Goal: Information Seeking & Learning: Learn about a topic

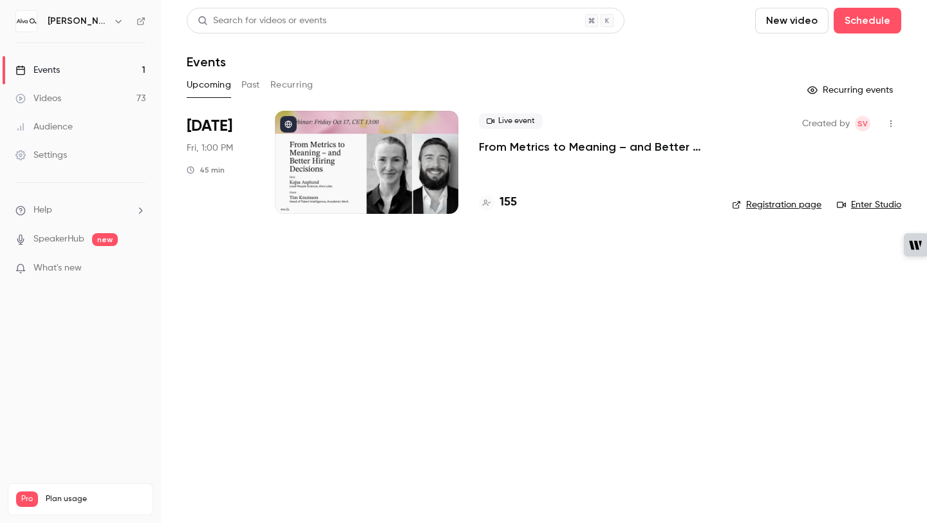
click at [65, 93] on link "Videos 73" at bounding box center [80, 98] width 161 height 28
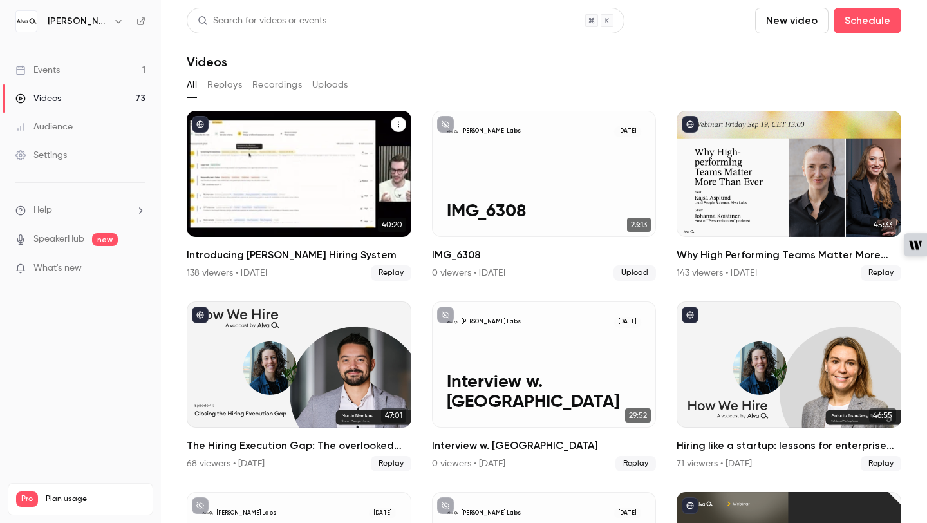
click at [298, 258] on h2 "Introducing [PERSON_NAME] Hiring System" at bounding box center [299, 254] width 225 height 15
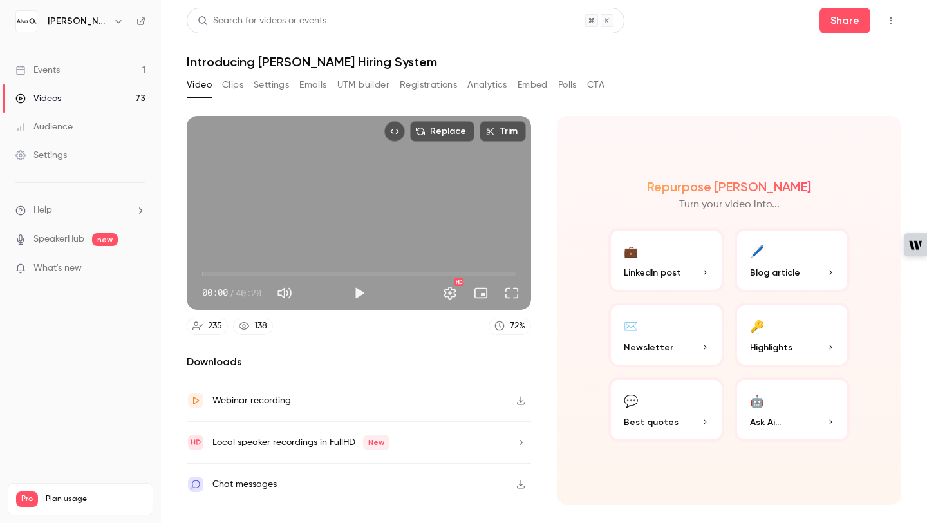
click at [236, 83] on button "Clips" at bounding box center [232, 85] width 21 height 21
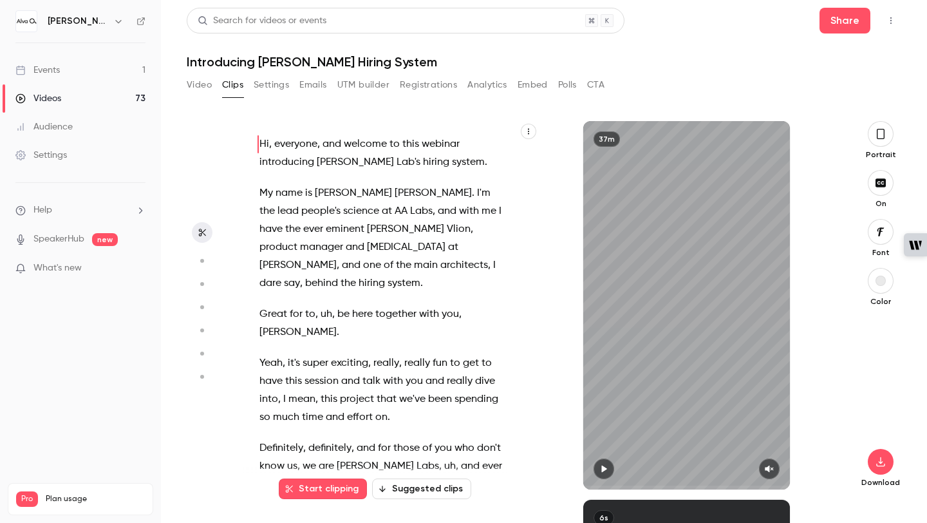
click at [417, 491] on button "Suggested clips" at bounding box center [421, 488] width 99 height 21
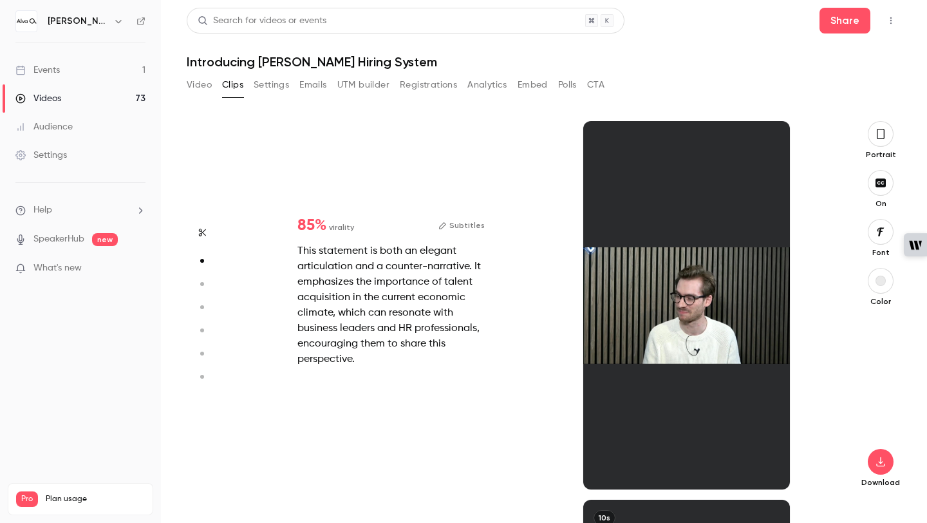
scroll to position [379, 0]
click at [878, 143] on button "button" at bounding box center [881, 134] width 26 height 26
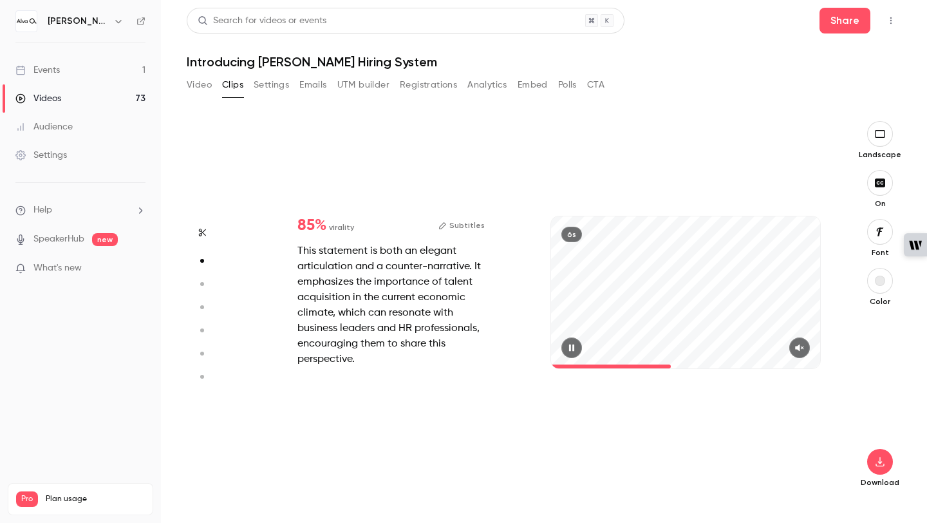
click at [795, 350] on button "button" at bounding box center [799, 347] width 21 height 21
click at [557, 364] on span at bounding box center [677, 366] width 252 height 4
type input "*"
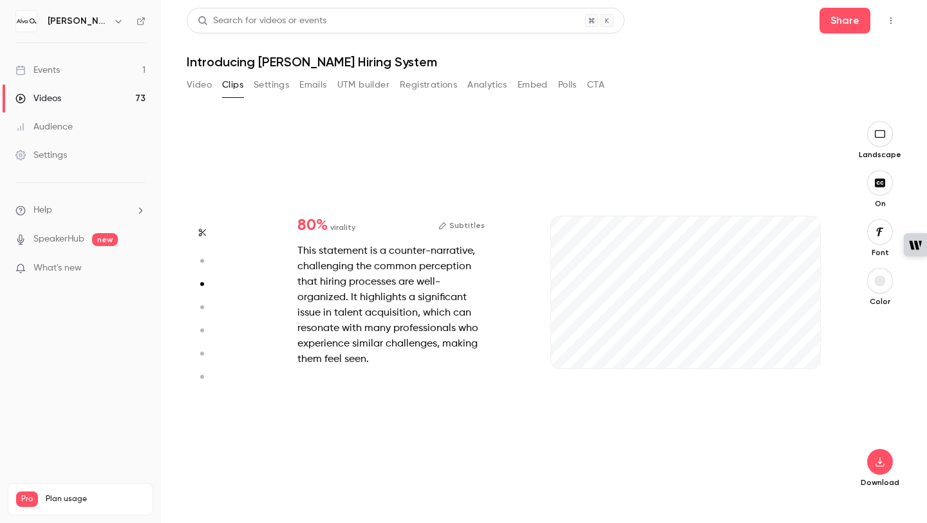
scroll to position [757, 0]
type input "*"
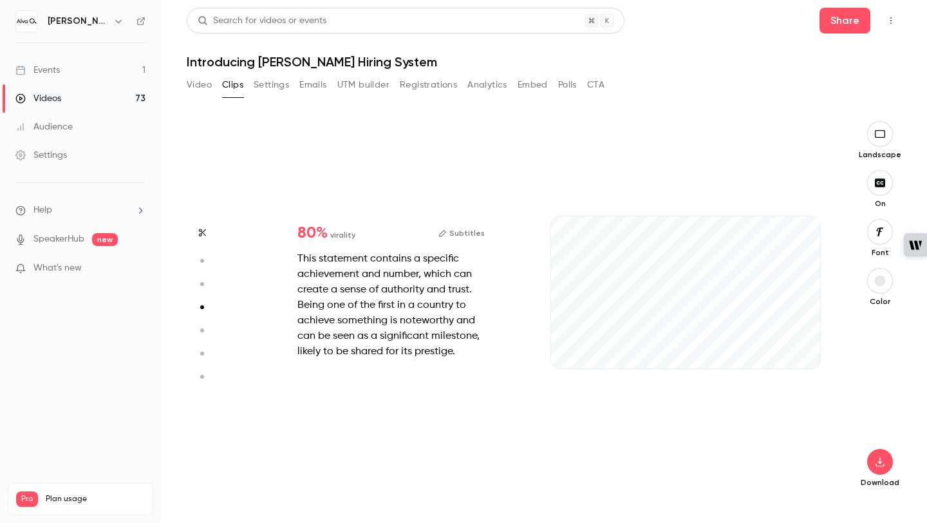
scroll to position [1136, 0]
click at [796, 346] on icon "button" at bounding box center [799, 347] width 10 height 9
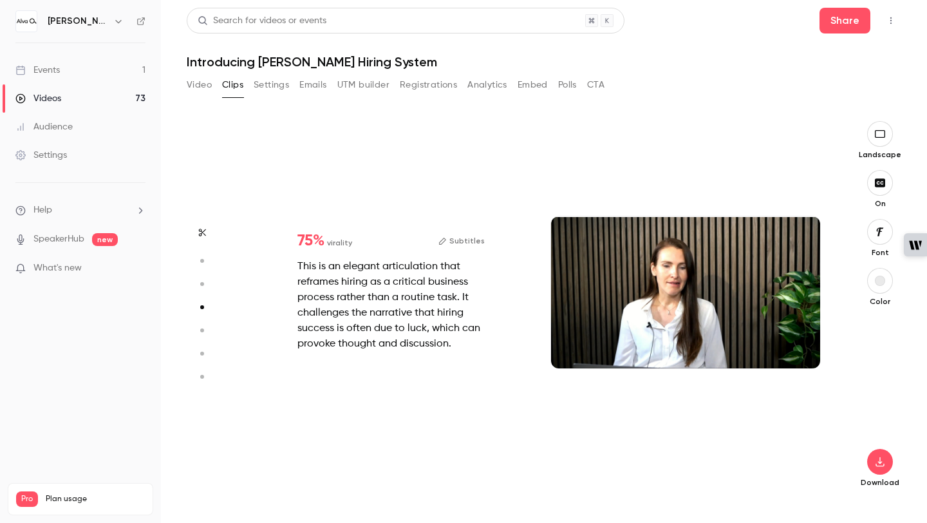
type input "*"
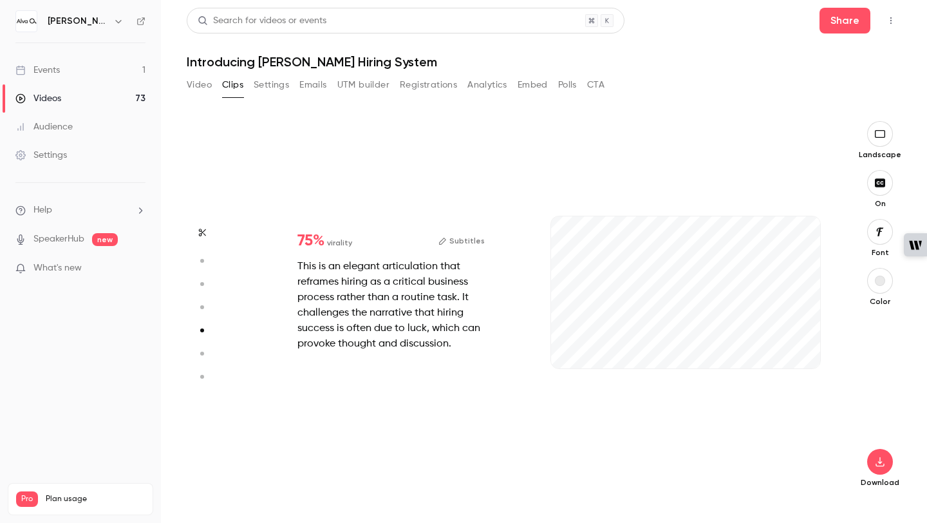
scroll to position [1514, 0]
click at [798, 352] on button "button" at bounding box center [799, 347] width 21 height 21
type input "*"
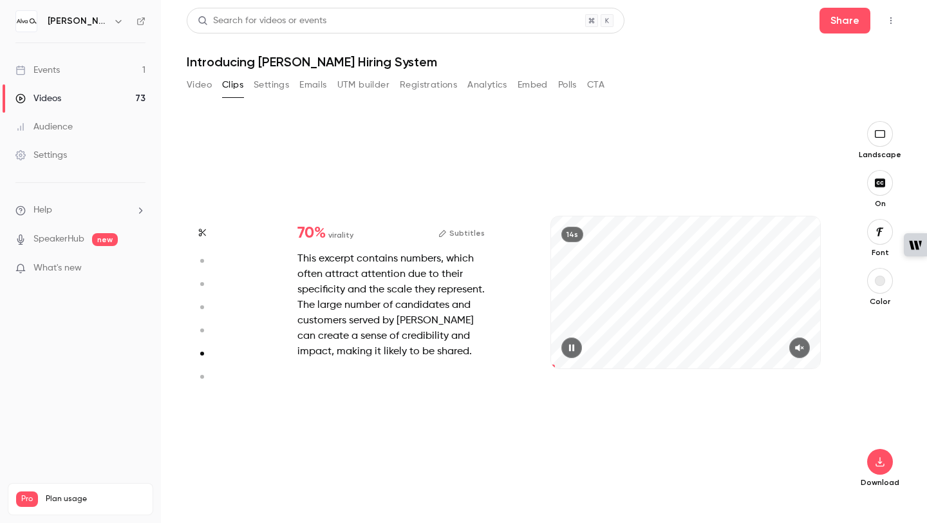
scroll to position [1893, 0]
click at [808, 350] on button "button" at bounding box center [799, 347] width 21 height 21
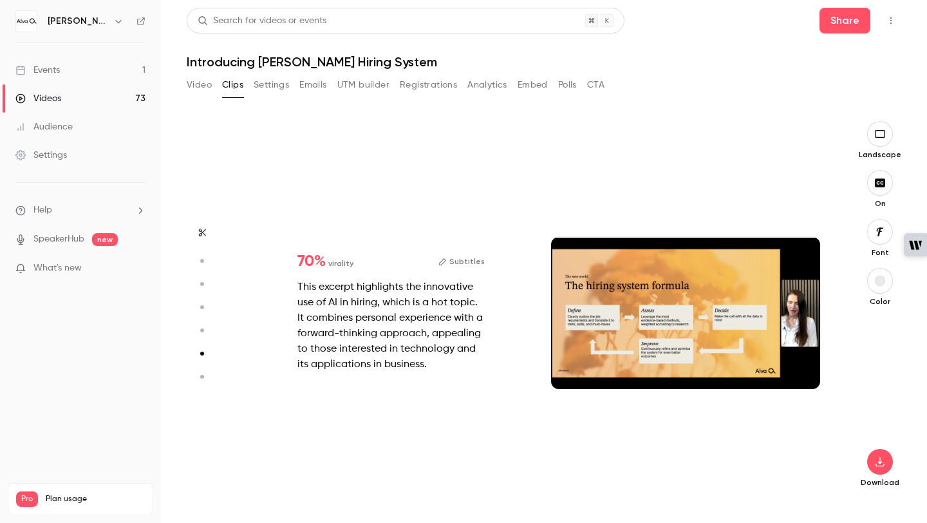
type input "*"
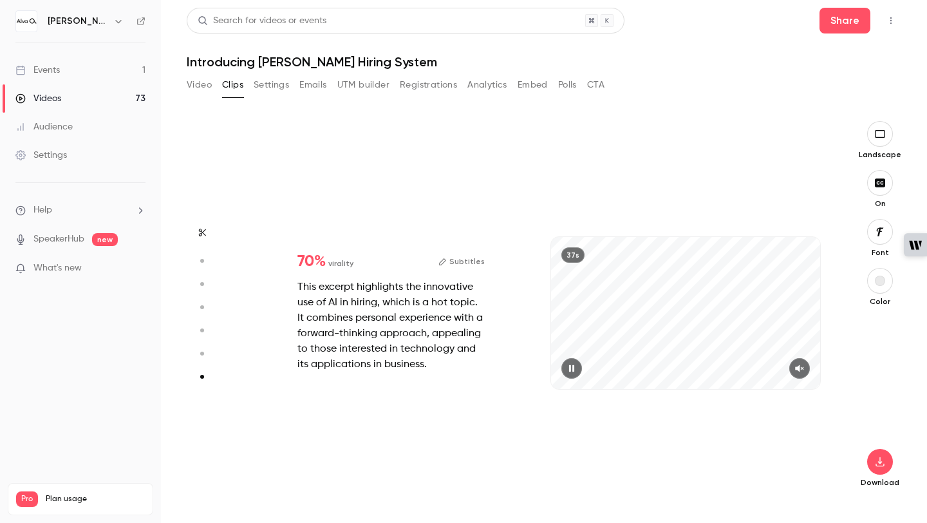
scroll to position [2251, 0]
click at [808, 369] on button "button" at bounding box center [799, 368] width 21 height 21
click at [418, 411] on div "70 % virality Subtitles This excerpt highlights the innovative use of AI in hir…" at bounding box center [538, 326] width 590 height 368
click at [576, 369] on icon "button" at bounding box center [572, 368] width 10 height 9
type input "*"
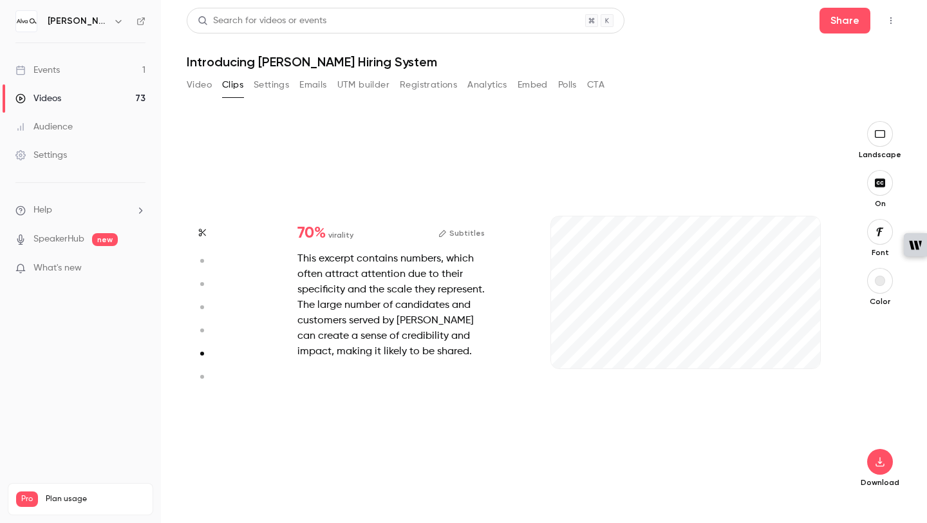
scroll to position [1893, 0]
type input "***"
click at [207, 90] on button "Video" at bounding box center [199, 85] width 25 height 21
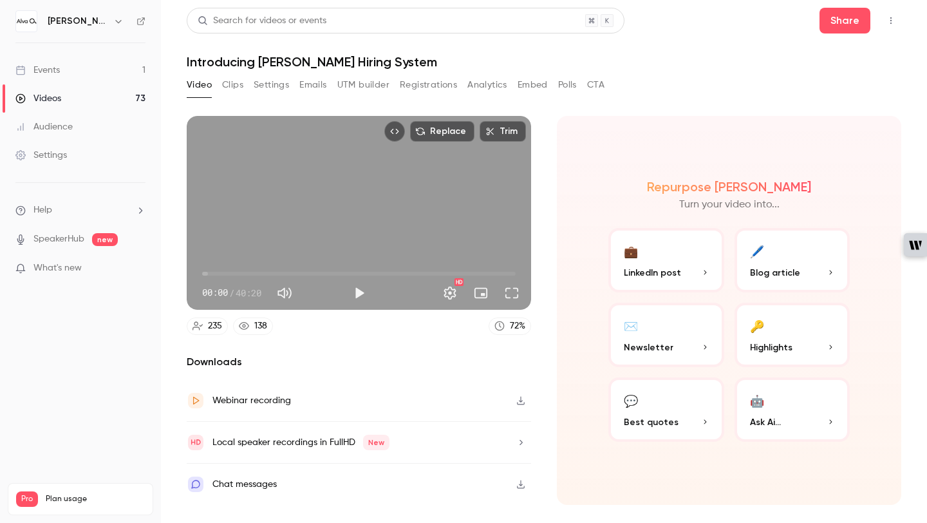
click at [240, 88] on button "Clips" at bounding box center [232, 85] width 21 height 21
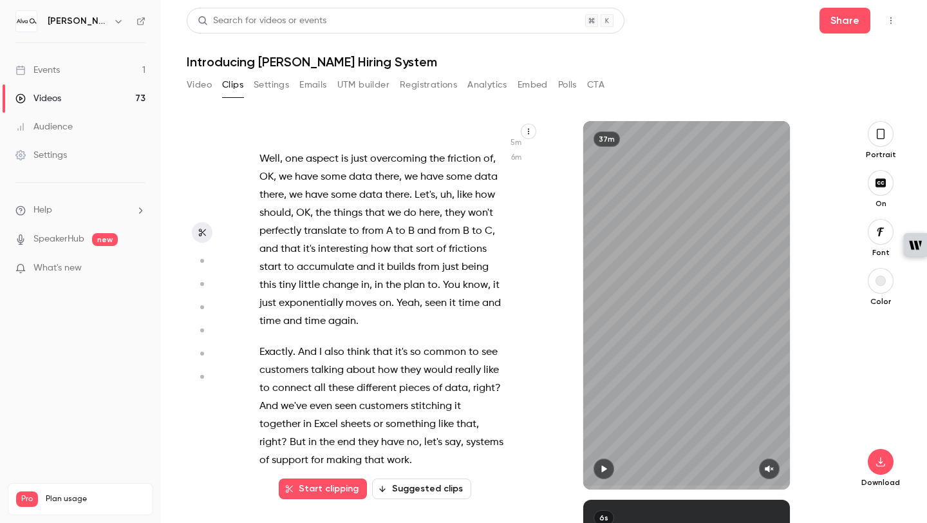
click at [312, 276] on span "little" at bounding box center [309, 285] width 21 height 18
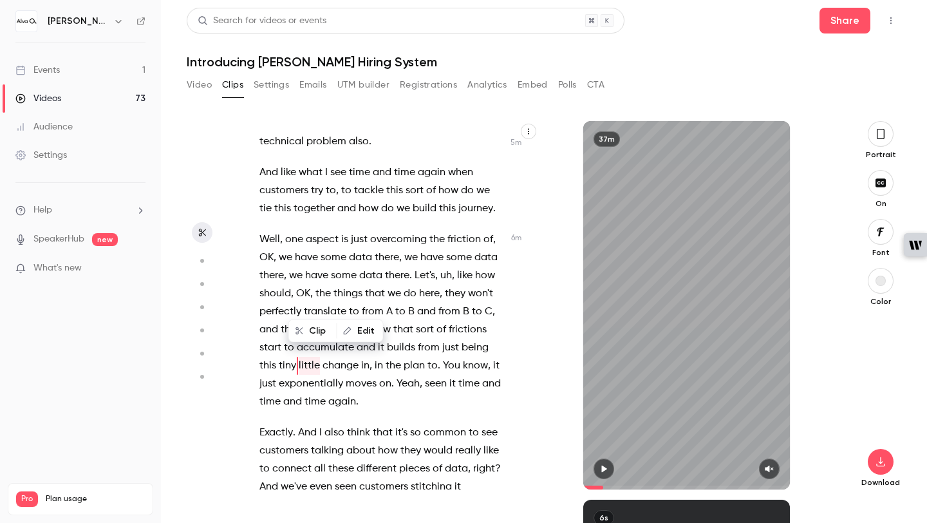
scroll to position [1409, 0]
click at [527, 134] on icon "button" at bounding box center [529, 131] width 8 height 8
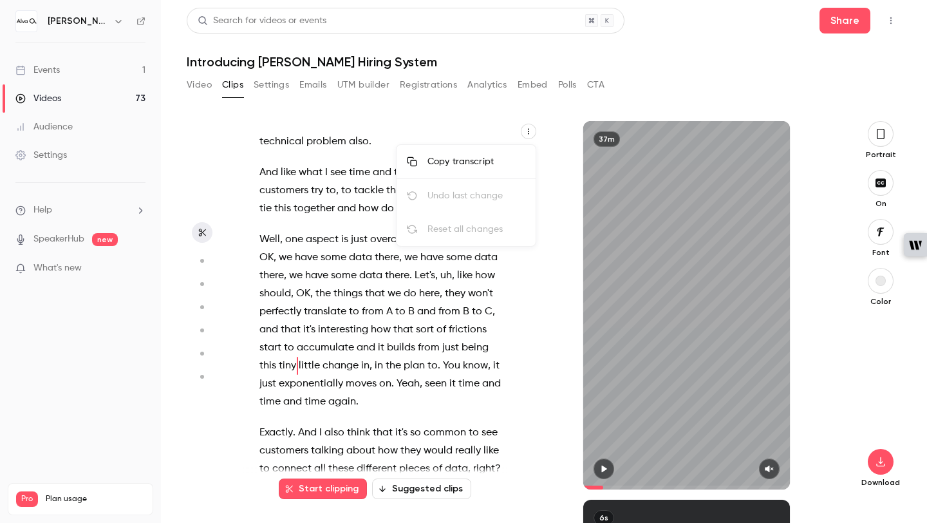
click at [494, 159] on div "Copy transcript" at bounding box center [476, 161] width 98 height 13
click at [339, 267] on span "some" at bounding box center [344, 276] width 26 height 18
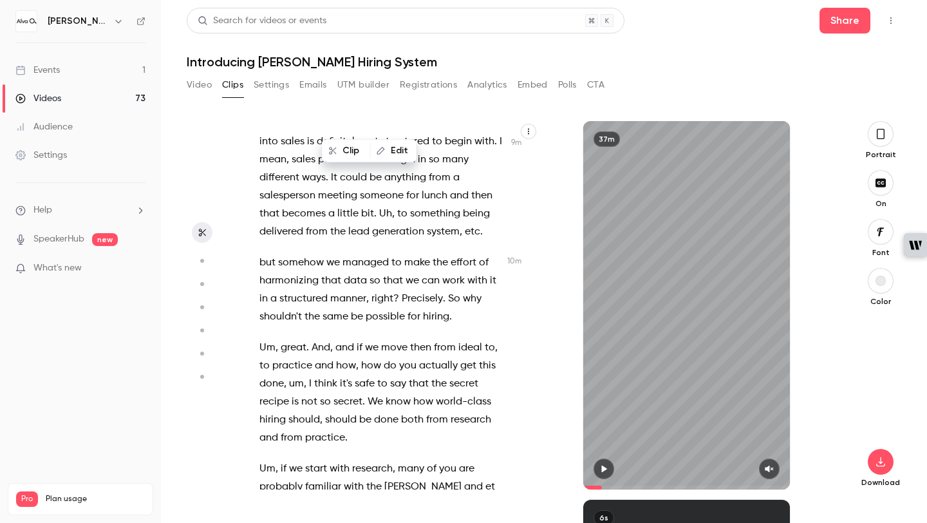
scroll to position [11517, 0]
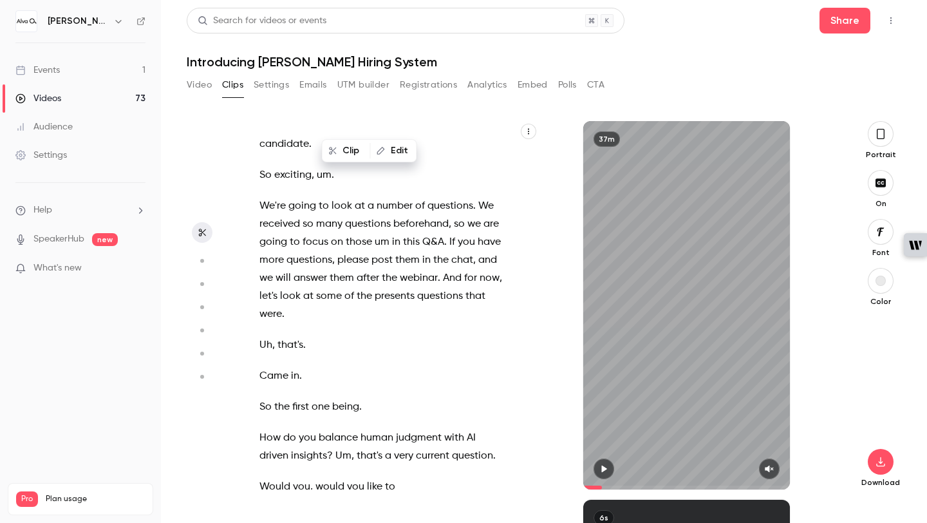
click at [258, 313] on div "Hi , everyone , and welcome to this webinar introducing [PERSON_NAME] Lab's hir…" at bounding box center [387, 311] width 289 height 355
click at [259, 429] on span "How" at bounding box center [269, 438] width 21 height 18
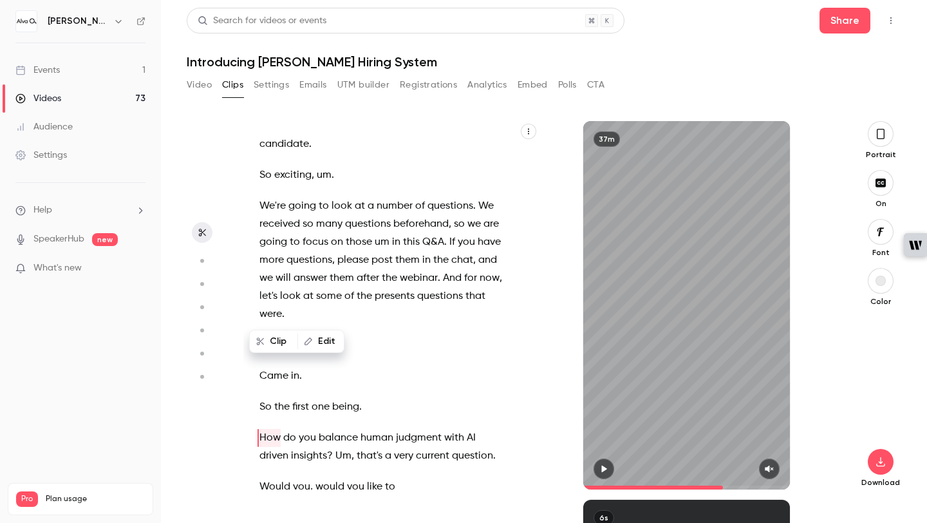
click at [599, 469] on icon "button" at bounding box center [604, 468] width 10 height 9
click at [775, 468] on button "button" at bounding box center [769, 468] width 21 height 21
click at [262, 429] on span "How" at bounding box center [269, 438] width 21 height 18
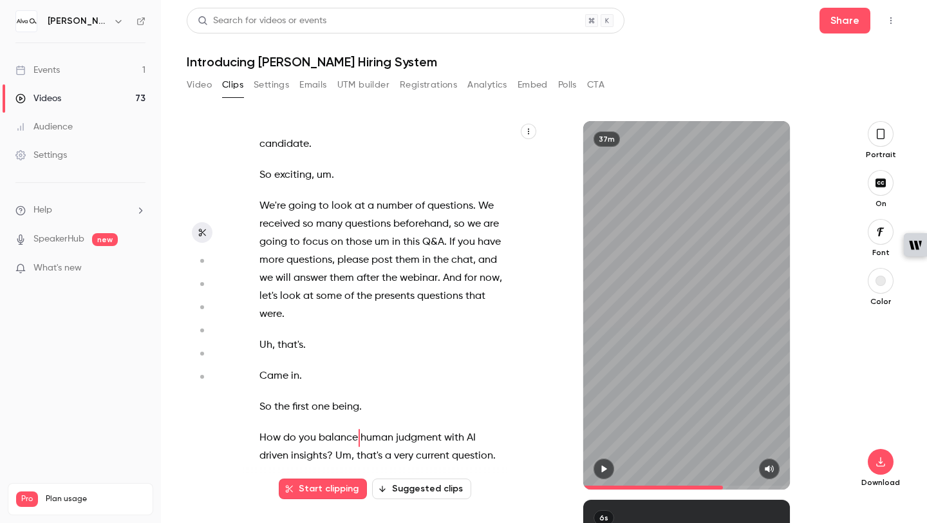
click at [260, 429] on span "How" at bounding box center [269, 438] width 21 height 18
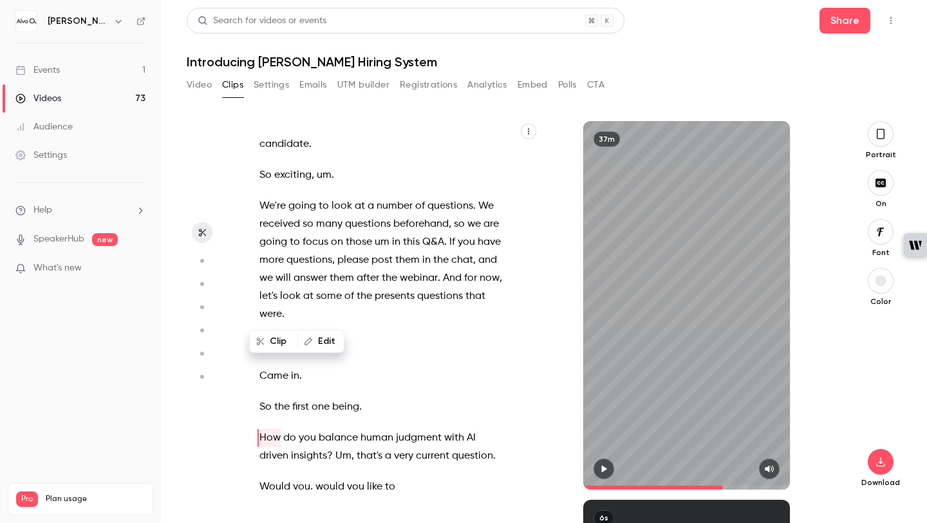
click at [600, 474] on button "button" at bounding box center [604, 468] width 21 height 21
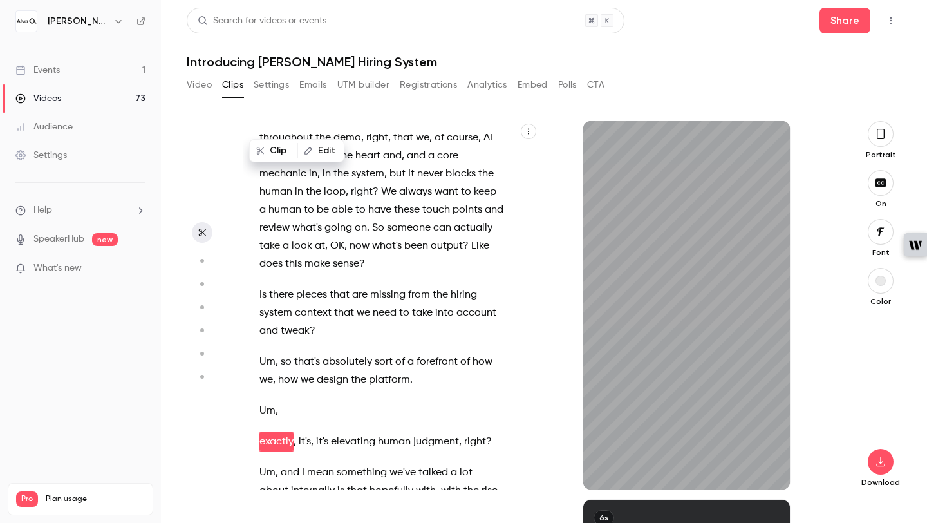
scroll to position [11967, 0]
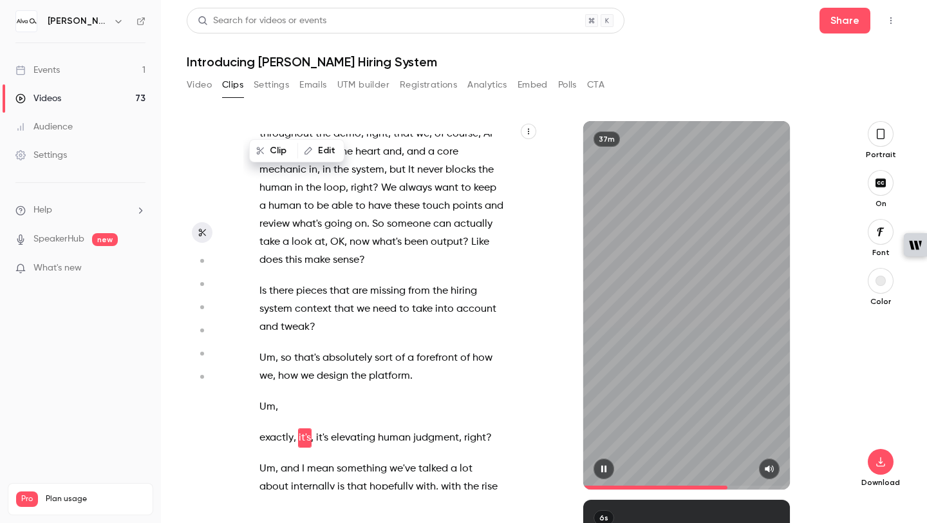
click at [602, 466] on icon "button" at bounding box center [603, 468] width 5 height 7
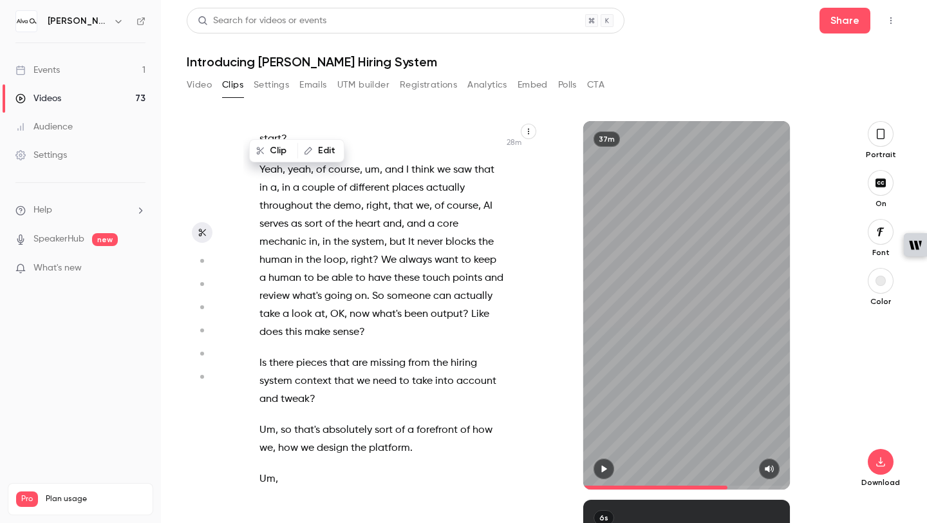
scroll to position [11893, 0]
click at [362, 221] on div "Hi , everyone , and welcome to this webinar introducing [PERSON_NAME] Lab's hir…" at bounding box center [387, 311] width 289 height 355
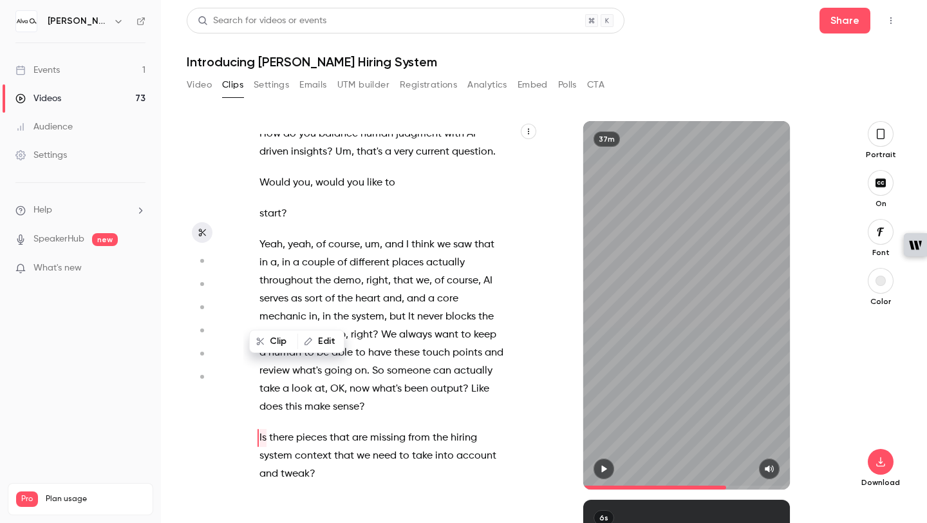
scroll to position [6485, 0]
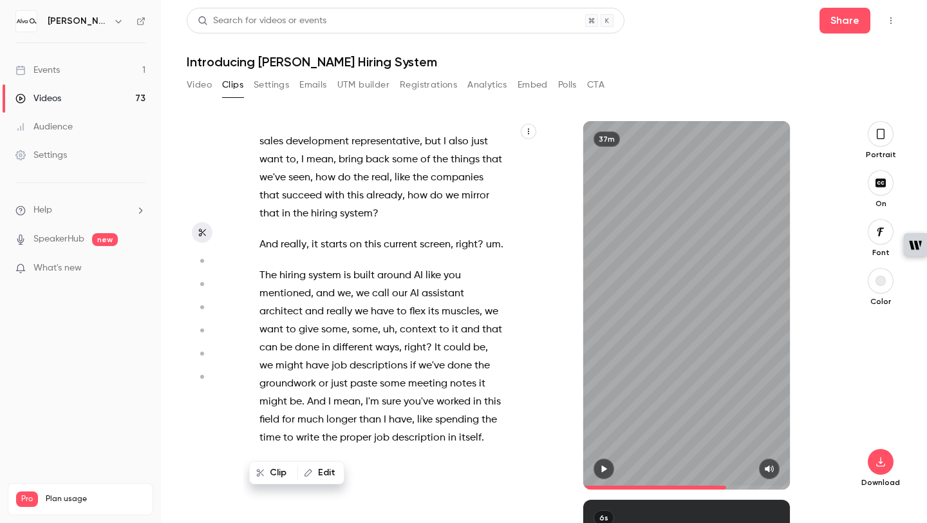
click at [308, 393] on span "And" at bounding box center [316, 402] width 19 height 18
click at [875, 135] on button "button" at bounding box center [881, 134] width 26 height 26
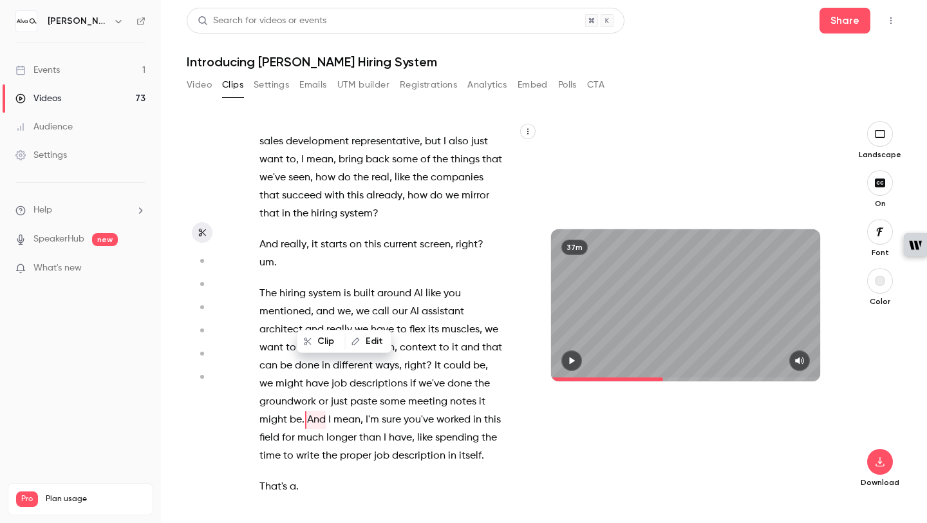
click at [570, 358] on icon "button" at bounding box center [572, 360] width 5 height 7
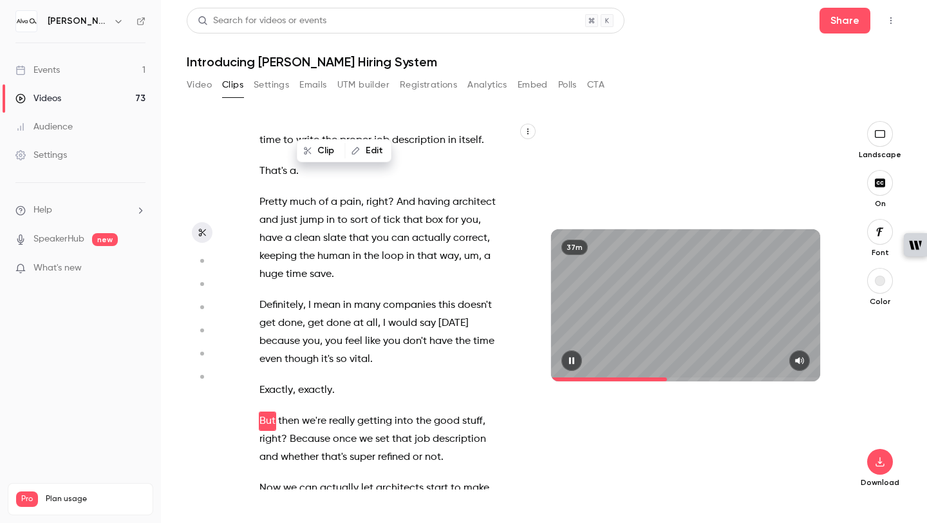
scroll to position [6801, 0]
click at [570, 358] on icon "button" at bounding box center [571, 360] width 5 height 7
click at [570, 358] on icon "button" at bounding box center [572, 360] width 5 height 7
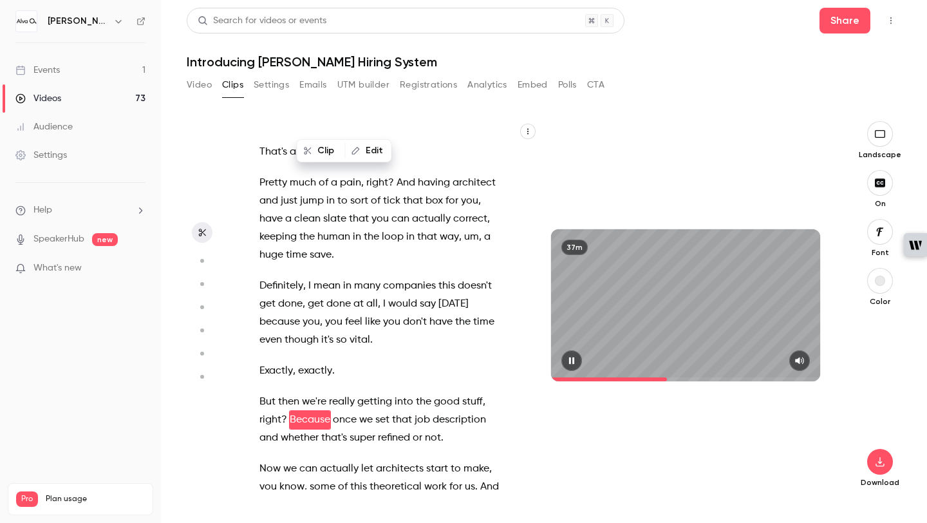
click at [570, 358] on icon "button" at bounding box center [571, 360] width 5 height 7
click at [570, 358] on icon "button" at bounding box center [572, 360] width 5 height 7
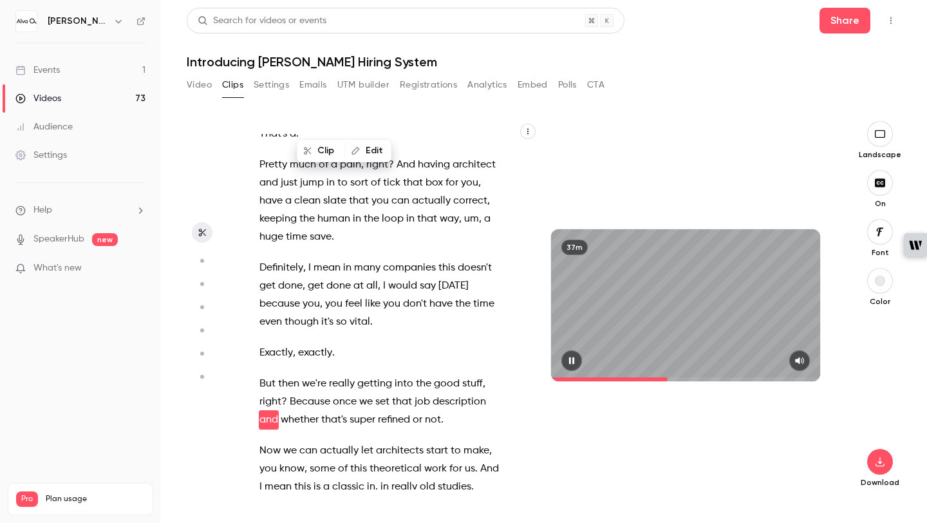
click at [570, 358] on icon "button" at bounding box center [571, 360] width 5 height 7
click at [570, 358] on icon "button" at bounding box center [572, 360] width 5 height 7
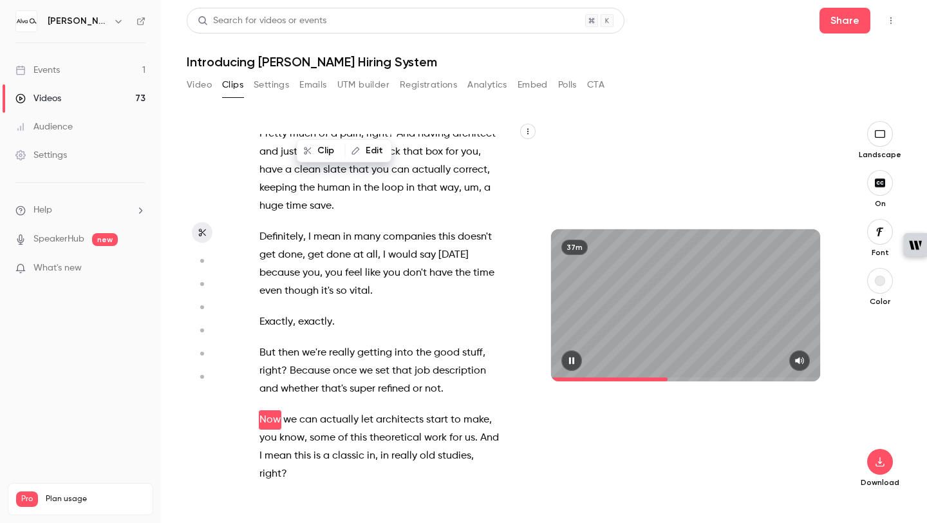
click at [570, 358] on icon "button" at bounding box center [571, 360] width 5 height 7
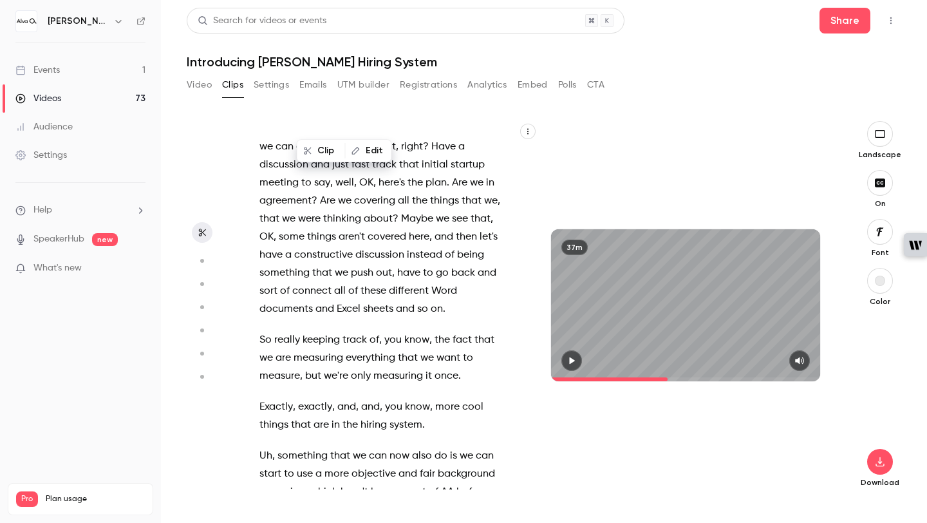
click at [276, 451] on span at bounding box center [276, 456] width 3 height 10
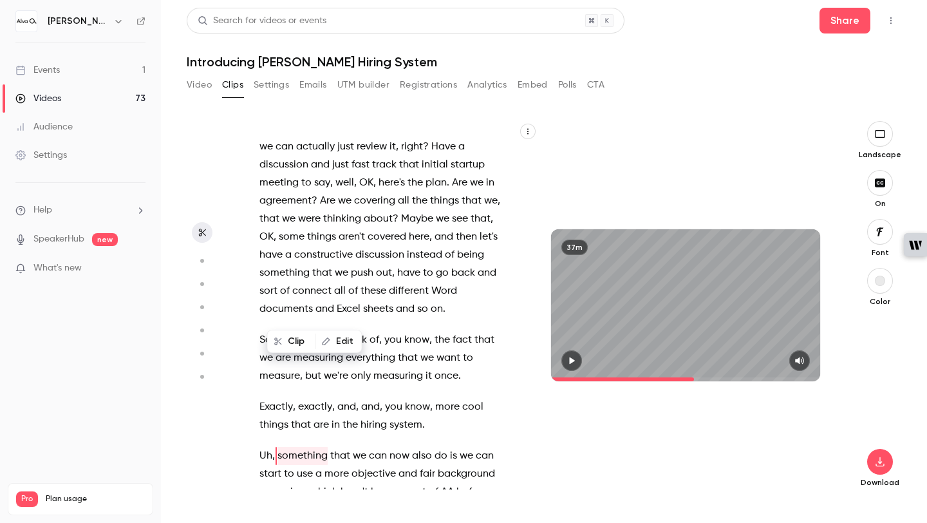
click at [569, 362] on icon "button" at bounding box center [572, 360] width 10 height 9
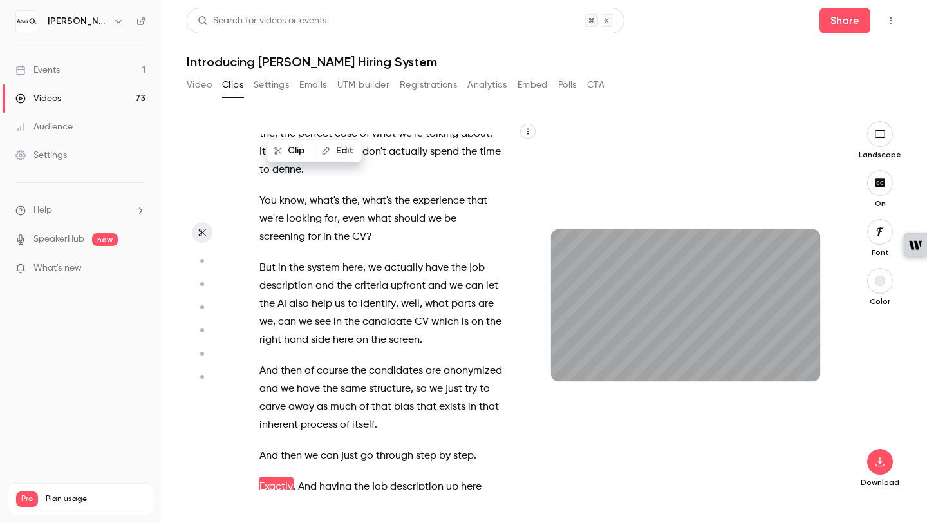
scroll to position [9176, 0]
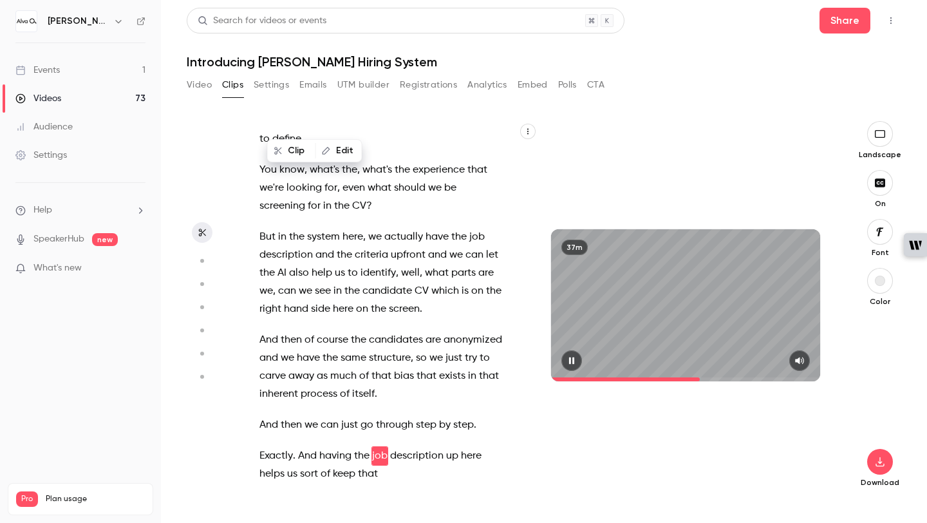
click at [568, 361] on icon "button" at bounding box center [572, 360] width 10 height 9
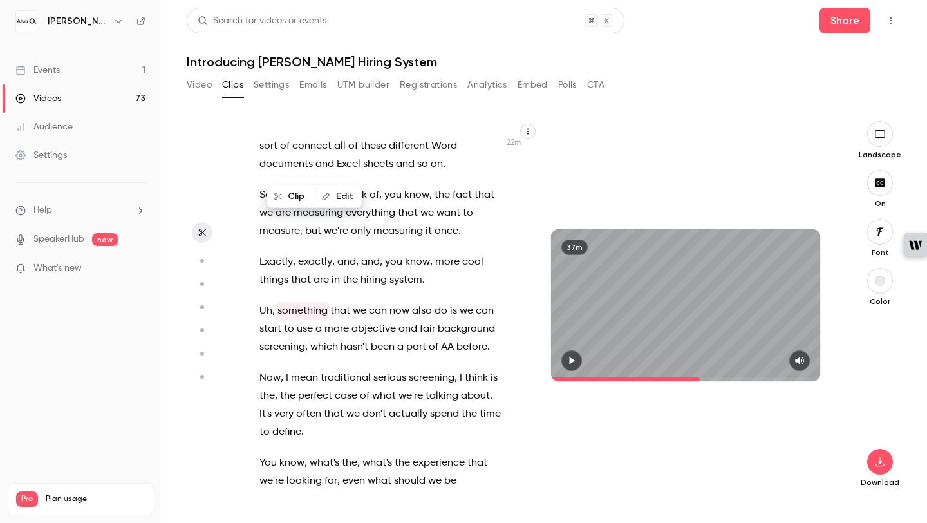
scroll to position [8880, 0]
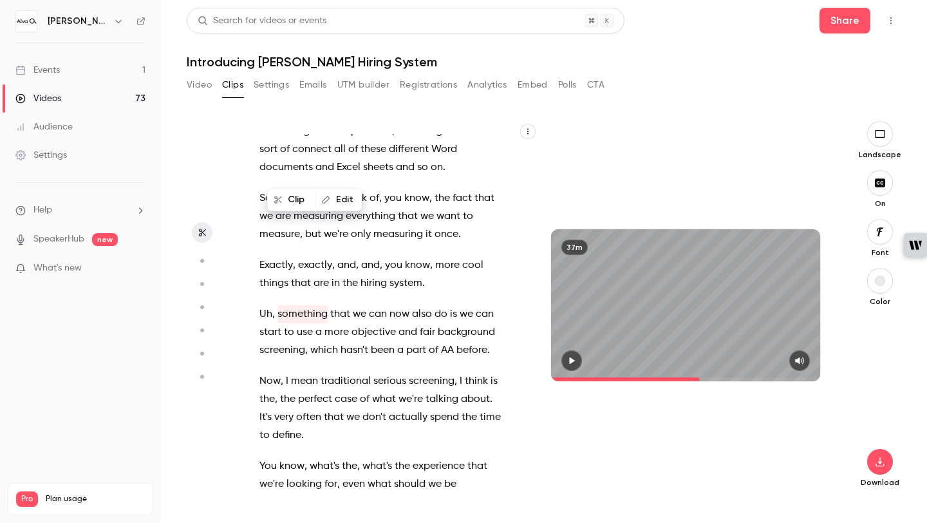
click at [275, 309] on span at bounding box center [276, 314] width 3 height 10
click at [283, 305] on span "something" at bounding box center [302, 314] width 50 height 18
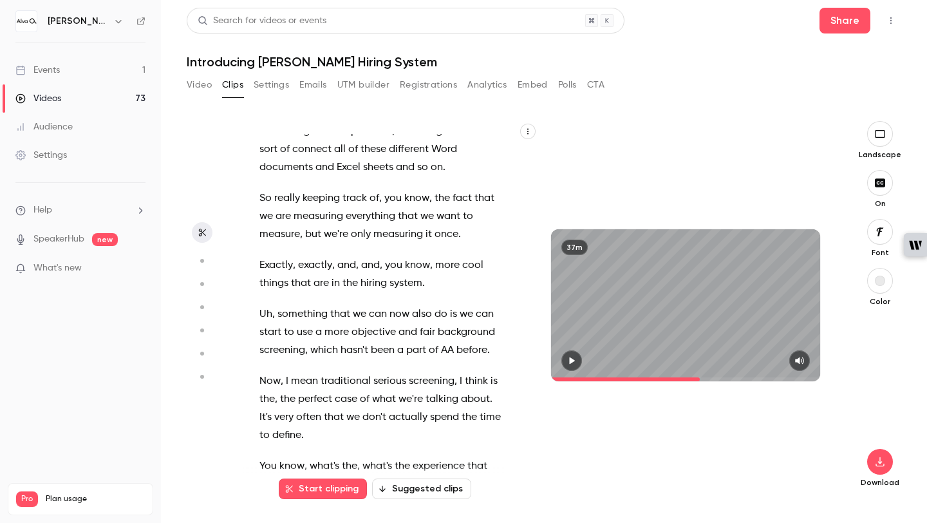
click at [277, 305] on span "something" at bounding box center [302, 314] width 50 height 18
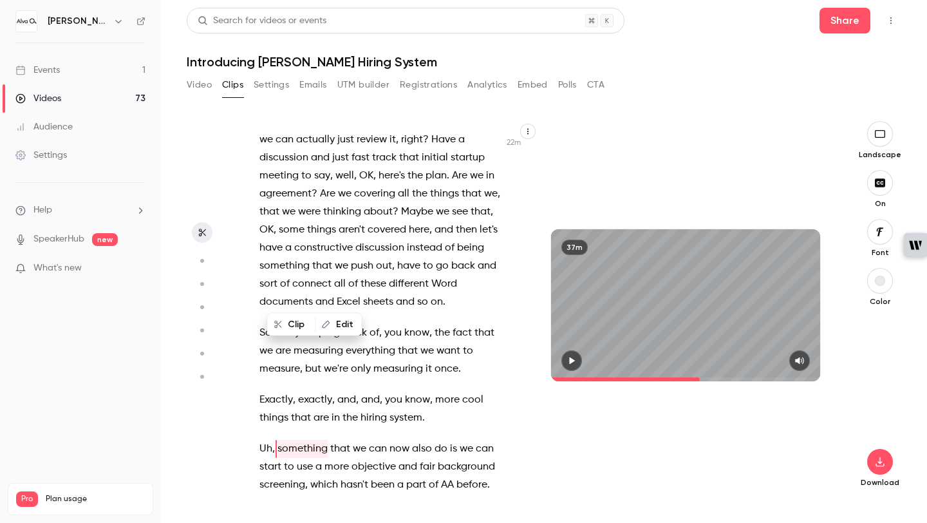
scroll to position [8738, 0]
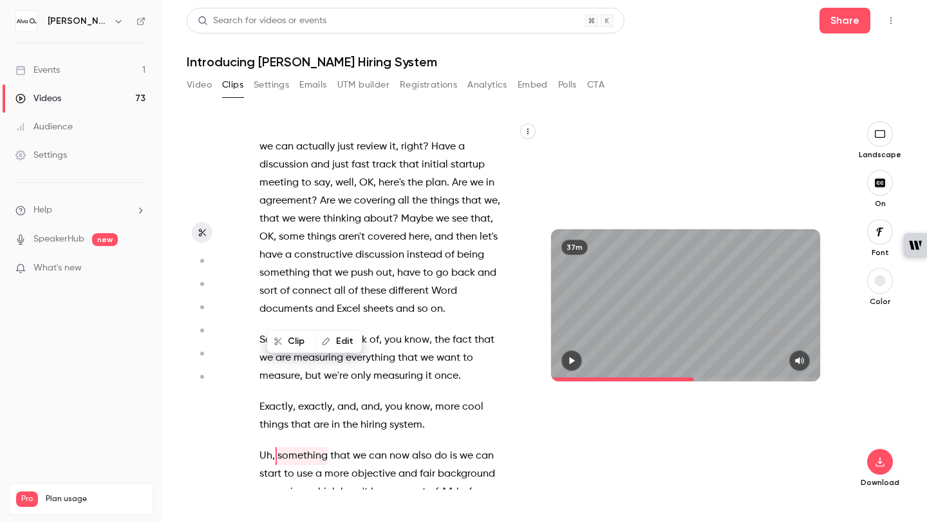
click at [574, 359] on icon "button" at bounding box center [572, 360] width 10 height 9
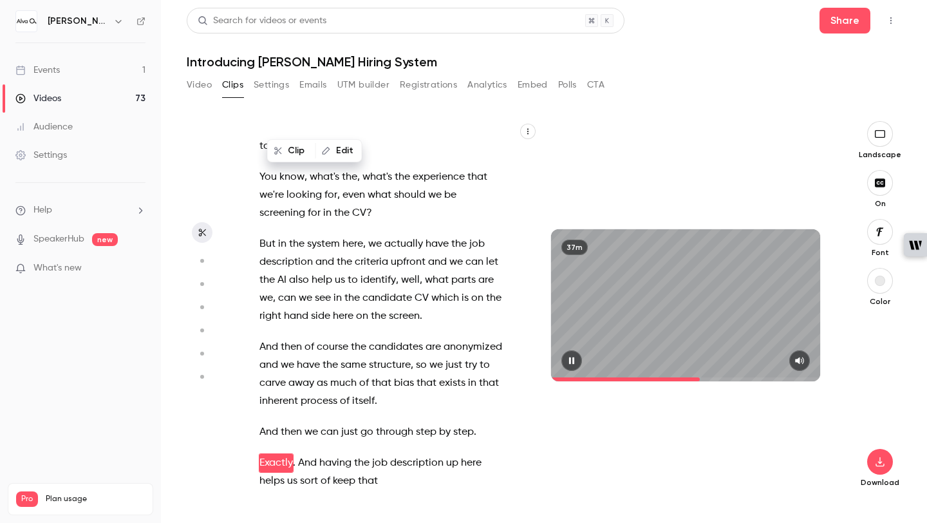
scroll to position [9176, 0]
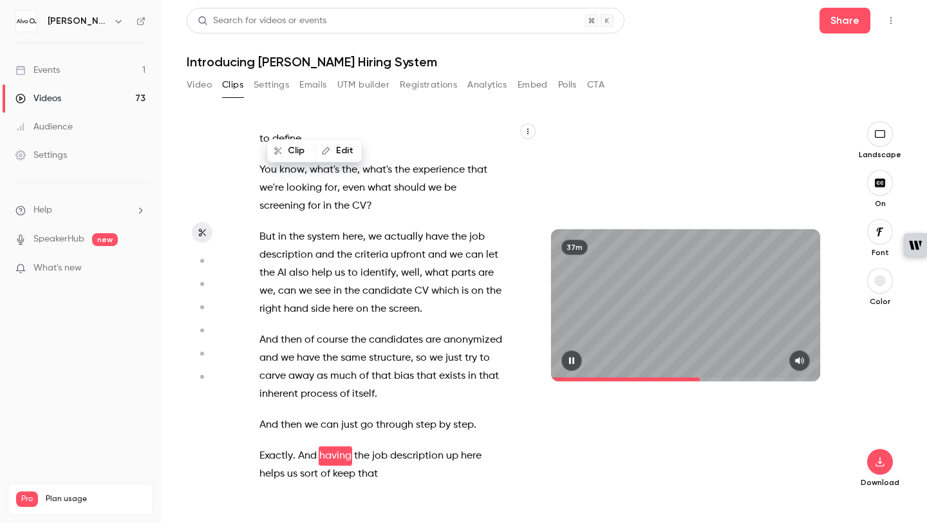
click at [576, 360] on icon "button" at bounding box center [572, 360] width 10 height 9
click at [576, 363] on icon "button" at bounding box center [572, 360] width 10 height 9
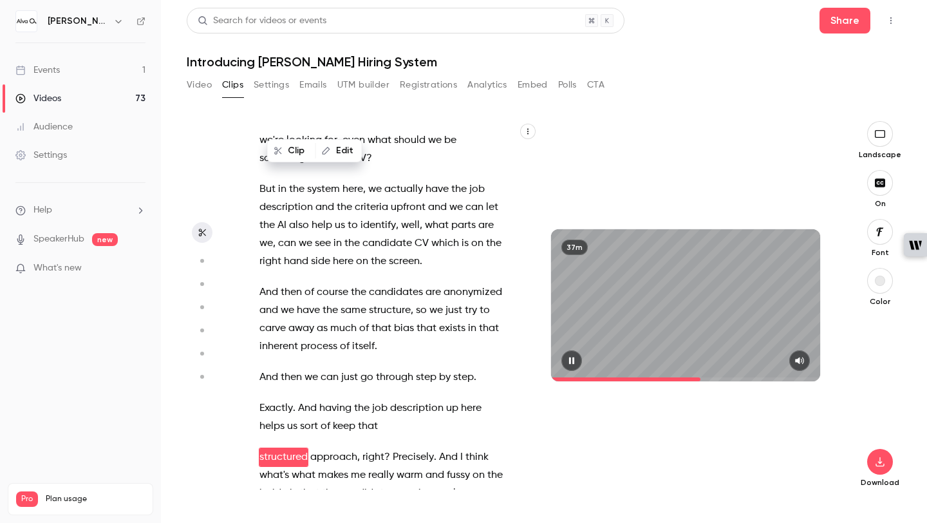
scroll to position [9225, 0]
click at [576, 363] on icon "button" at bounding box center [572, 360] width 10 height 9
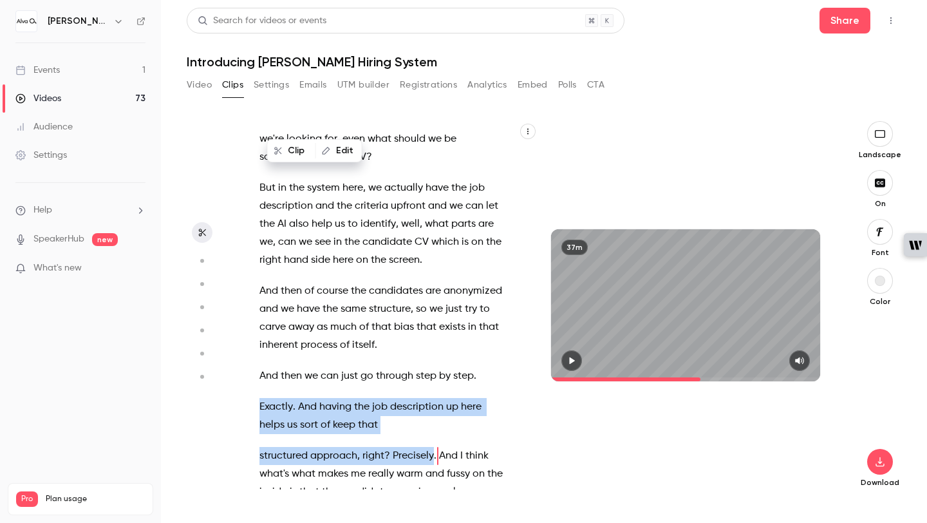
drag, startPoint x: 433, startPoint y: 311, endPoint x: 250, endPoint y: 259, distance: 190.8
click at [250, 259] on div "Hi , everyone , and welcome to this webinar introducing [PERSON_NAME] Lab's hir…" at bounding box center [387, 311] width 288 height 355
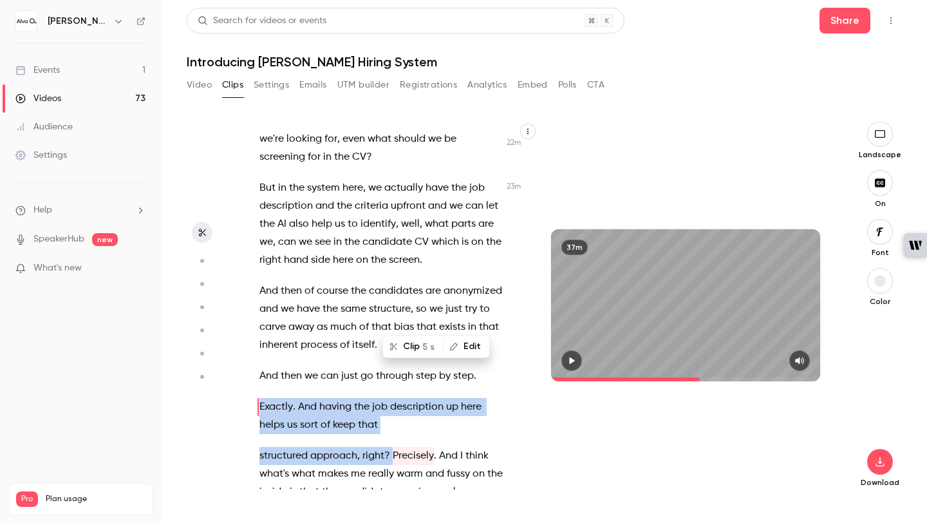
scroll to position [9176, 0]
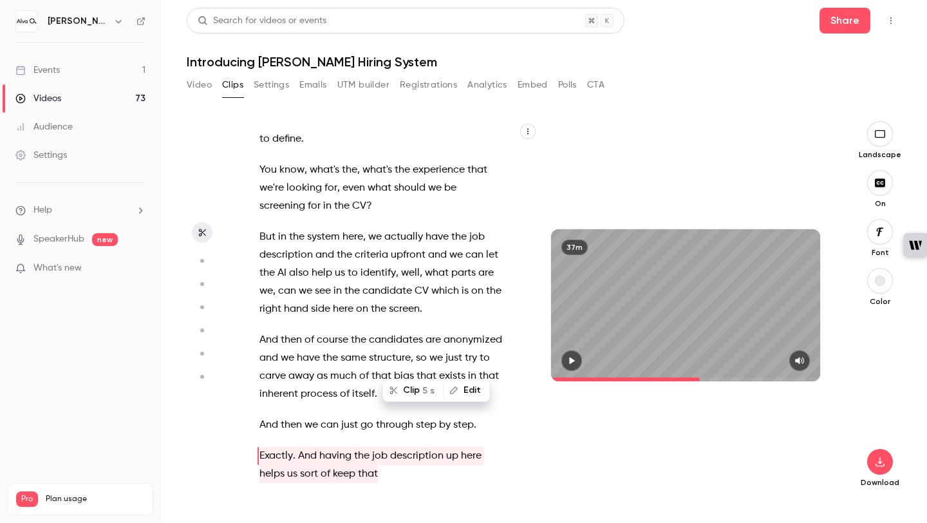
click at [438, 500] on span at bounding box center [438, 505] width 3 height 10
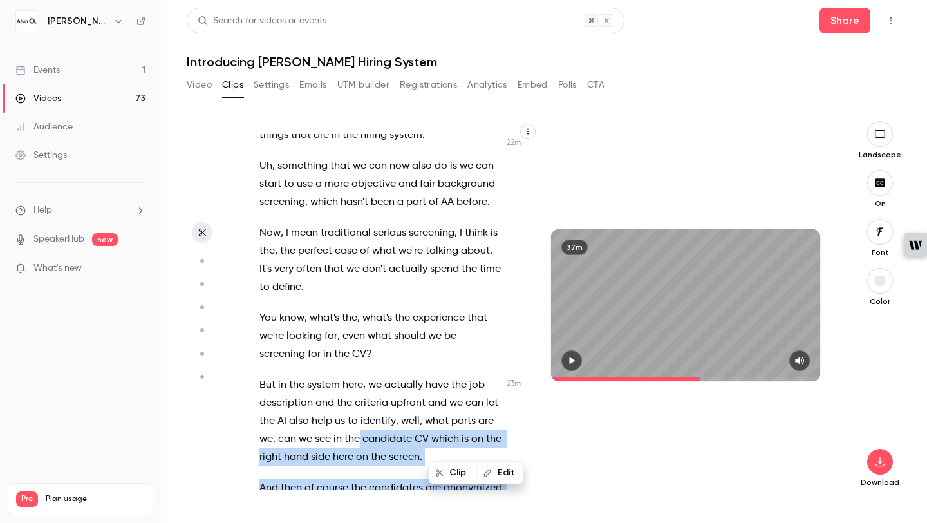
scroll to position [9026, 0]
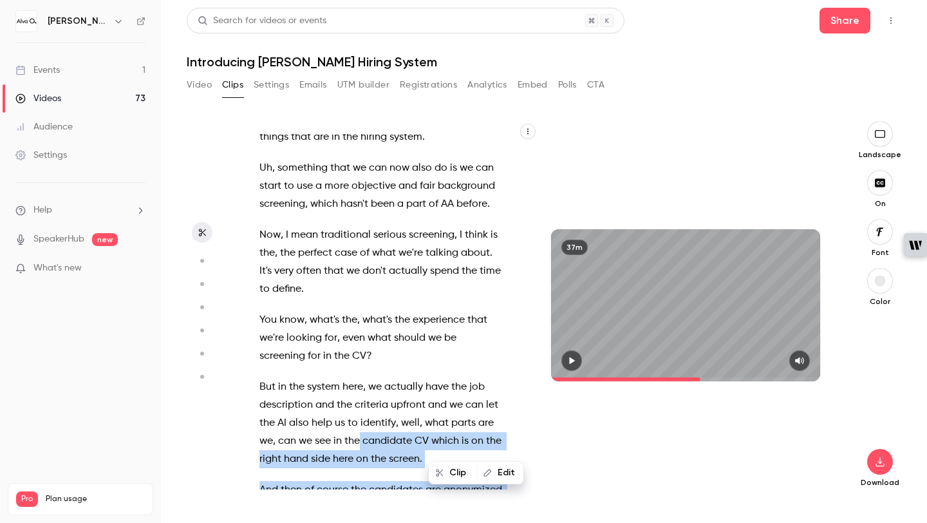
drag, startPoint x: 436, startPoint y: 312, endPoint x: 361, endPoint y: 291, distance: 77.6
click at [361, 291] on div "Hi , everyone , and welcome to this webinar introducing [PERSON_NAME] Lab's hir…" at bounding box center [387, 311] width 288 height 355
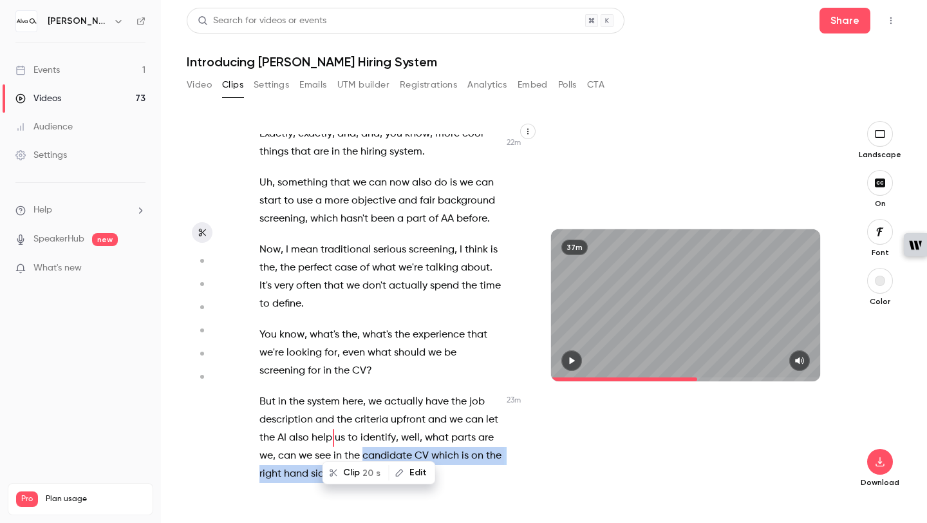
scroll to position [8993, 0]
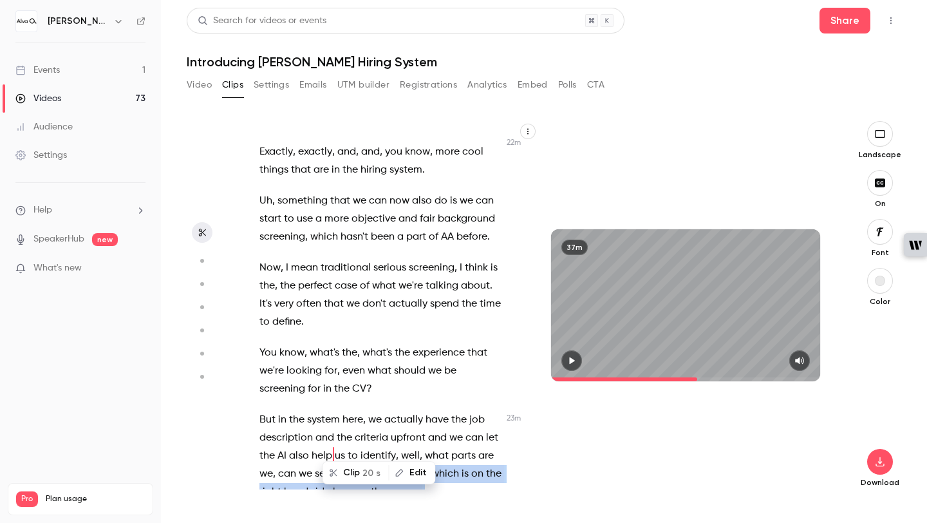
click at [699, 379] on span at bounding box center [685, 379] width 269 height 4
click at [696, 380] on span at bounding box center [685, 379] width 269 height 21
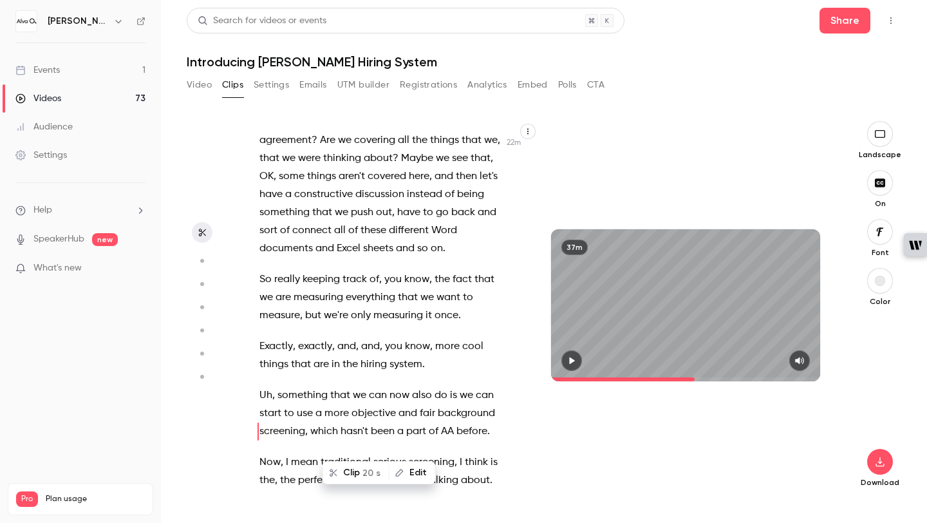
scroll to position [8774, 0]
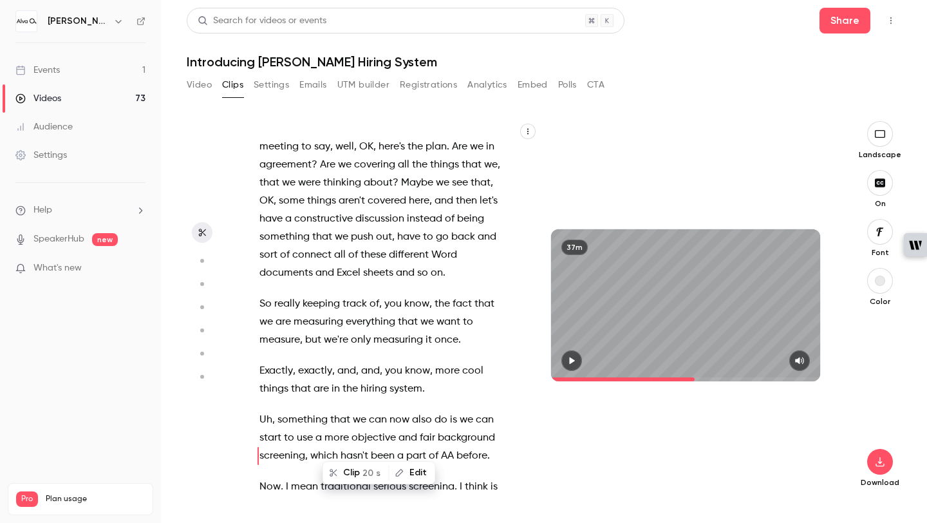
click at [277, 411] on span "something" at bounding box center [302, 420] width 50 height 18
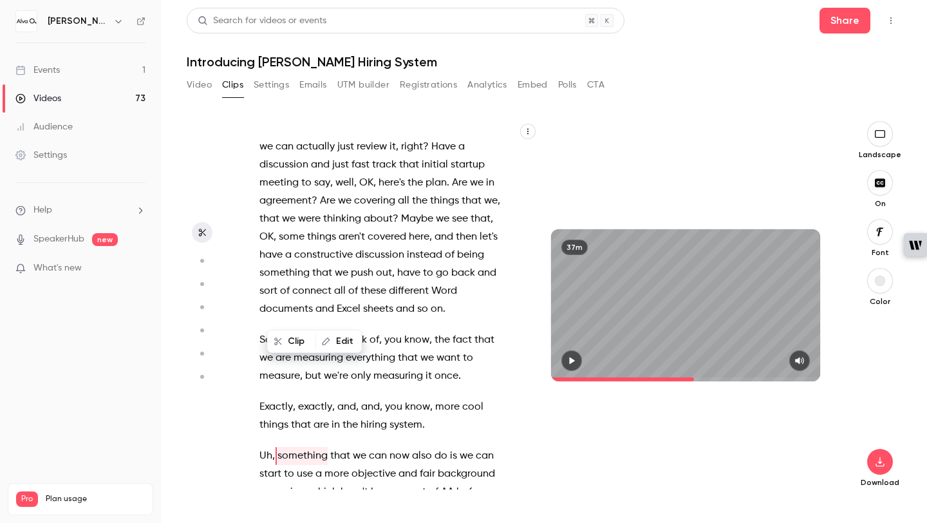
scroll to position [0, 0]
click at [761, 326] on div "37m" at bounding box center [685, 304] width 269 height 151
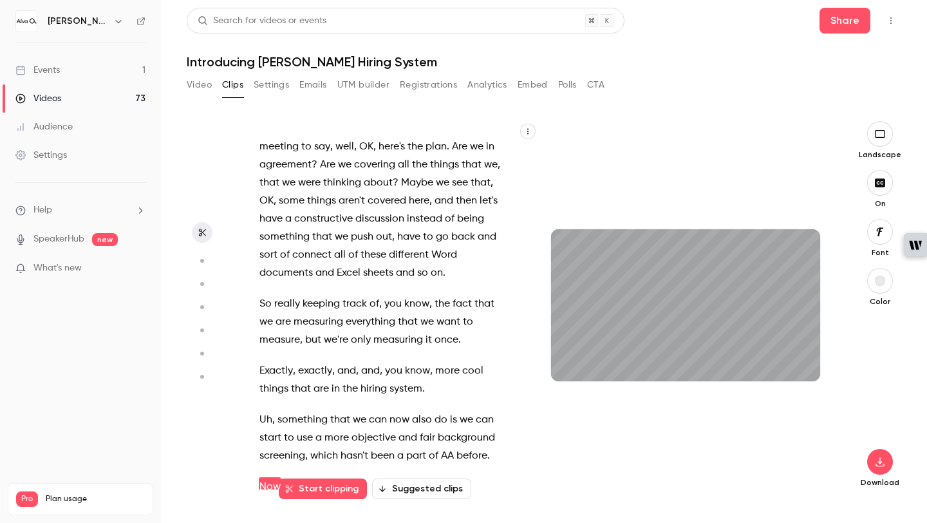
scroll to position [8805, 0]
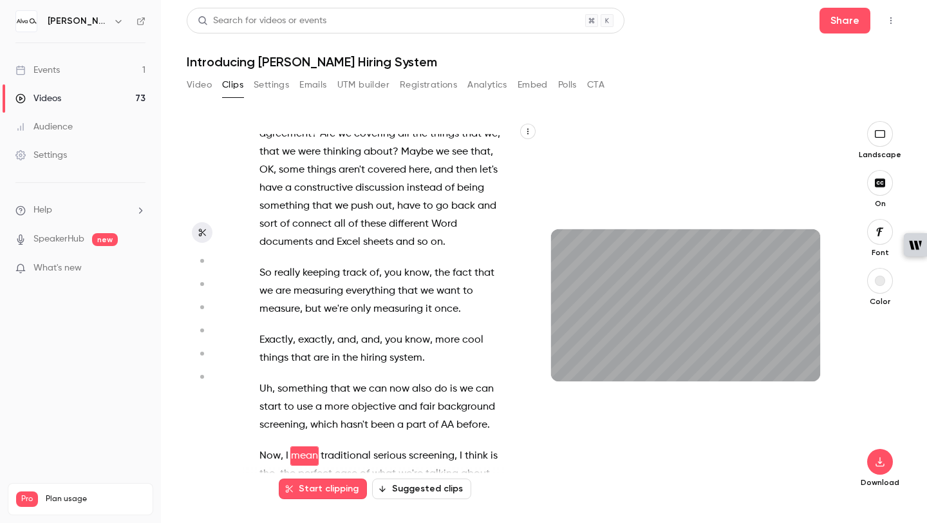
click at [379, 386] on div "Hi , everyone , and welcome to this webinar introducing [PERSON_NAME] Lab's hir…" at bounding box center [387, 311] width 288 height 355
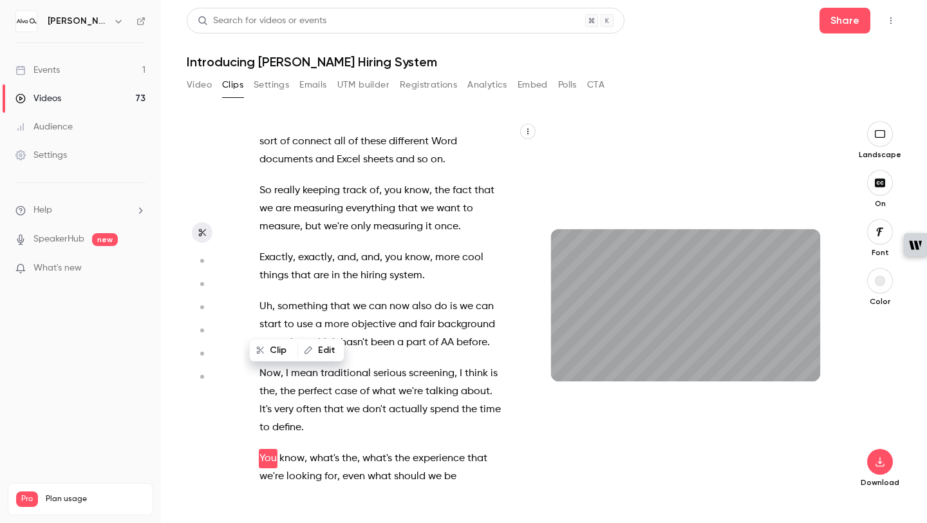
scroll to position [8890, 0]
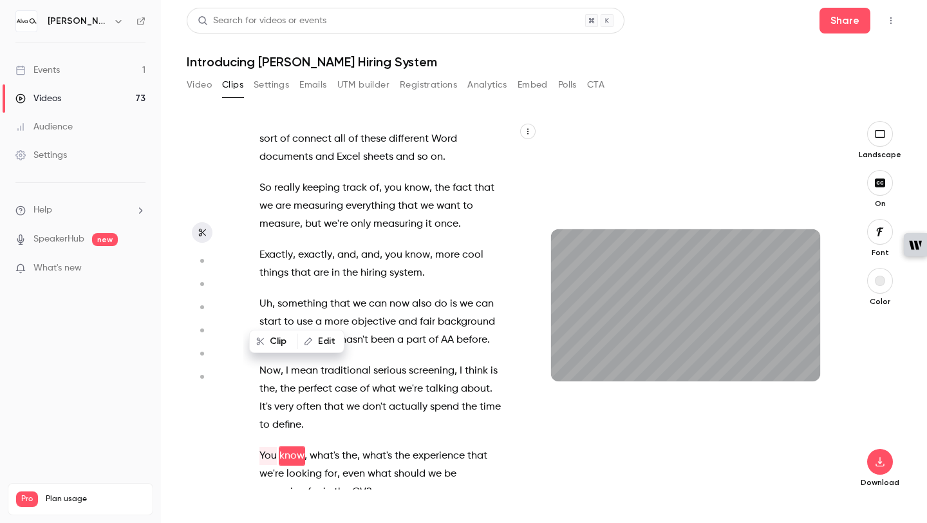
type input "******"
click at [200, 90] on button "Video" at bounding box center [199, 85] width 25 height 21
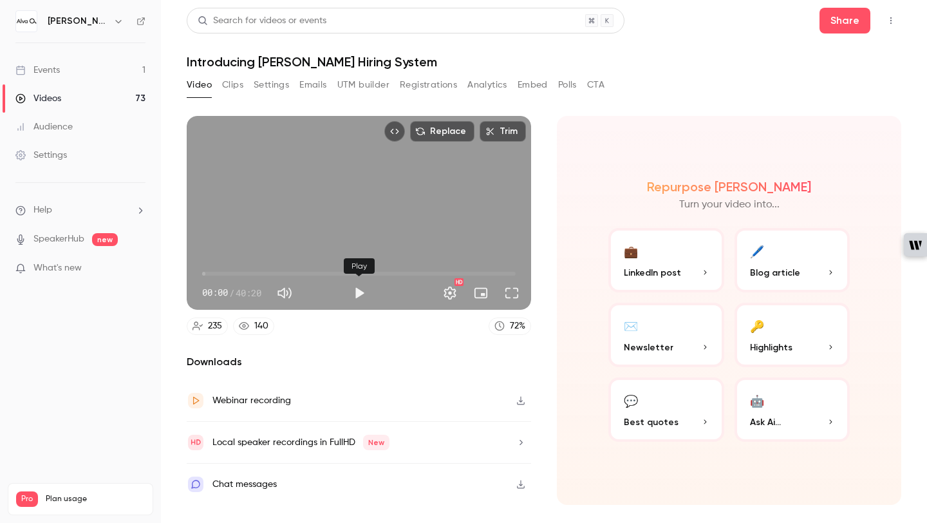
click at [356, 297] on button "Play" at bounding box center [359, 293] width 26 height 26
drag, startPoint x: 212, startPoint y: 272, endPoint x: 270, endPoint y: 272, distance: 57.3
click at [243, 272] on span at bounding box center [359, 274] width 314 height 4
click at [270, 272] on span "08:46" at bounding box center [359, 273] width 314 height 21
drag, startPoint x: 285, startPoint y: 270, endPoint x: 330, endPoint y: 267, distance: 45.9
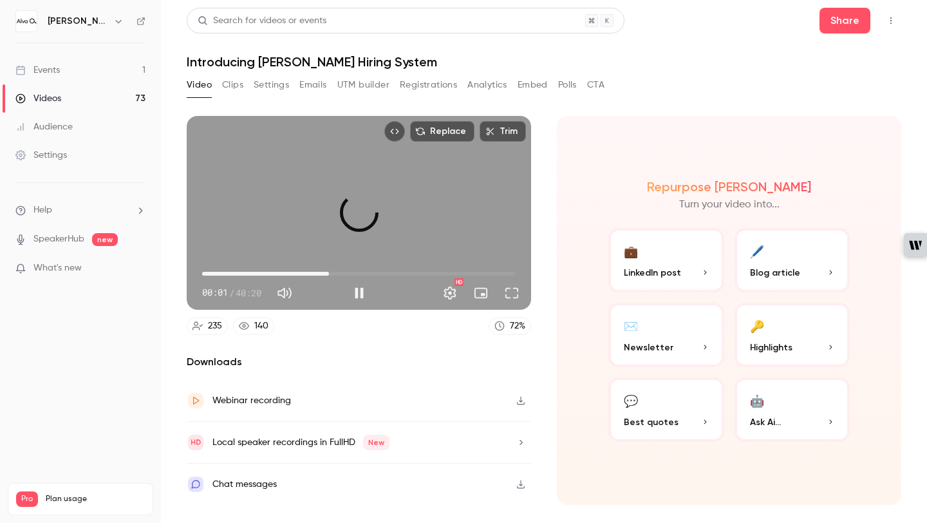
click at [330, 267] on span "16:19" at bounding box center [359, 273] width 314 height 21
drag, startPoint x: 333, startPoint y: 272, endPoint x: 354, endPoint y: 272, distance: 21.2
click at [351, 272] on span "18:53" at bounding box center [349, 274] width 4 height 4
drag, startPoint x: 354, startPoint y: 272, endPoint x: 362, endPoint y: 272, distance: 8.4
click at [362, 272] on div "Replace Trim 19:34 19:34 / 40:20 HD" at bounding box center [359, 213] width 344 height 194
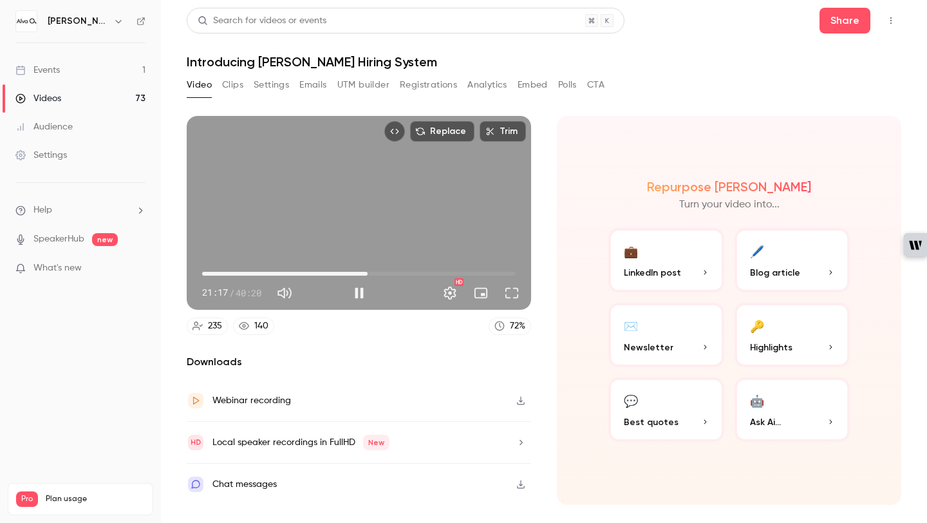
drag, startPoint x: 358, startPoint y: 273, endPoint x: 368, endPoint y: 273, distance: 9.7
click at [368, 273] on span "21:17" at bounding box center [368, 274] width 4 height 4
type input "******"
click at [353, 289] on button "Pause" at bounding box center [359, 293] width 26 height 26
click at [230, 90] on button "Clips" at bounding box center [232, 85] width 21 height 21
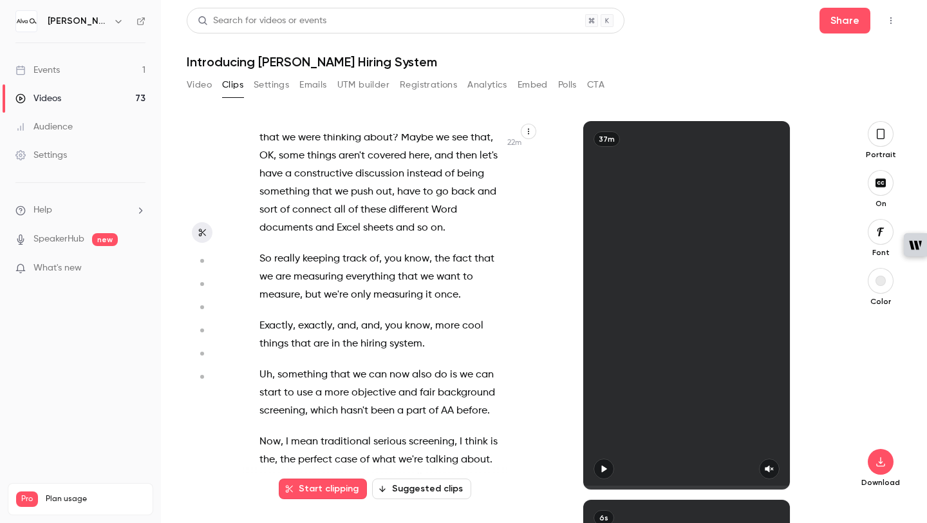
scroll to position [8727, 0]
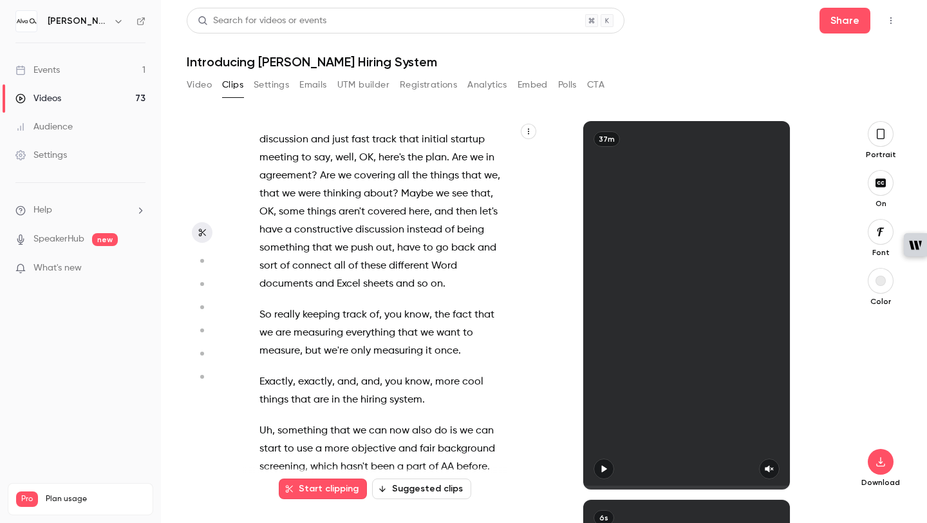
click at [279, 422] on span "something" at bounding box center [302, 431] width 50 height 18
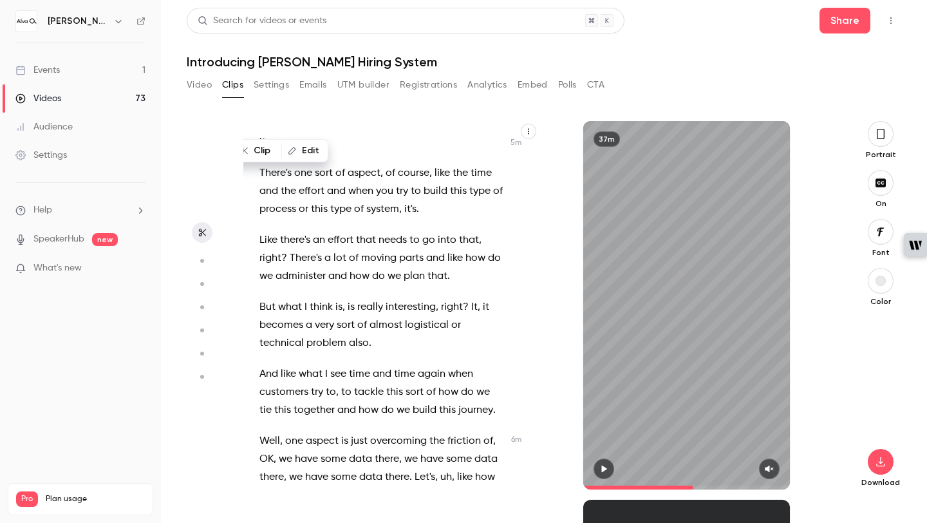
scroll to position [3726, 0]
type input "******"
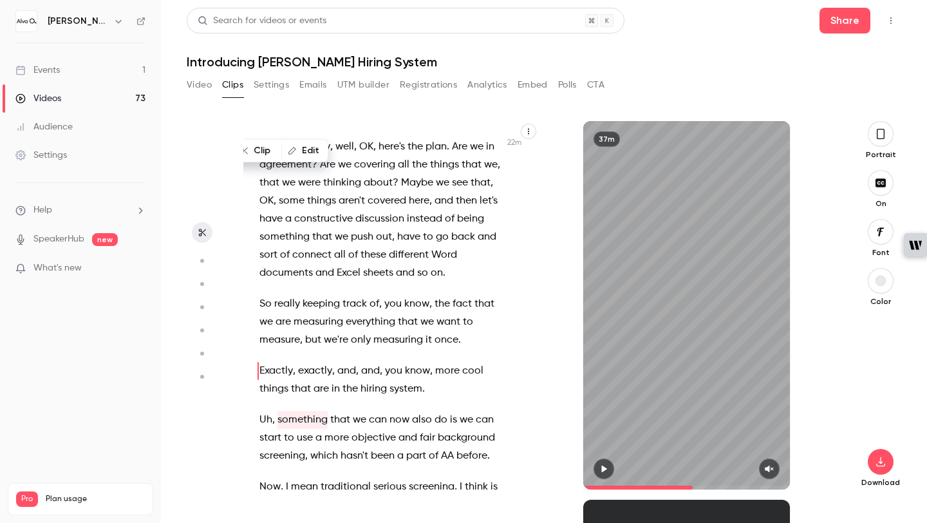
scroll to position [8627, 0]
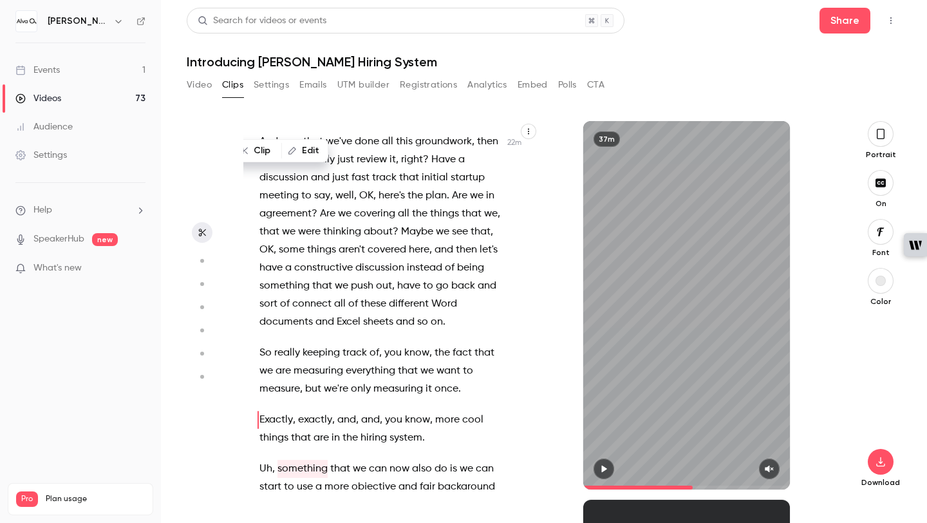
click at [693, 487] on span at bounding box center [686, 487] width 207 height 21
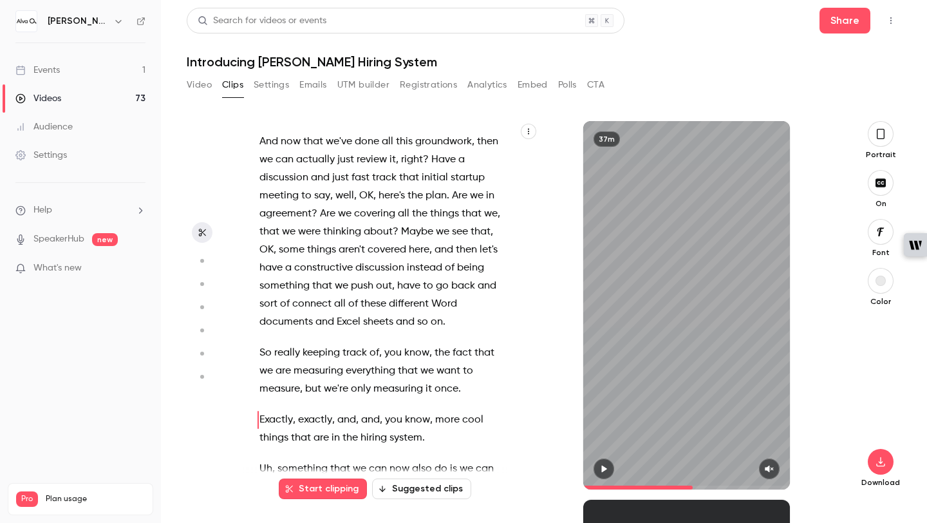
click at [881, 138] on icon "button" at bounding box center [881, 134] width 8 height 10
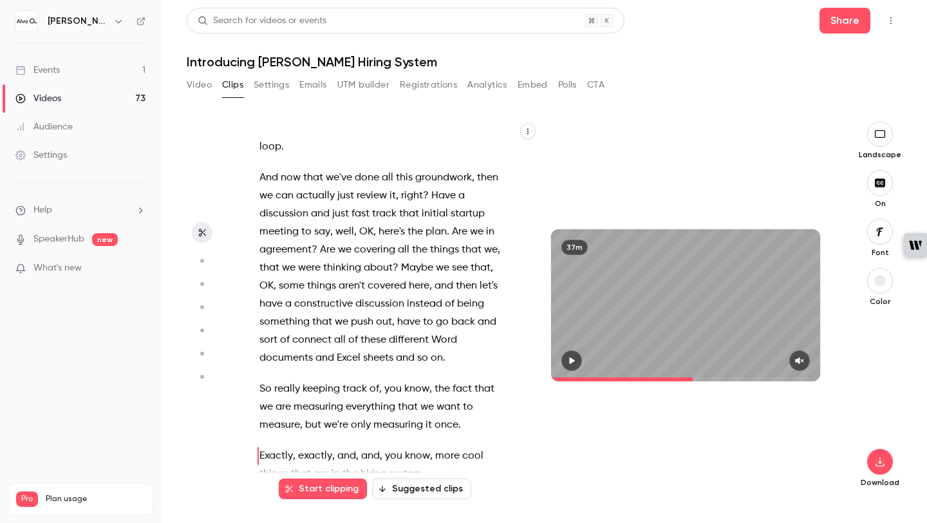
click at [201, 89] on button "Video" at bounding box center [199, 85] width 25 height 21
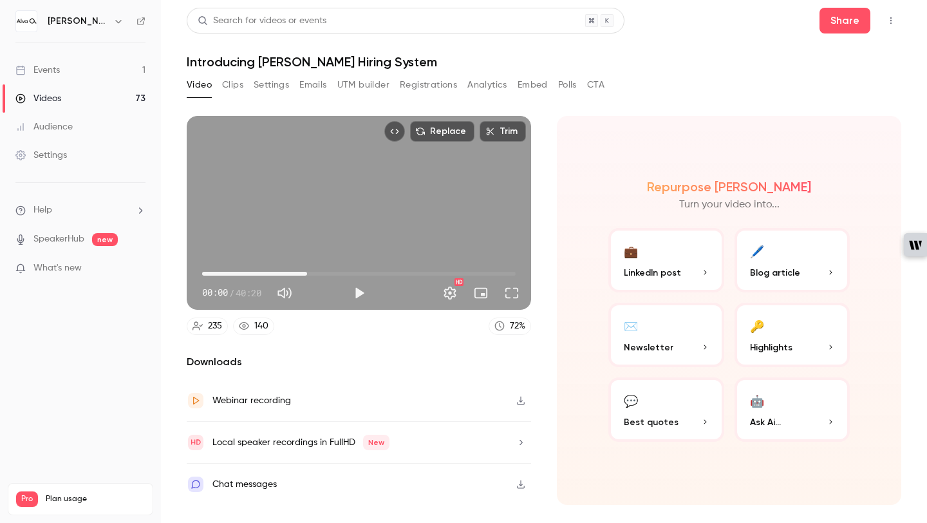
type input "***"
drag, startPoint x: 202, startPoint y: 276, endPoint x: 310, endPoint y: 282, distance: 108.4
click at [310, 276] on span "13:55" at bounding box center [310, 274] width 4 height 4
click at [225, 86] on button "Clips" at bounding box center [232, 85] width 21 height 21
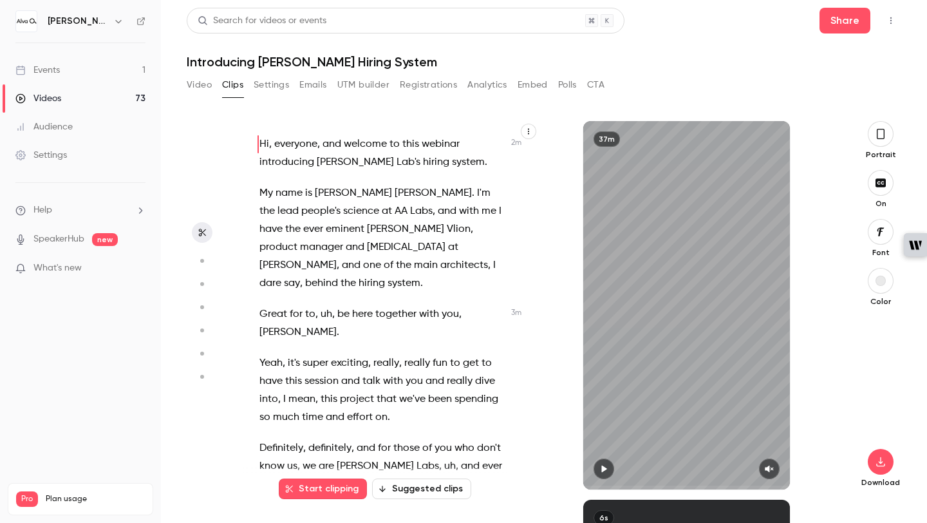
scroll to position [9096, 0]
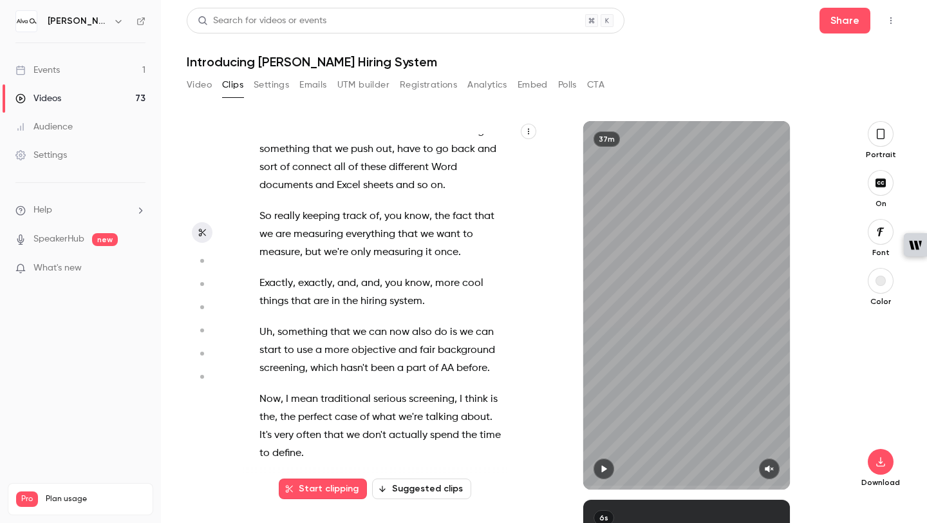
click at [277, 323] on span "something" at bounding box center [302, 332] width 50 height 18
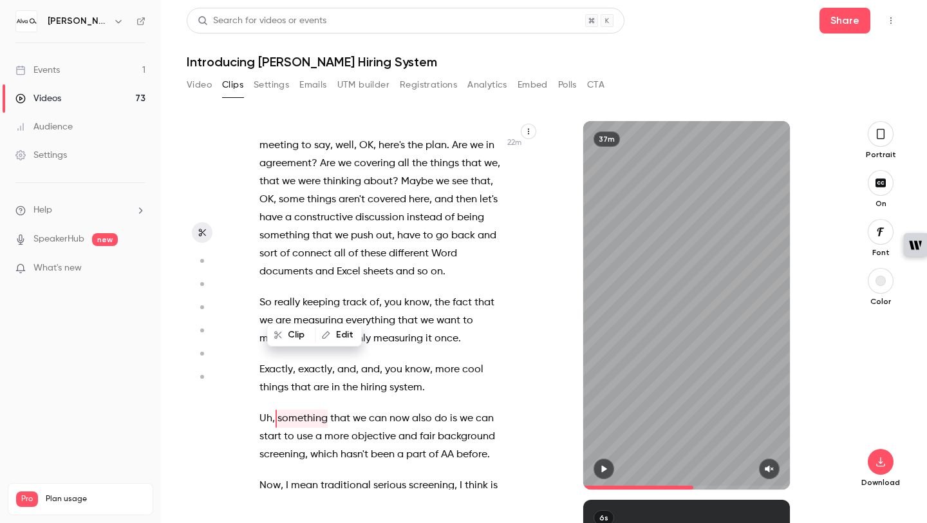
scroll to position [8738, 0]
click at [285, 411] on span "something" at bounding box center [302, 420] width 50 height 18
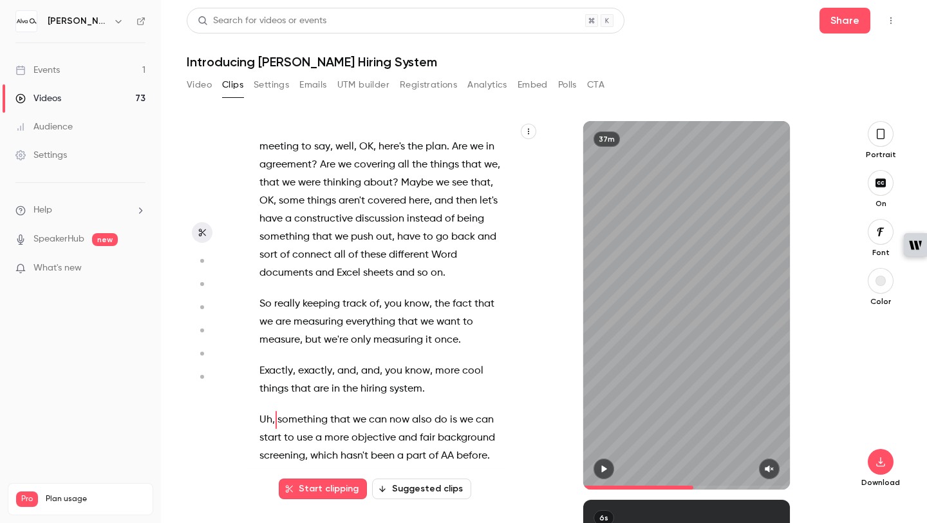
click at [277, 411] on span "something" at bounding box center [302, 420] width 50 height 18
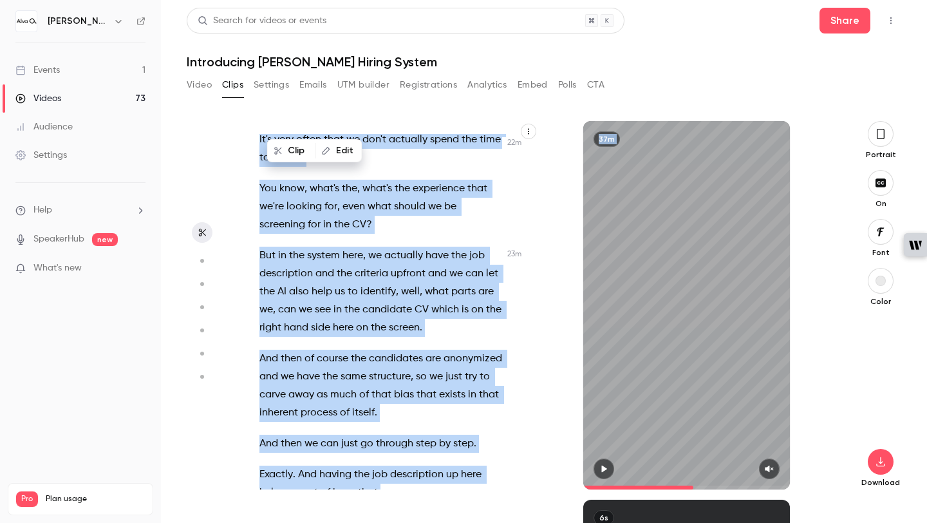
scroll to position [9132, 0]
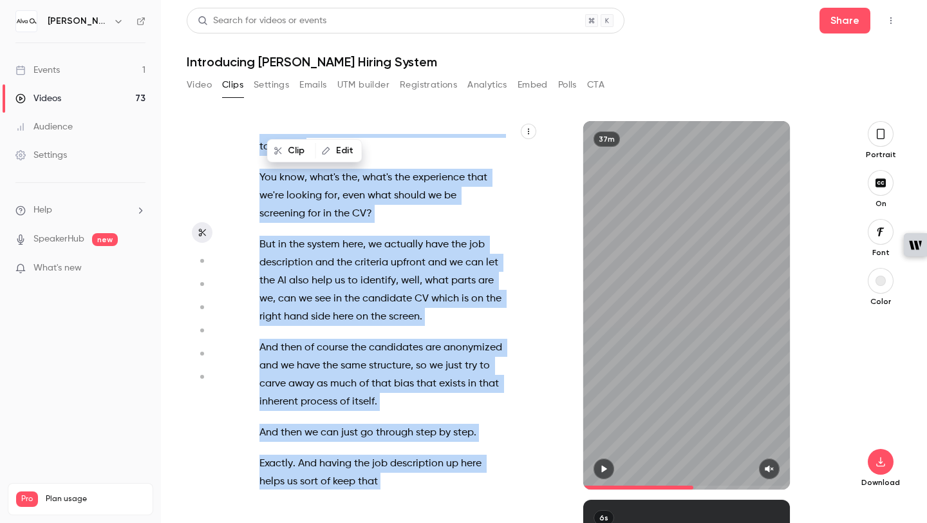
drag, startPoint x: 278, startPoint y: 311, endPoint x: 436, endPoint y: 405, distance: 183.6
click at [436, 405] on div "Hi , everyone , and welcome to this webinar introducing [PERSON_NAME] Lab's hir…" at bounding box center [387, 311] width 289 height 355
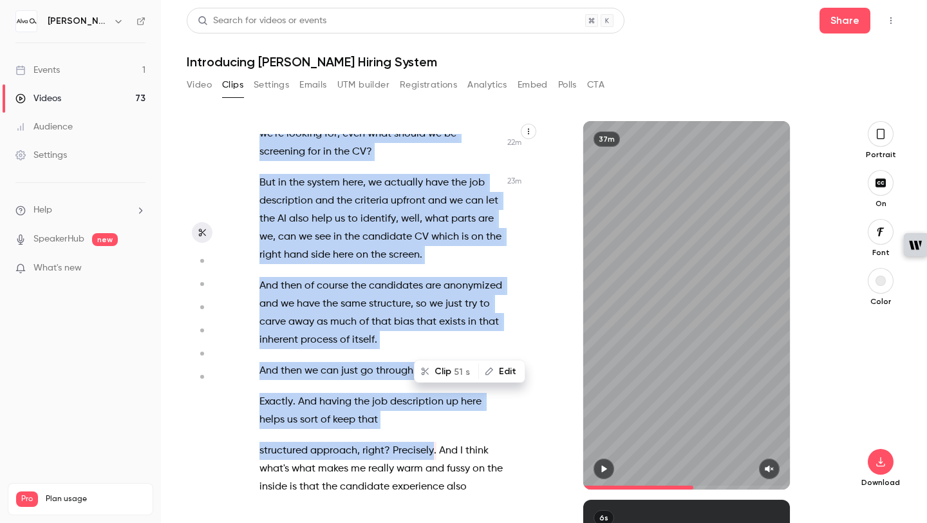
scroll to position [9194, 0]
click at [432, 441] on span "Precisely" at bounding box center [413, 450] width 41 height 18
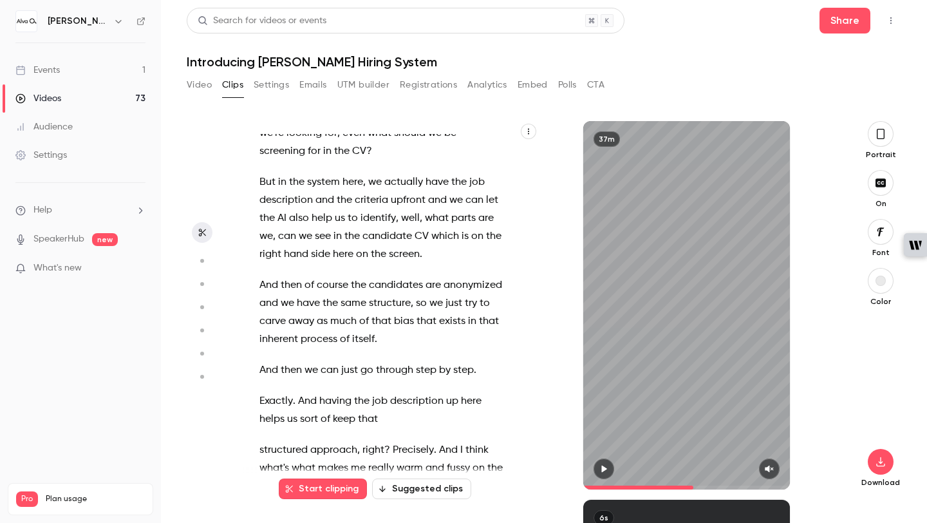
click at [439, 441] on span "And" at bounding box center [448, 450] width 19 height 18
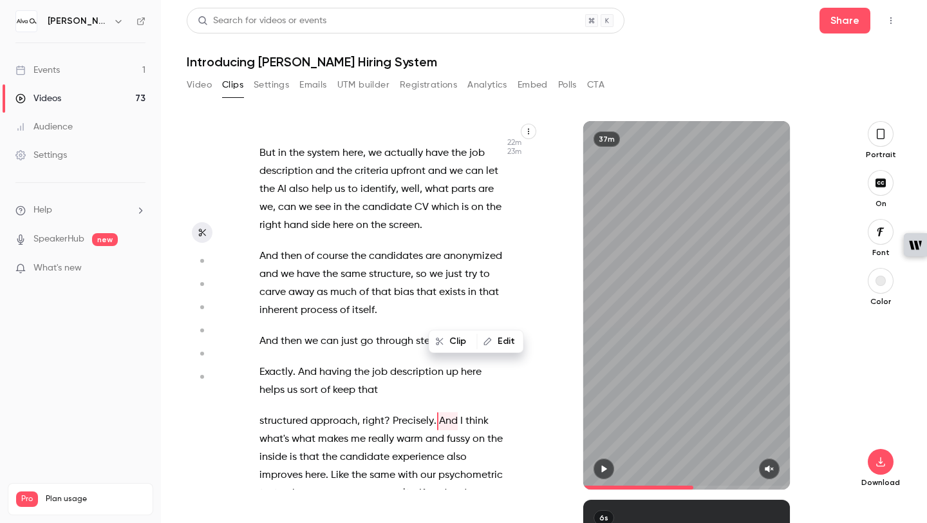
scroll to position [9225, 0]
click at [603, 464] on icon "button" at bounding box center [604, 468] width 10 height 9
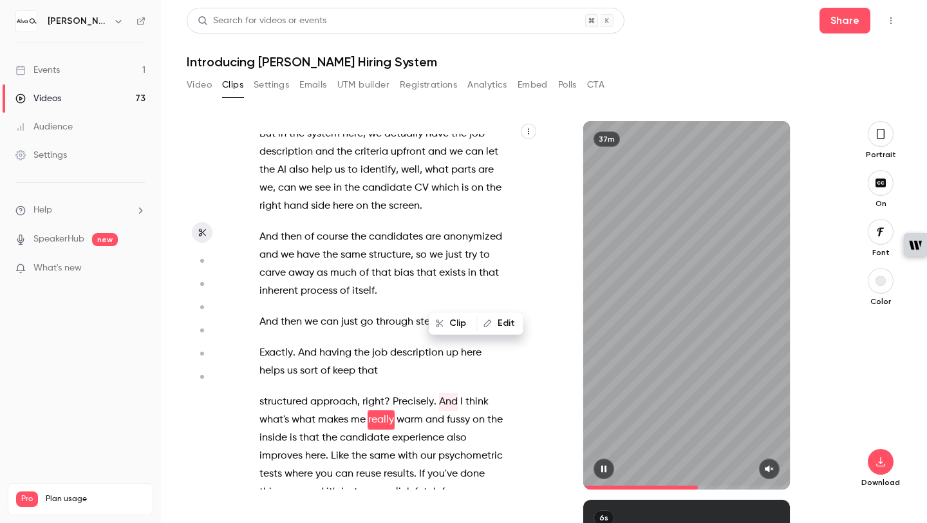
click at [773, 467] on icon "button" at bounding box center [770, 468] width 8 height 7
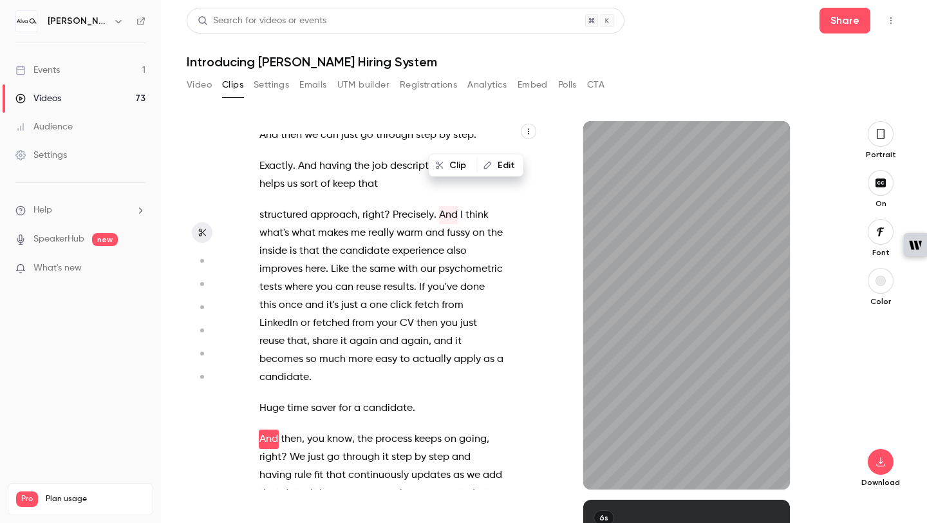
scroll to position [9431, 0]
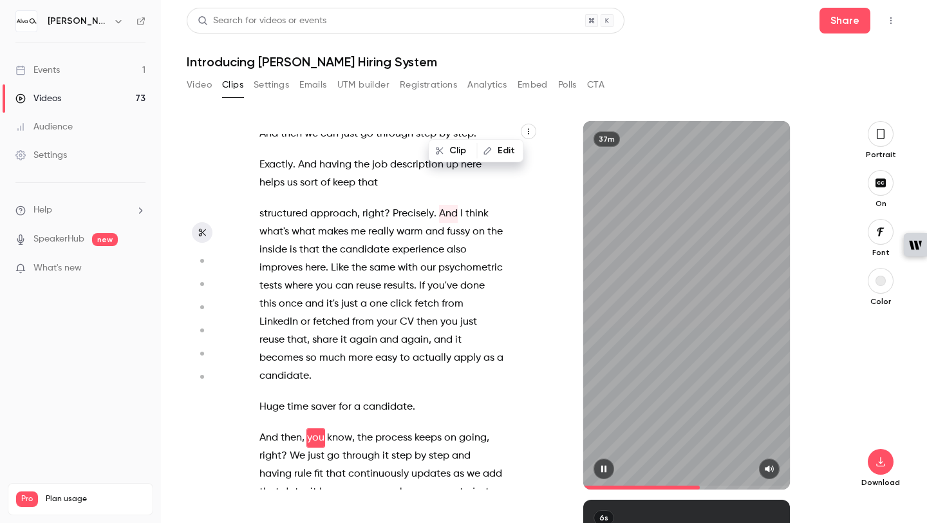
click at [606, 473] on button "button" at bounding box center [604, 468] width 21 height 21
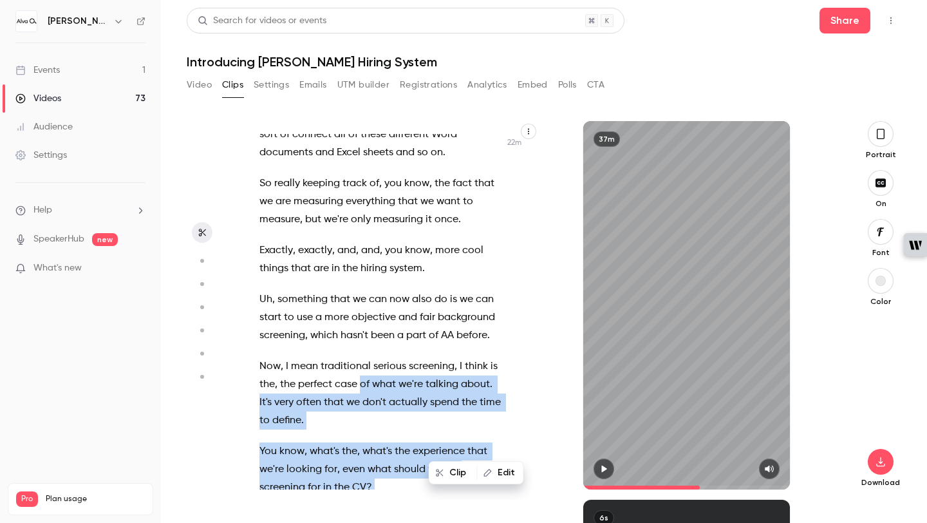
scroll to position [8857, 0]
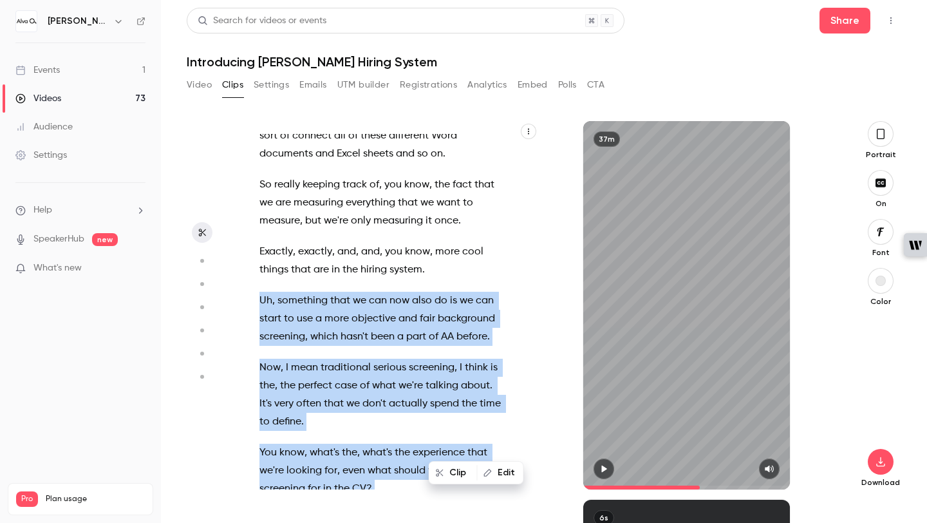
drag, startPoint x: 420, startPoint y: 279, endPoint x: 261, endPoint y: 190, distance: 181.6
click at [261, 190] on div "Hi , everyone , and welcome to this webinar introducing [PERSON_NAME] Lab's hir…" at bounding box center [387, 311] width 289 height 355
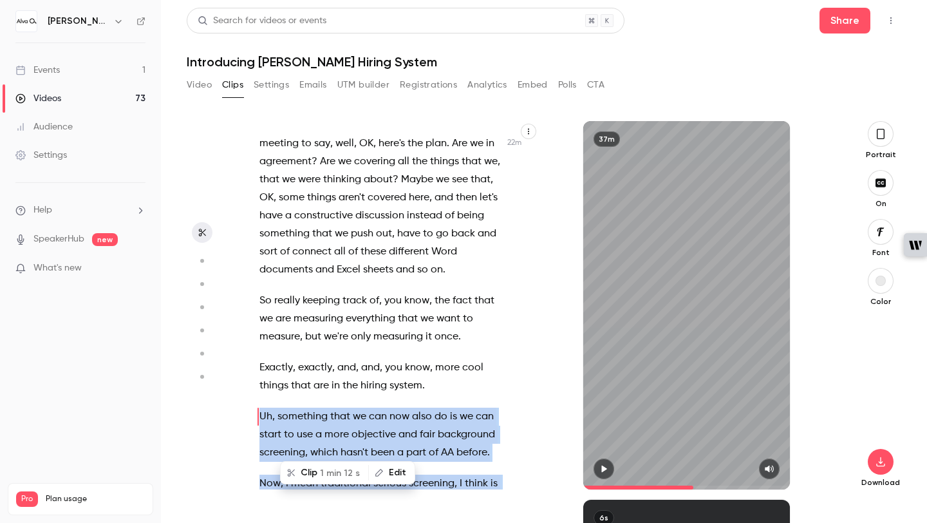
scroll to position [8738, 0]
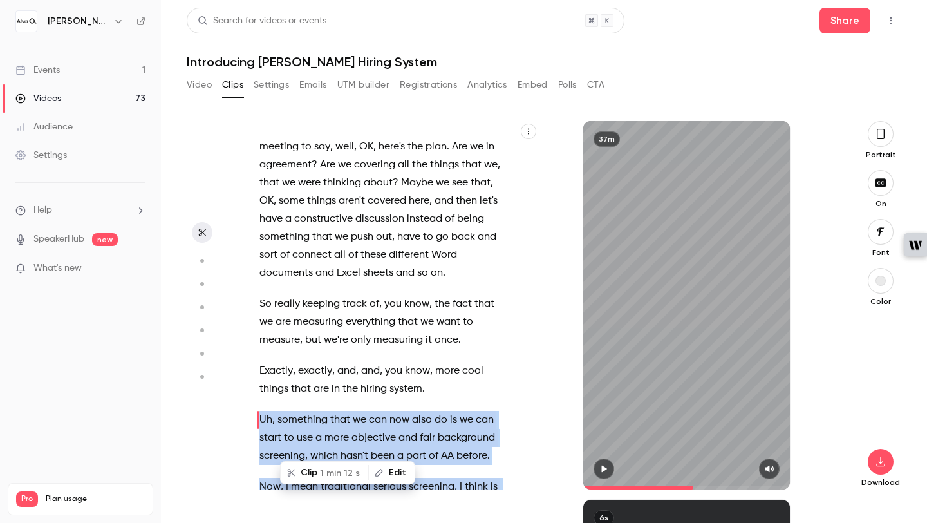
click at [335, 470] on span "1 min 12 s" at bounding box center [340, 473] width 40 height 14
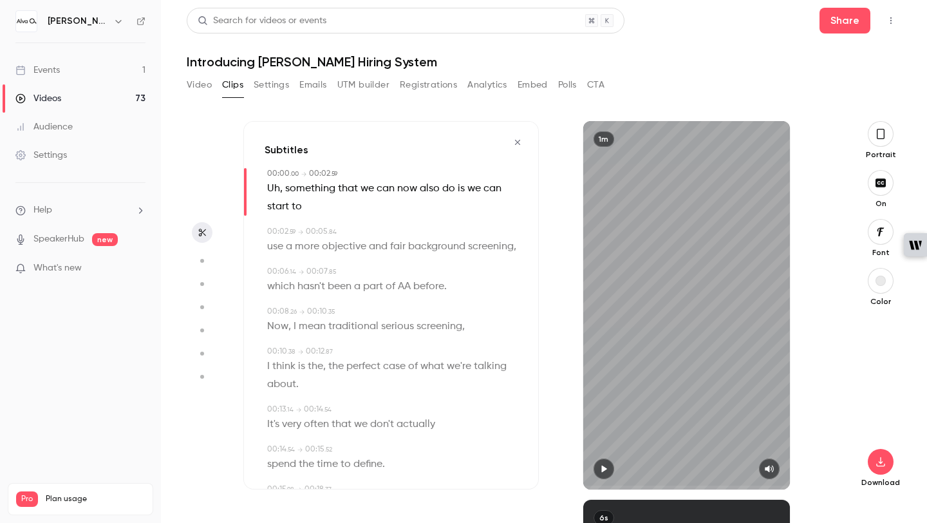
click at [883, 138] on icon "button" at bounding box center [881, 134] width 8 height 10
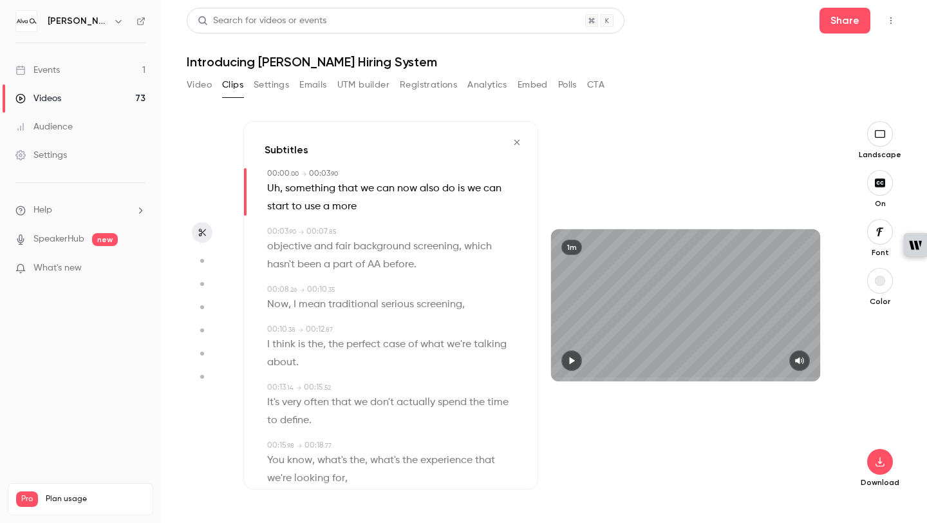
click at [572, 361] on icon "button" at bounding box center [572, 360] width 5 height 7
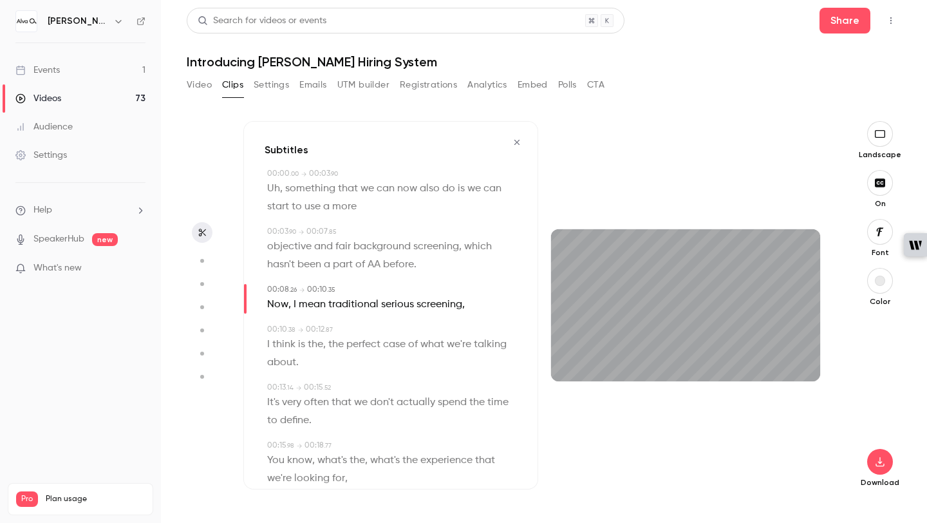
scroll to position [1, 0]
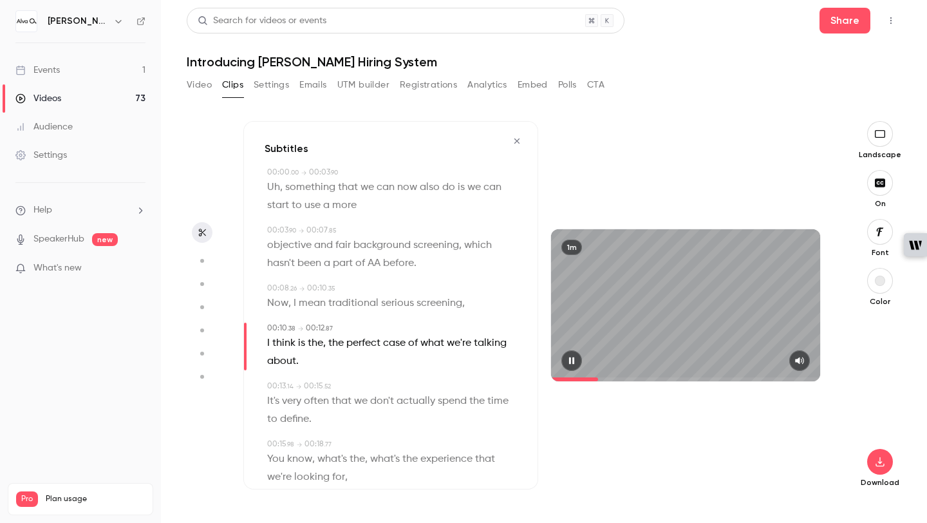
click at [573, 360] on icon "button" at bounding box center [571, 360] width 5 height 7
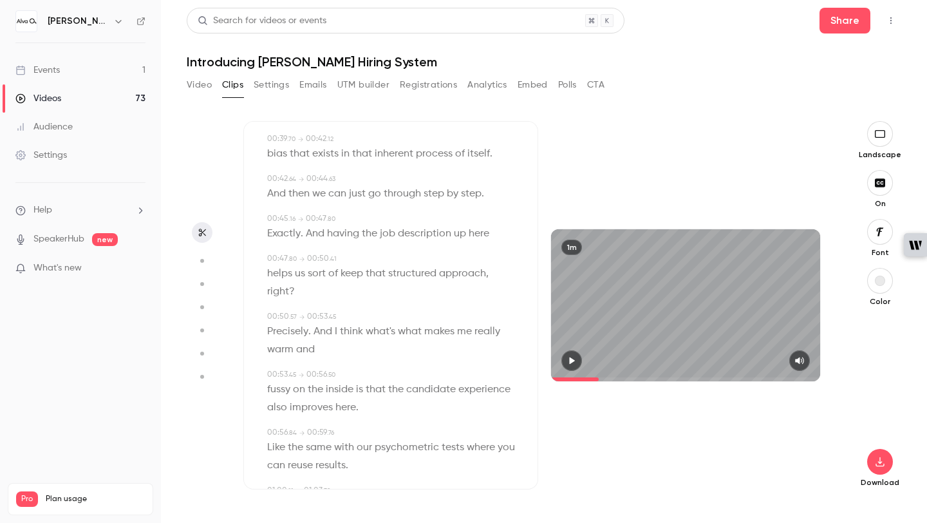
scroll to position [720, 0]
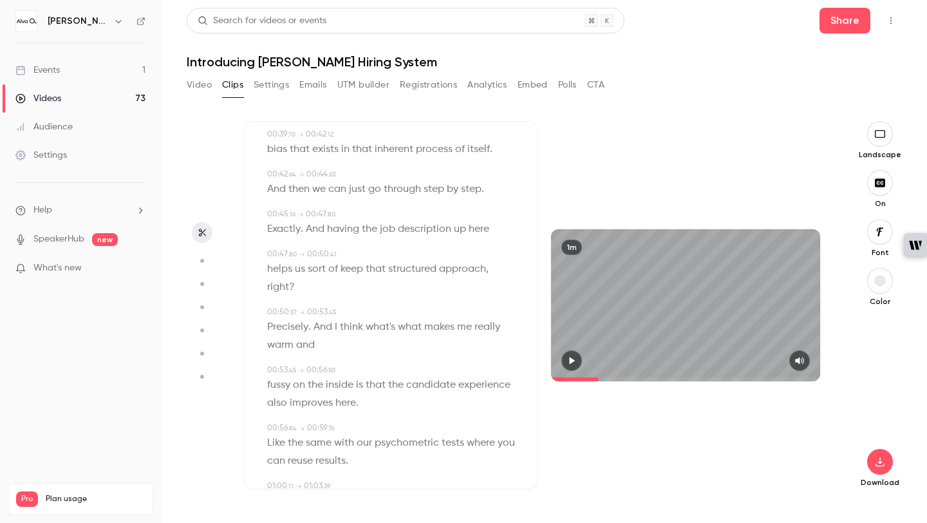
click at [576, 361] on icon "button" at bounding box center [572, 360] width 10 height 9
click at [578, 361] on button "button" at bounding box center [571, 360] width 21 height 21
drag, startPoint x: 610, startPoint y: 376, endPoint x: 523, endPoint y: 376, distance: 87.6
click at [523, 376] on div "Subtitles 00:00 . 00 → 00:03 . 90 Uh , something that we can now also do is we …" at bounding box center [538, 305] width 590 height 368
click at [572, 361] on icon "button" at bounding box center [572, 360] width 5 height 7
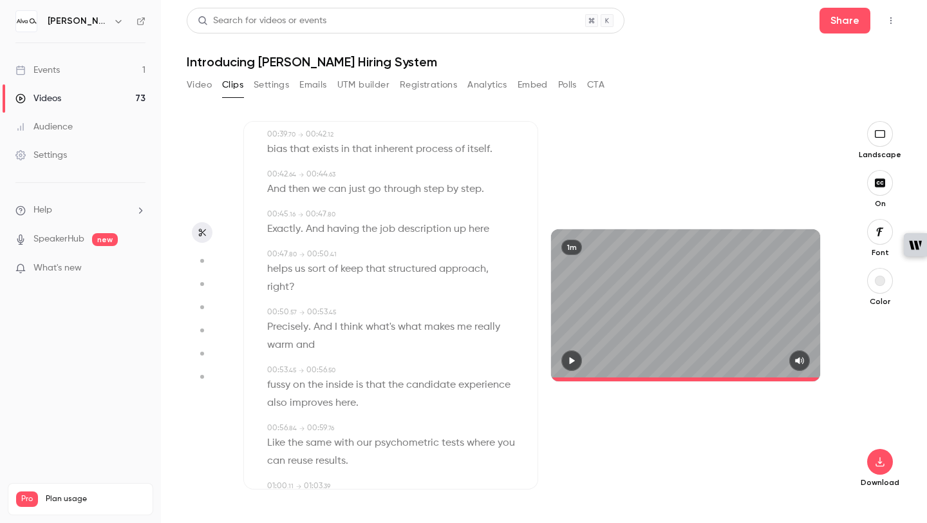
scroll to position [968, 0]
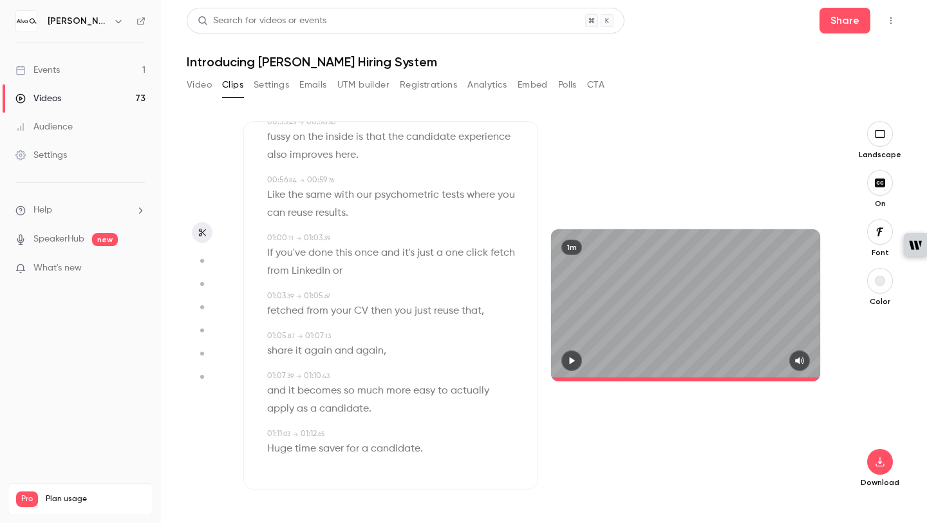
drag, startPoint x: 457, startPoint y: 445, endPoint x: 449, endPoint y: 446, distance: 7.8
click at [449, 446] on div "Huge time saver for a candidate ." at bounding box center [392, 449] width 250 height 18
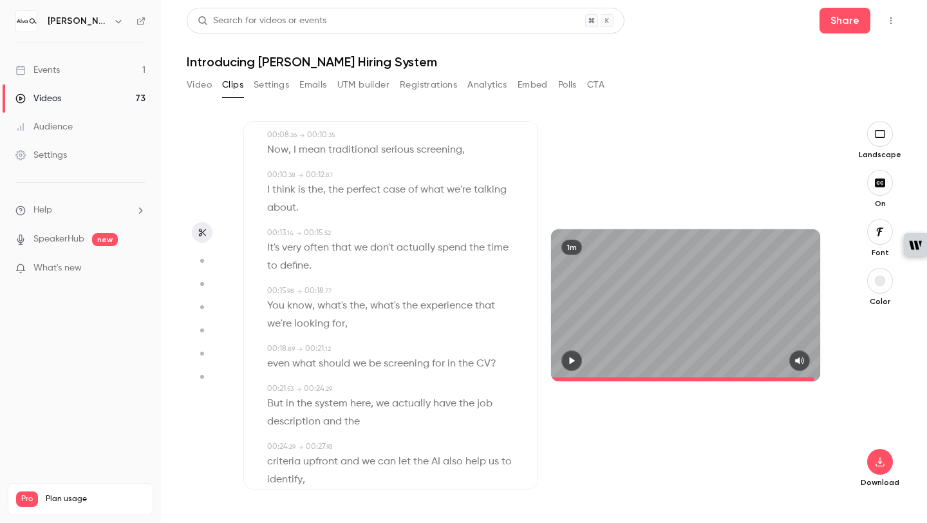
scroll to position [0, 0]
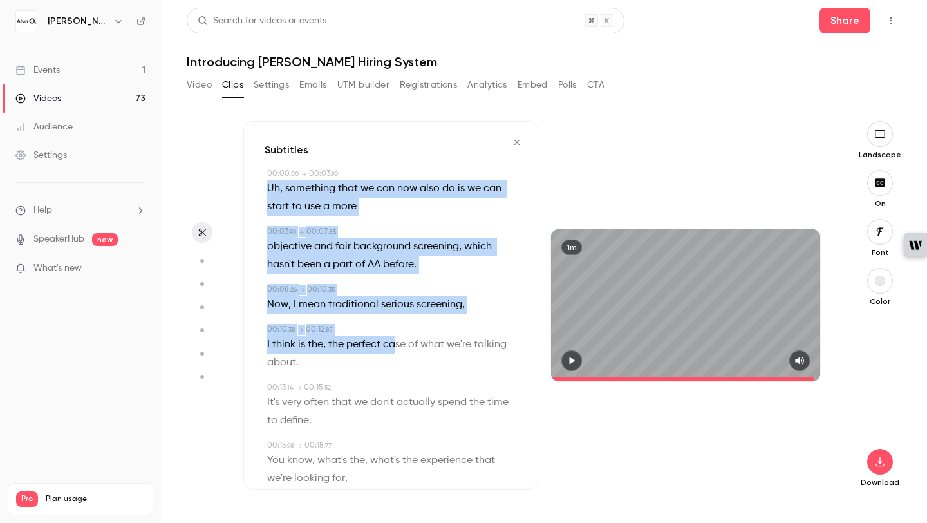
drag, startPoint x: 264, startPoint y: 187, endPoint x: 393, endPoint y: 337, distance: 198.6
click at [399, 346] on div "Subtitles 00:00 . 00 → 00:03 . 90 Uh , something that we can now also do is we …" at bounding box center [390, 305] width 295 height 368
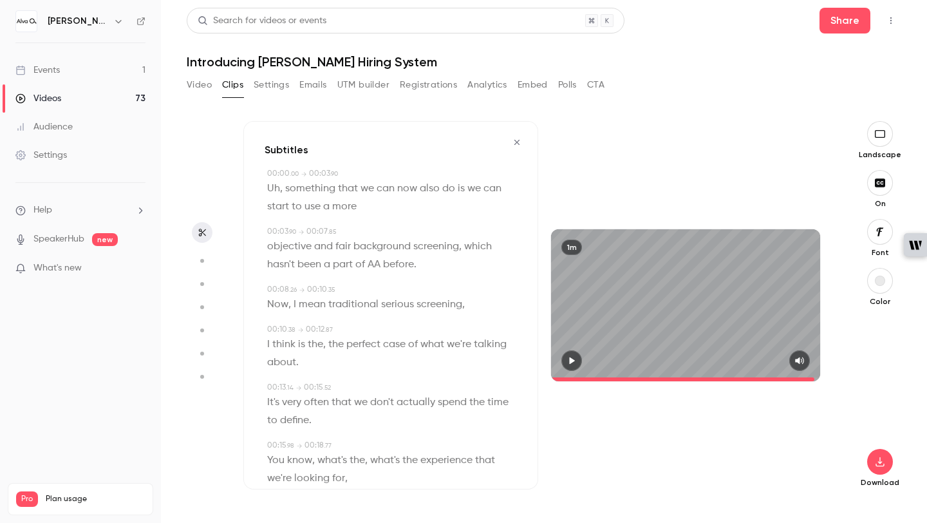
click at [283, 189] on span at bounding box center [284, 188] width 3 height 10
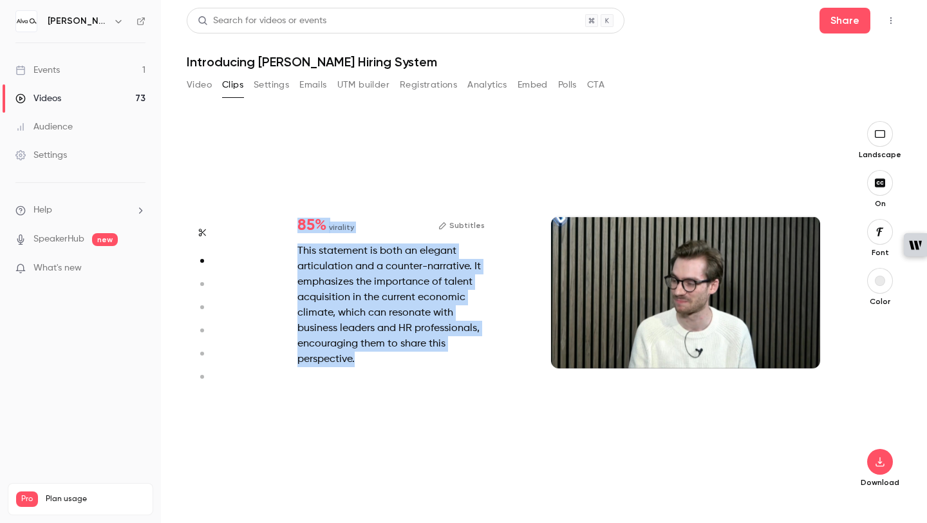
drag, startPoint x: 263, startPoint y: 189, endPoint x: 417, endPoint y: 415, distance: 273.0
click at [417, 415] on div "Subtitles 00:00 . 00 → 00:03 . 90 Uh , something that we can now also do is we …" at bounding box center [538, 322] width 590 height 402
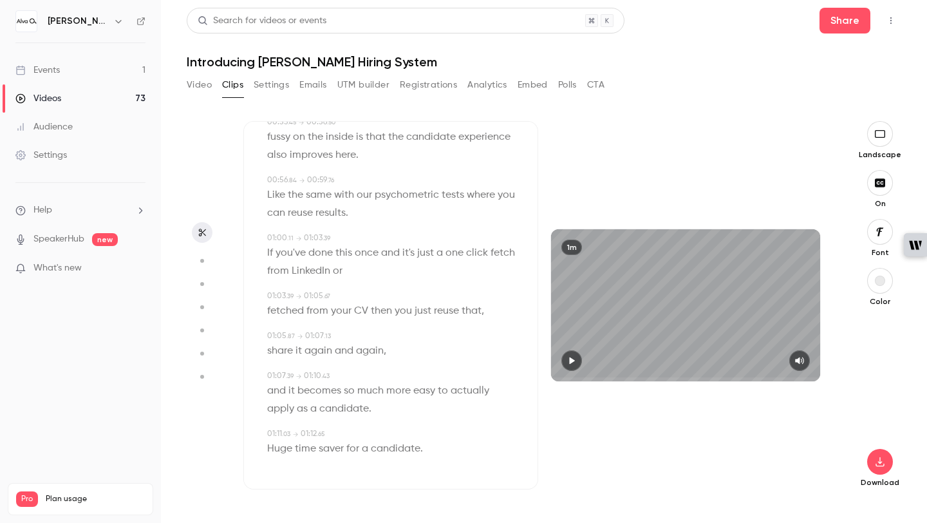
click at [447, 448] on div "Huge time saver for a candidate ." at bounding box center [392, 449] width 250 height 18
type input "**"
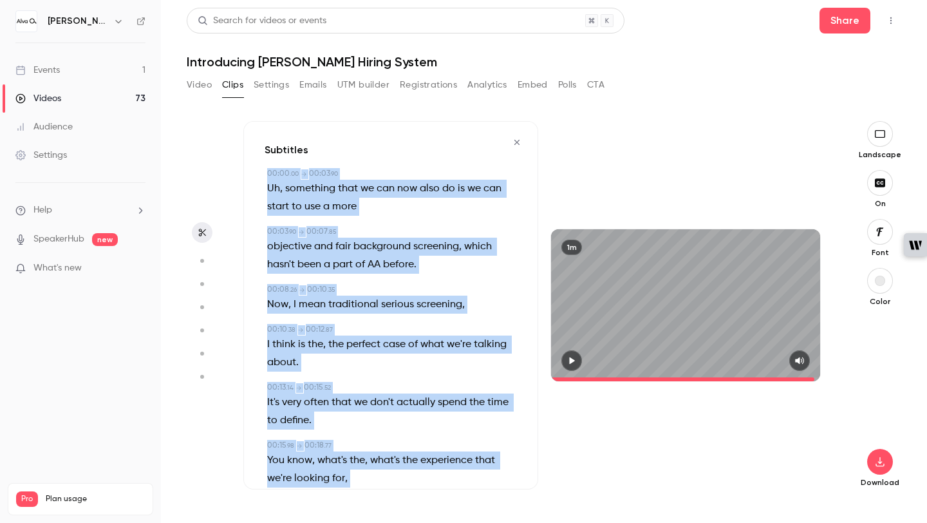
drag, startPoint x: 436, startPoint y: 451, endPoint x: 260, endPoint y: 167, distance: 333.4
click at [260, 167] on div "Subtitles 00:00 . 00 → 00:03 . 90 Uh , something that we can now also do is we …" at bounding box center [390, 305] width 295 height 368
copy div "59:21 . 71 → 78:50 . 16 Lo , ipsumdolo sita co adi eli sedd ei te in utl etdol …"
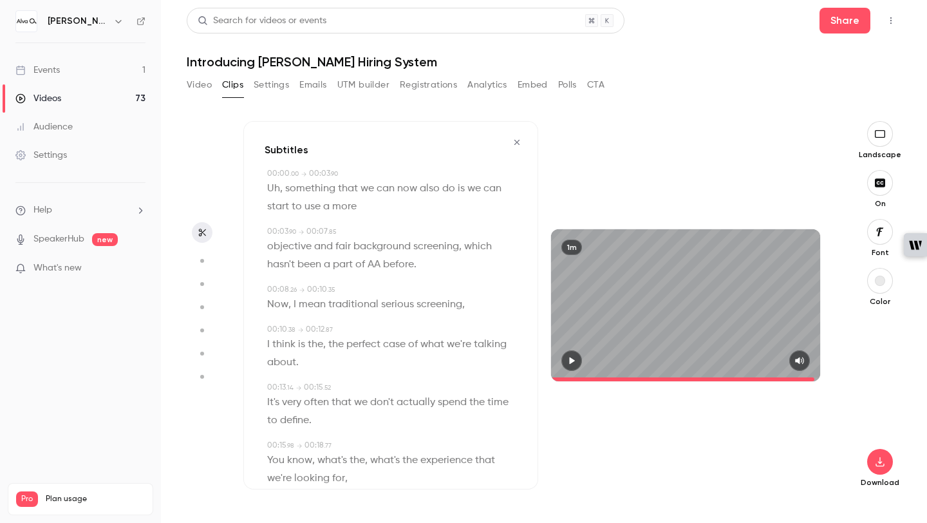
click at [191, 89] on button "Video" at bounding box center [199, 85] width 25 height 21
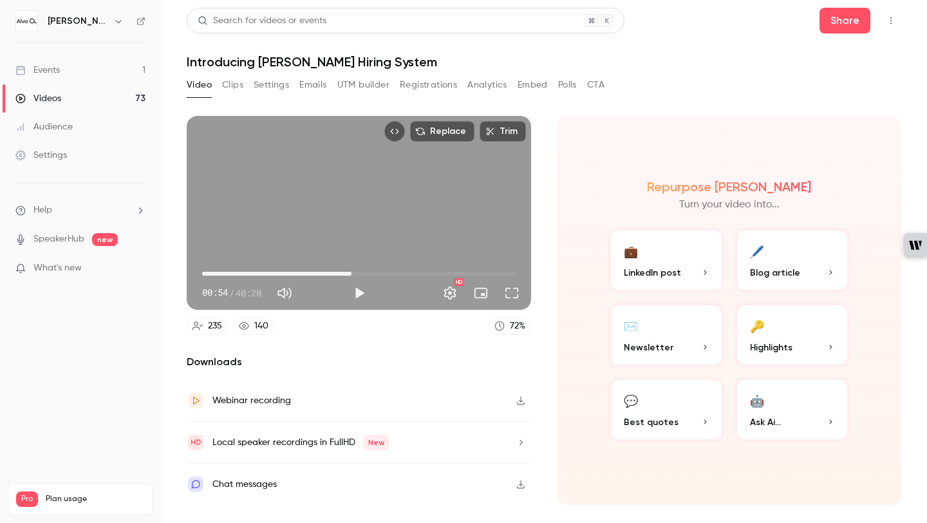
drag, startPoint x: 209, startPoint y: 275, endPoint x: 352, endPoint y: 277, distance: 142.3
click at [352, 277] on span "19:13" at bounding box center [359, 273] width 314 height 21
click at [363, 296] on button "Play" at bounding box center [359, 293] width 26 height 26
click at [385, 270] on span "19:16" at bounding box center [359, 273] width 314 height 21
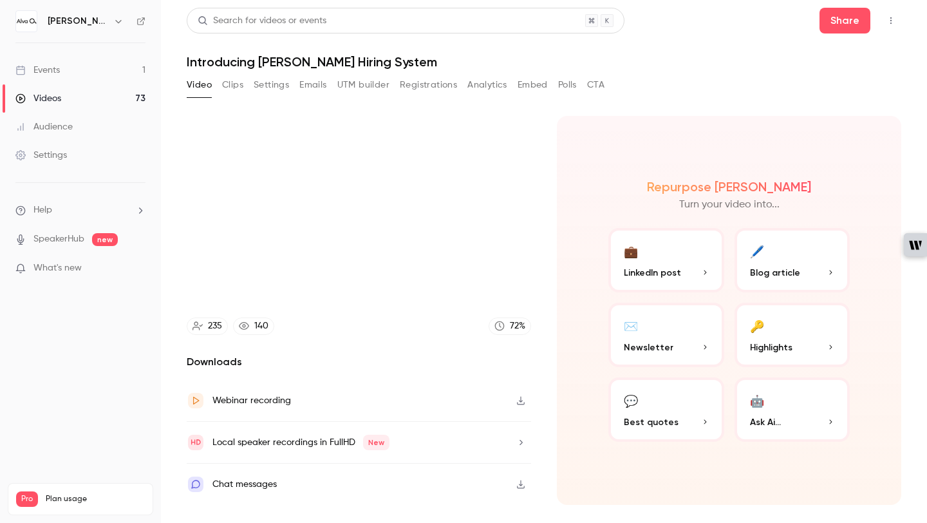
click at [382, 274] on div "Replace Trim 23:33 23:33 / 40:20 HD" at bounding box center [359, 213] width 344 height 194
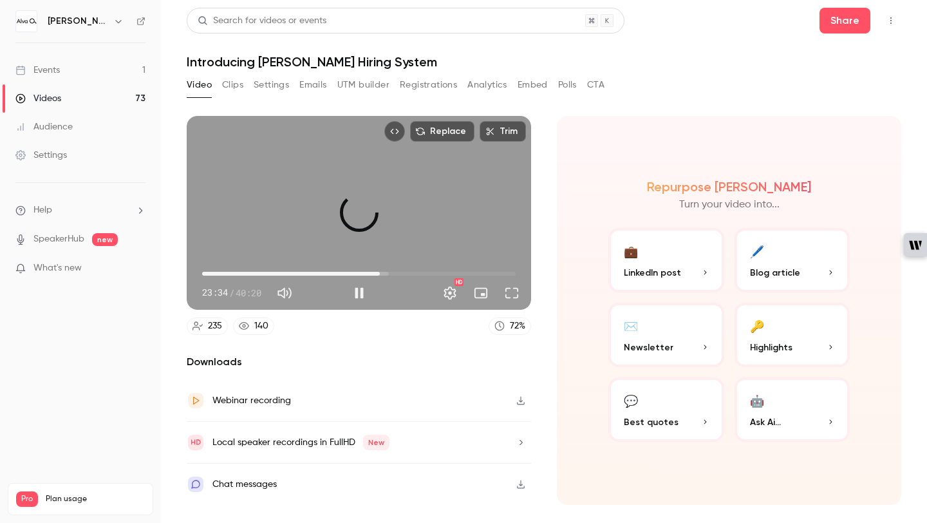
drag, startPoint x: 384, startPoint y: 272, endPoint x: 377, endPoint y: 272, distance: 7.1
click at [378, 272] on span "22:51" at bounding box center [380, 274] width 4 height 4
click at [371, 272] on span "21:47" at bounding box center [372, 274] width 4 height 4
click at [361, 292] on button "Pause" at bounding box center [359, 293] width 26 height 26
click at [378, 272] on span "22:36" at bounding box center [378, 274] width 4 height 4
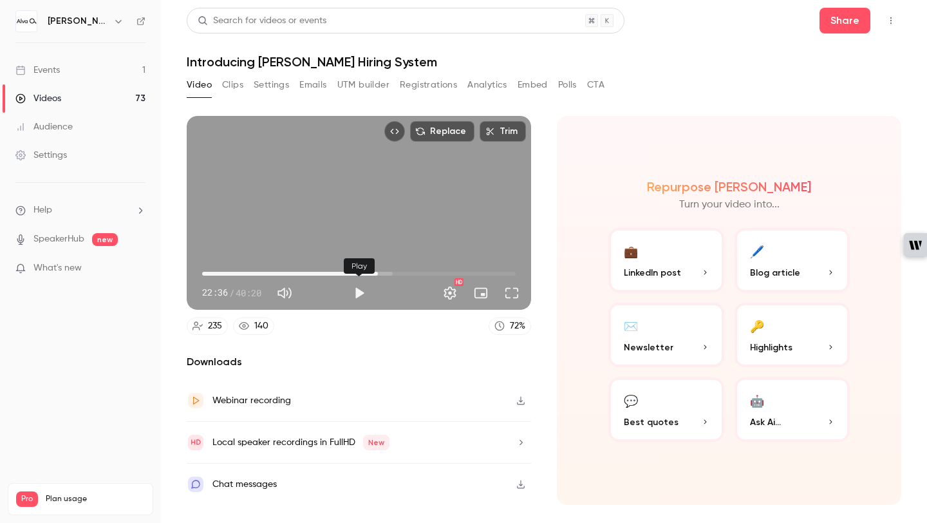
click at [361, 293] on button "Play" at bounding box center [359, 293] width 26 height 26
click at [357, 292] on button "Pause" at bounding box center [359, 293] width 26 height 26
click at [350, 297] on button "Play" at bounding box center [359, 293] width 26 height 26
click at [359, 295] on button "Pause" at bounding box center [359, 293] width 26 height 26
type input "******"
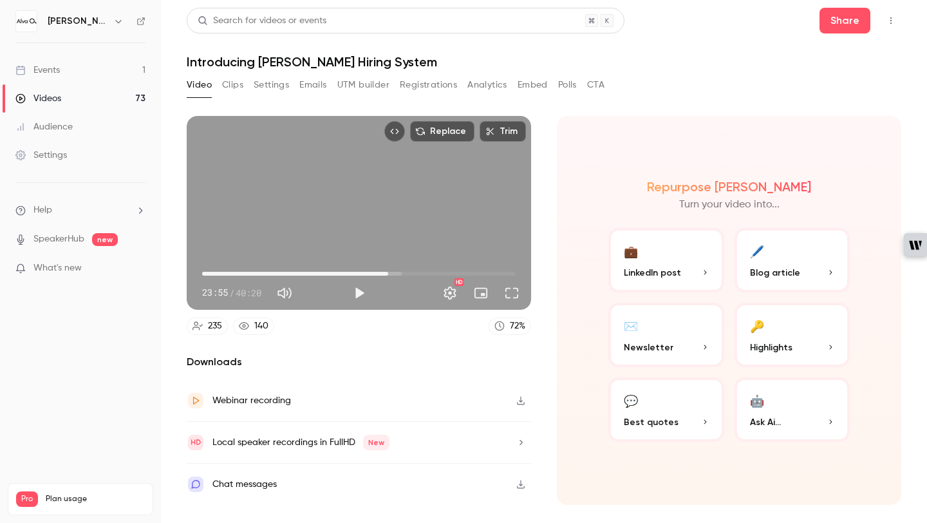
click at [230, 86] on button "Clips" at bounding box center [232, 85] width 21 height 21
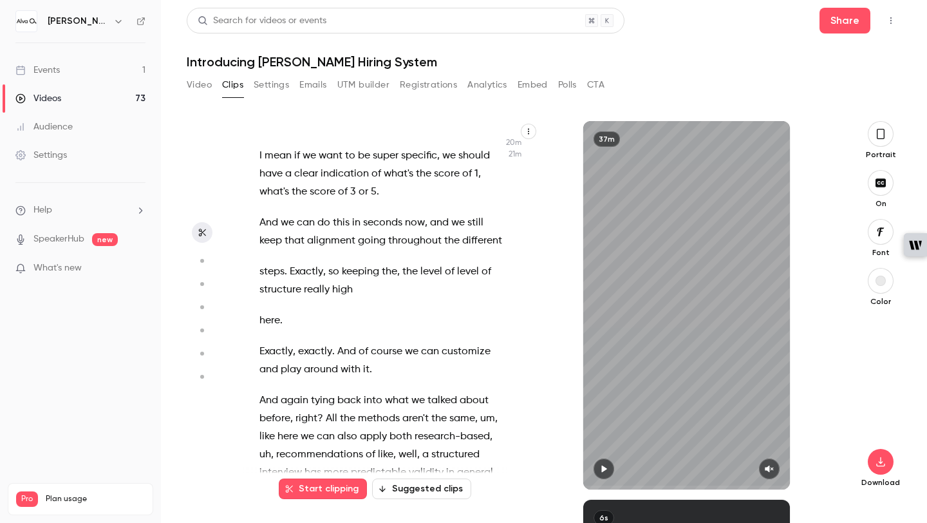
scroll to position [7728, 0]
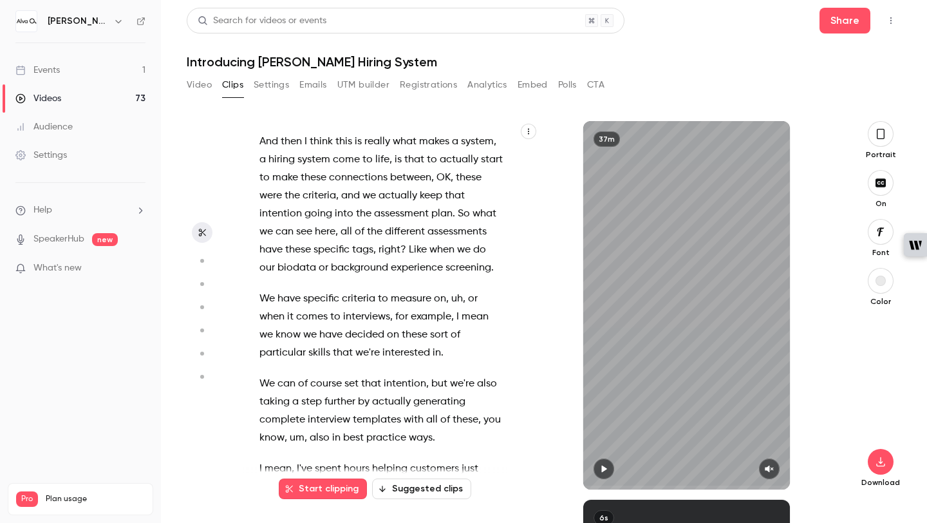
click at [261, 375] on span "We" at bounding box center [266, 384] width 15 height 18
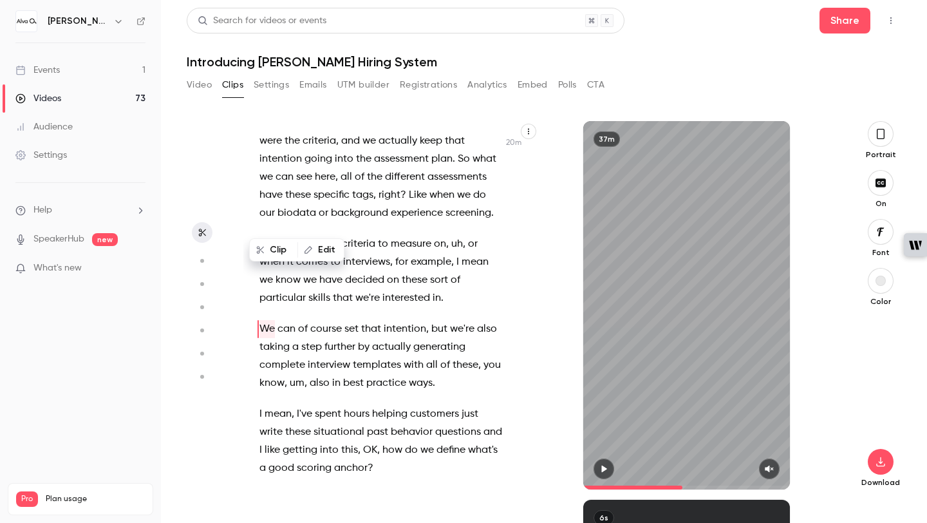
scroll to position [7784, 0]
click at [267, 319] on span "We" at bounding box center [266, 328] width 15 height 18
click at [603, 472] on icon "button" at bounding box center [604, 468] width 10 height 9
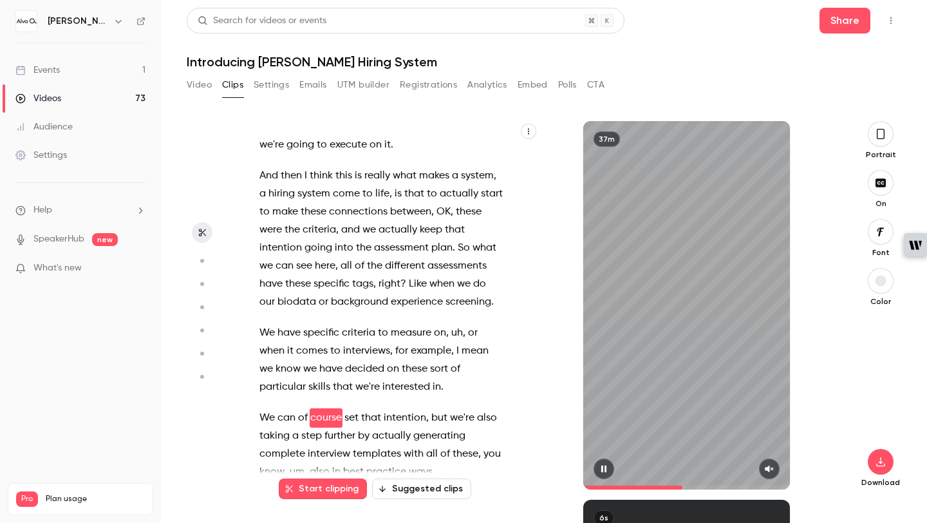
scroll to position [7692, 0]
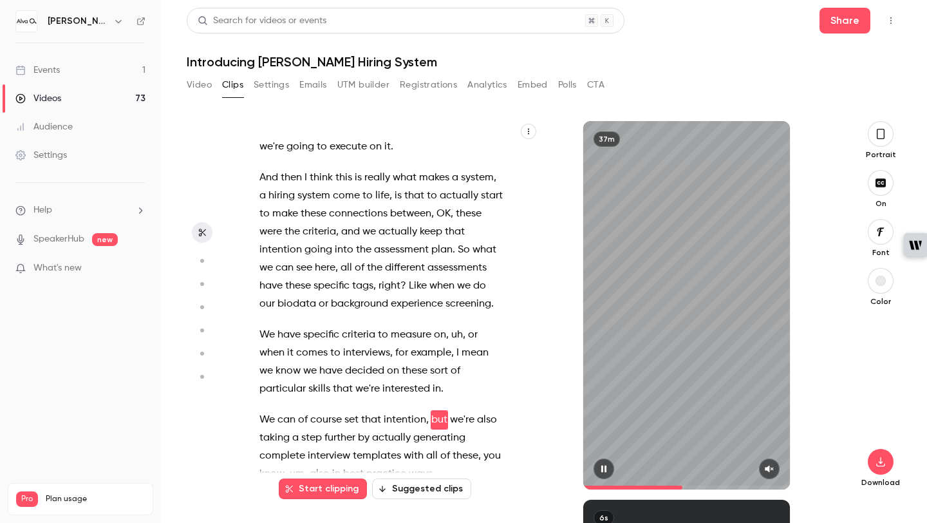
click at [767, 464] on button "button" at bounding box center [769, 468] width 21 height 21
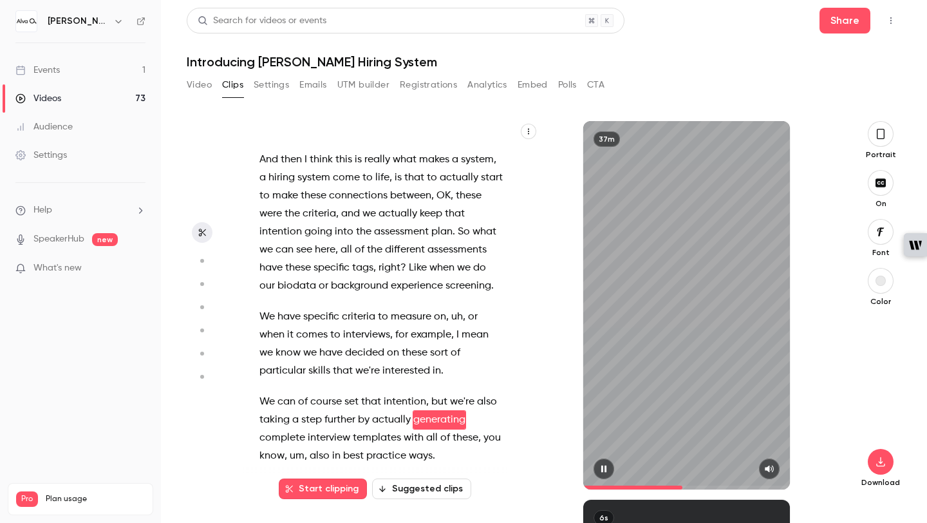
scroll to position [7728, 0]
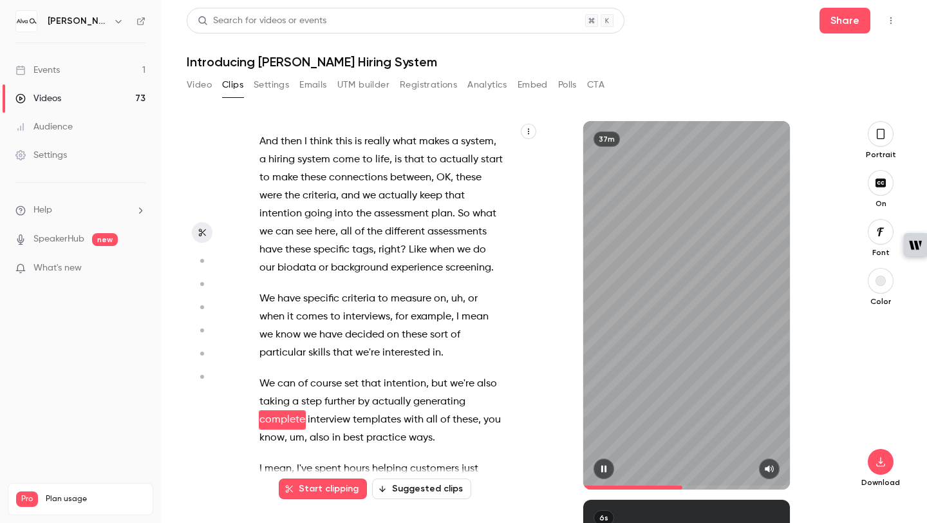
click at [607, 466] on icon "button" at bounding box center [604, 468] width 10 height 9
click at [261, 375] on span "We" at bounding box center [266, 384] width 15 height 18
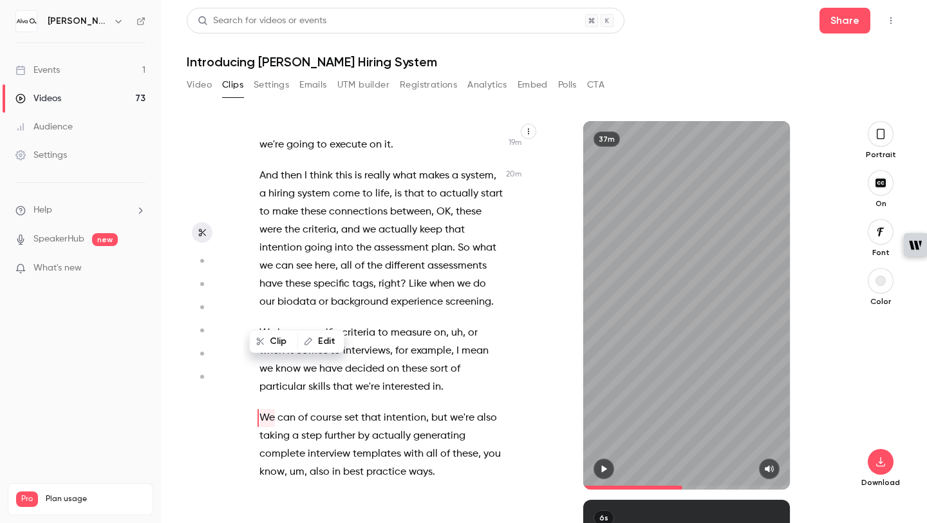
scroll to position [7692, 0]
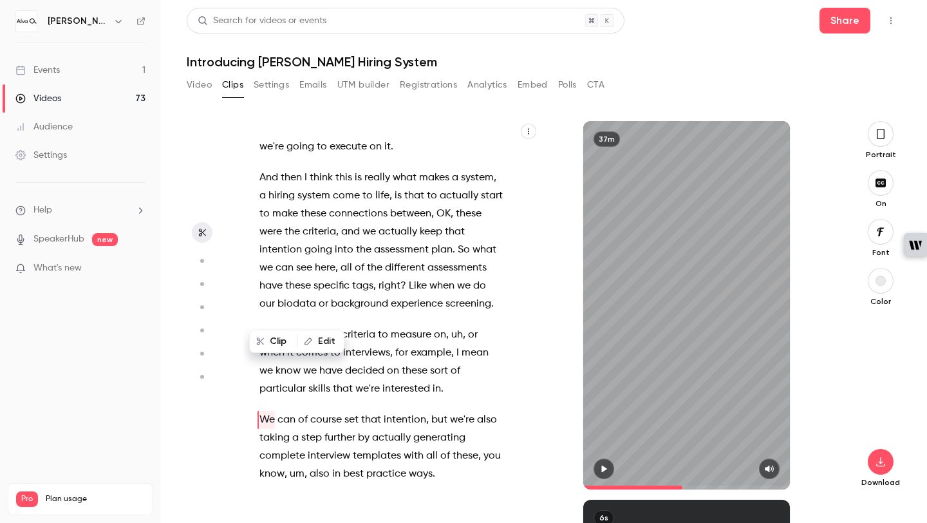
click at [605, 469] on icon "button" at bounding box center [603, 468] width 5 height 7
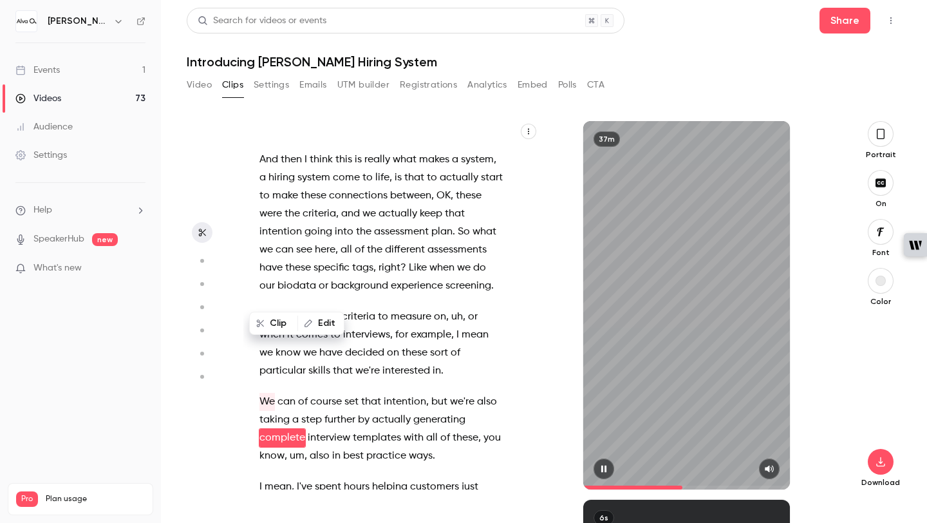
scroll to position [7728, 0]
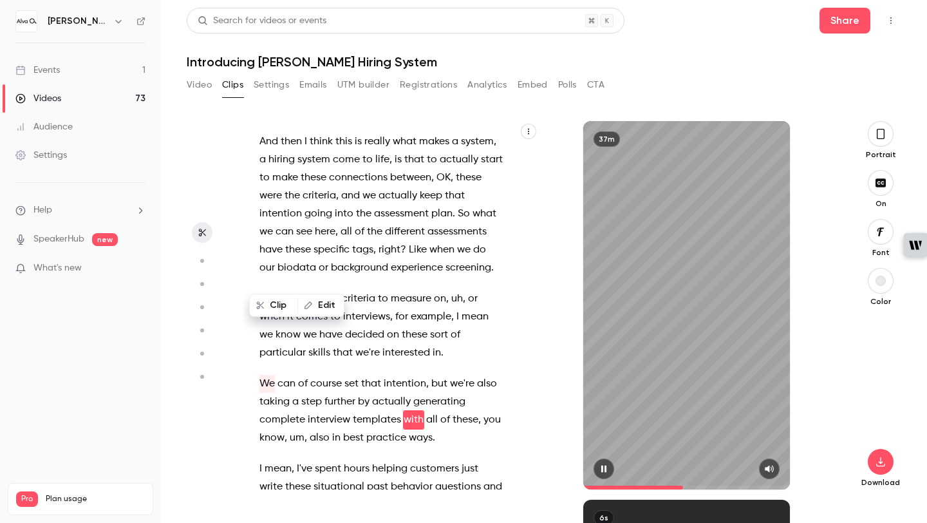
click at [605, 469] on icon "button" at bounding box center [603, 468] width 5 height 7
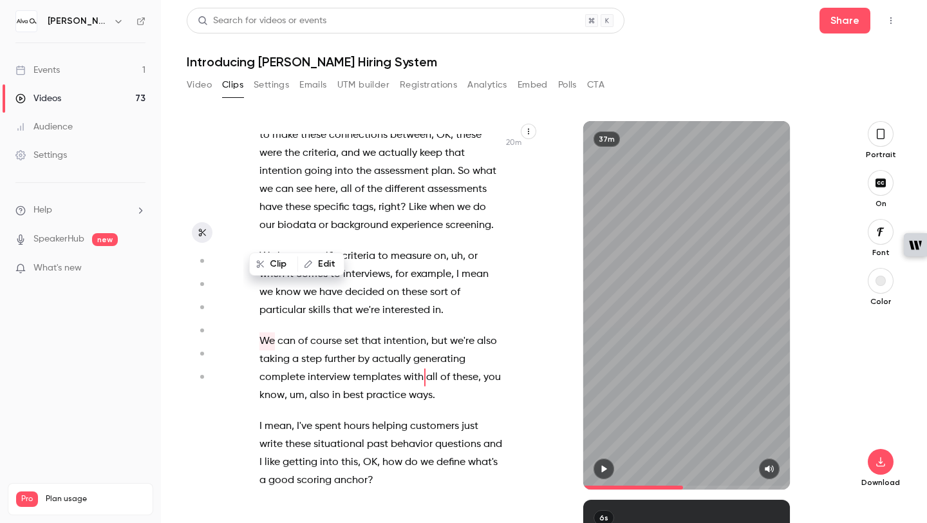
scroll to position [7772, 0]
click at [431, 332] on span "but" at bounding box center [439, 341] width 16 height 18
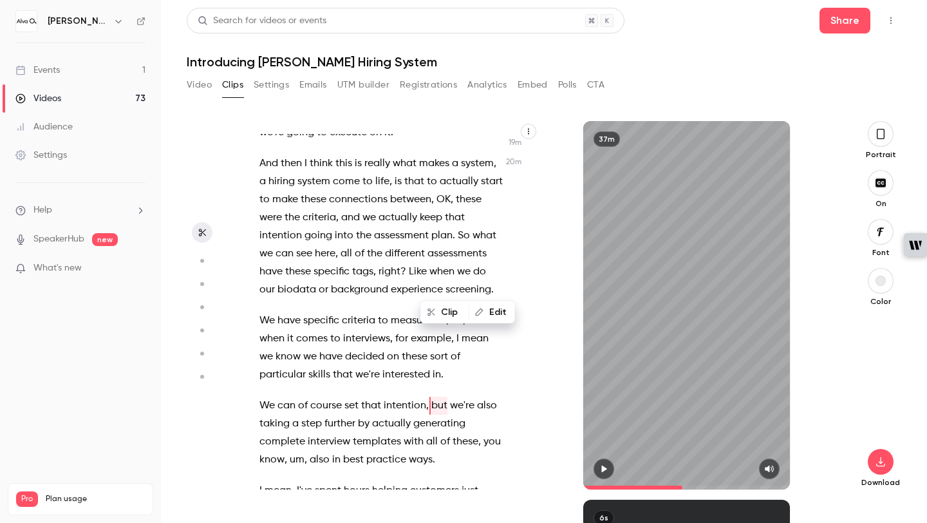
scroll to position [7692, 0]
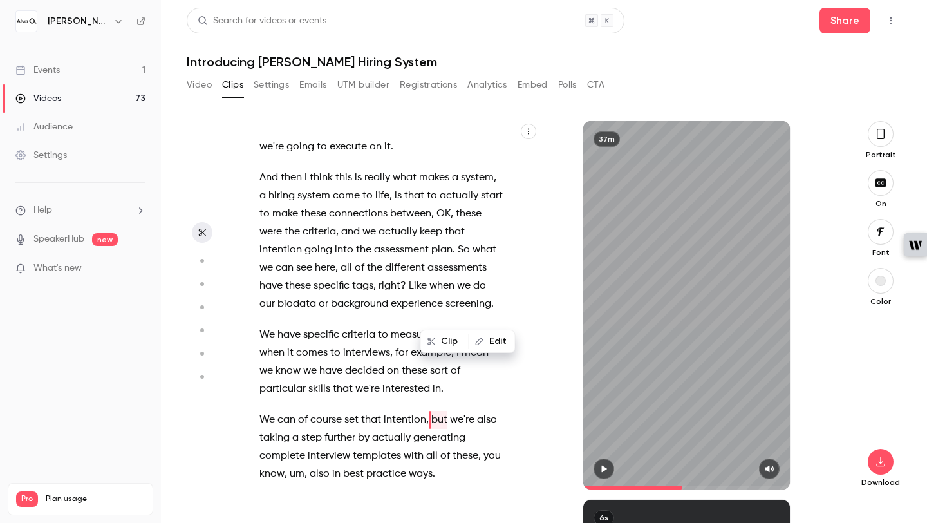
click at [600, 468] on icon "button" at bounding box center [604, 468] width 10 height 9
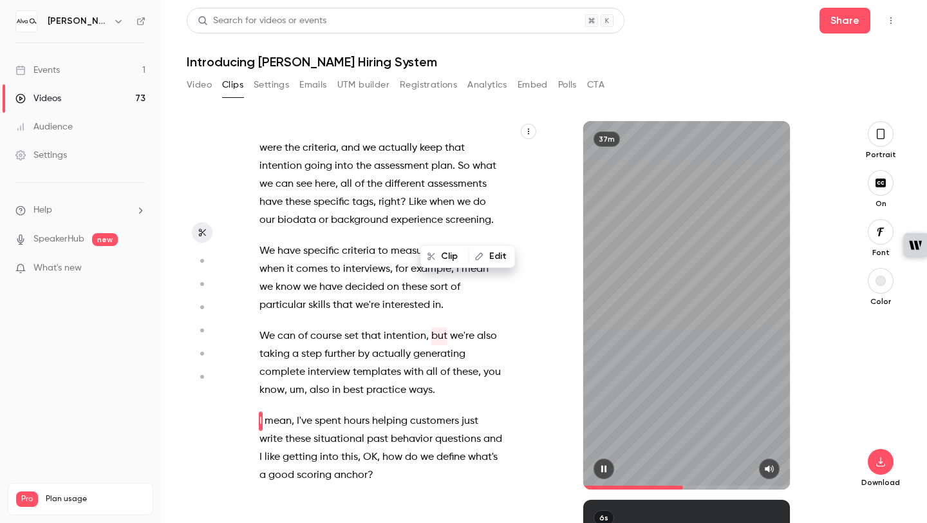
scroll to position [7777, 0]
click at [600, 468] on icon "button" at bounding box center [604, 468] width 10 height 9
click at [259, 326] on span "We" at bounding box center [266, 335] width 15 height 18
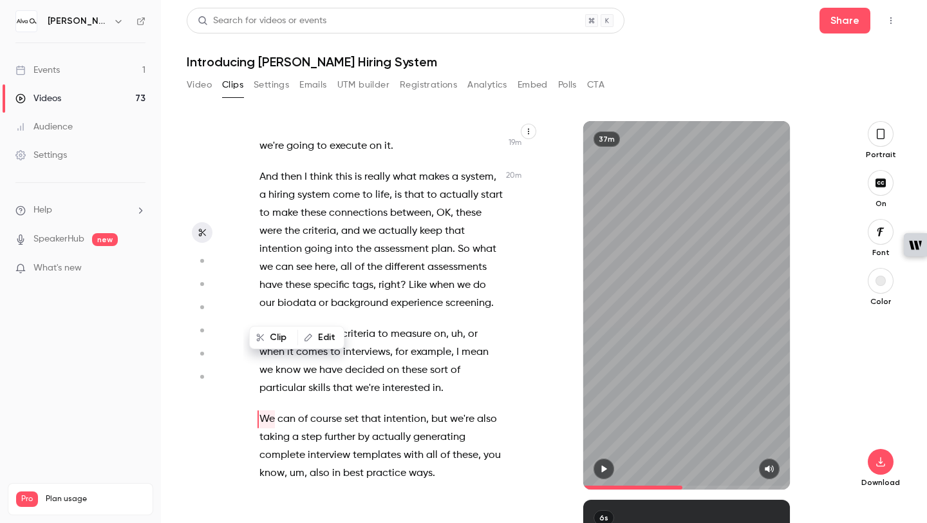
scroll to position [7692, 0]
click at [601, 467] on icon "button" at bounding box center [604, 468] width 10 height 9
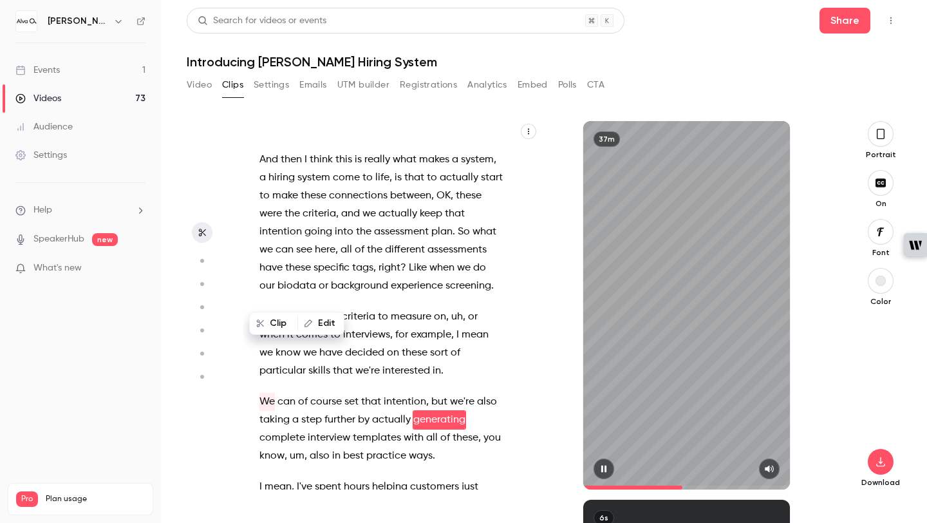
click at [601, 467] on icon "button" at bounding box center [604, 468] width 10 height 9
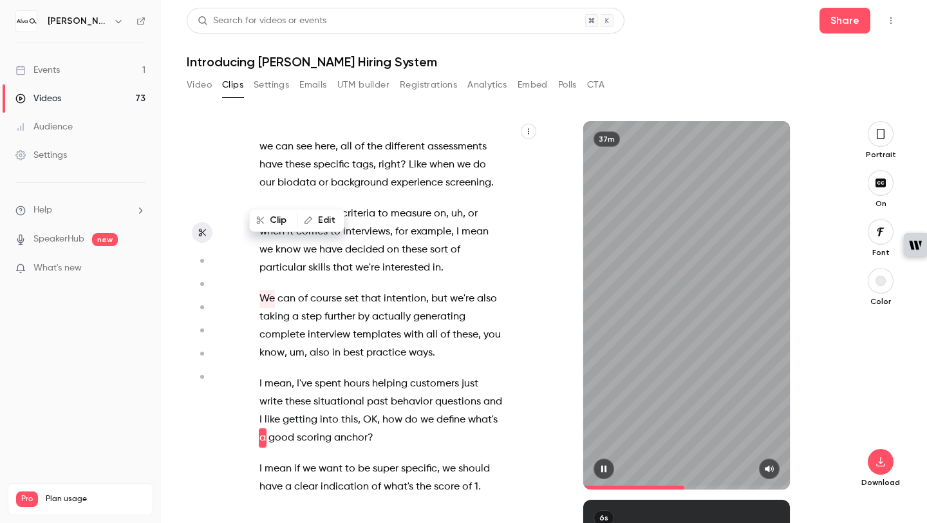
scroll to position [7831, 0]
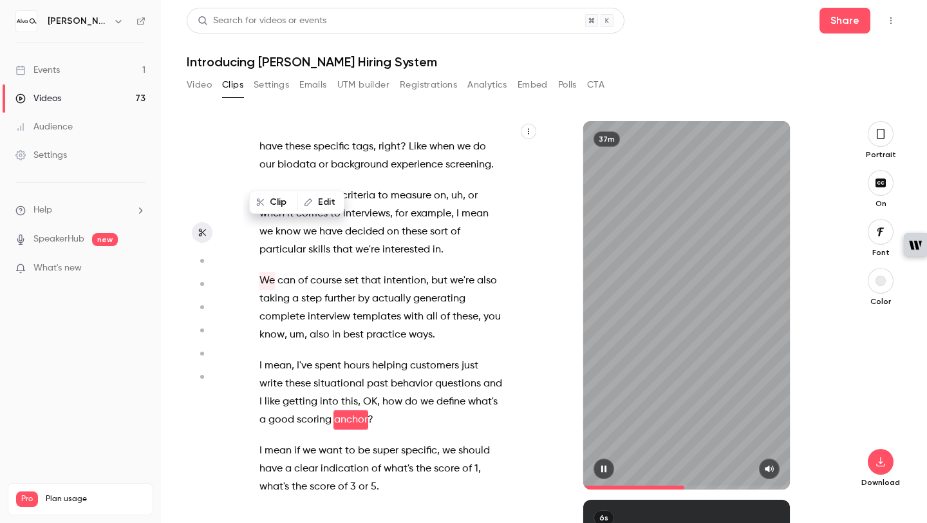
click at [601, 467] on icon "button" at bounding box center [604, 468] width 10 height 9
click at [606, 465] on icon "button" at bounding box center [604, 468] width 10 height 9
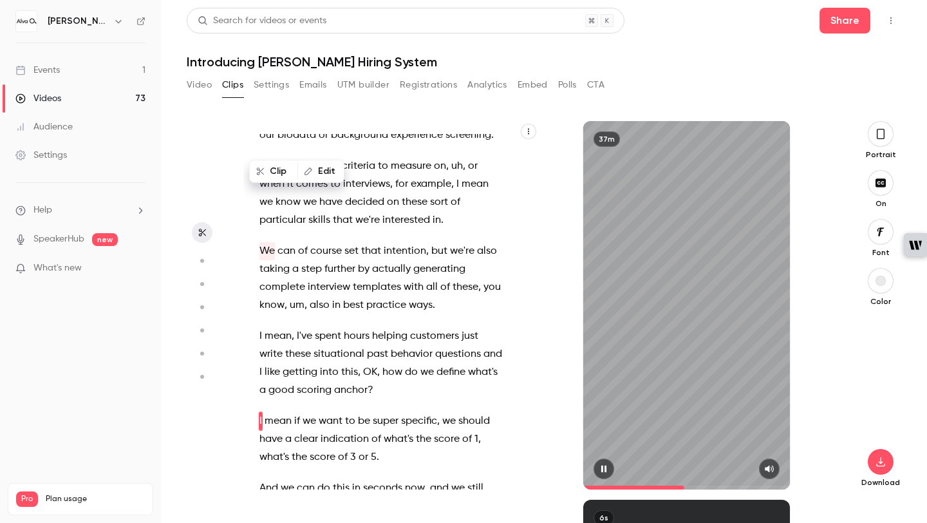
scroll to position [7862, 0]
click at [606, 465] on icon "button" at bounding box center [604, 468] width 10 height 9
click at [264, 241] on span "We" at bounding box center [266, 250] width 15 height 18
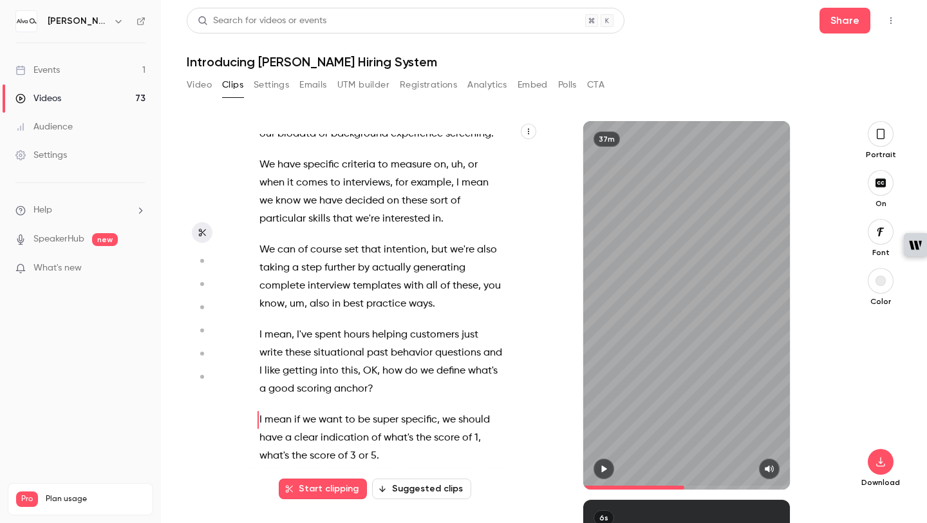
click at [261, 241] on span "We" at bounding box center [266, 250] width 15 height 18
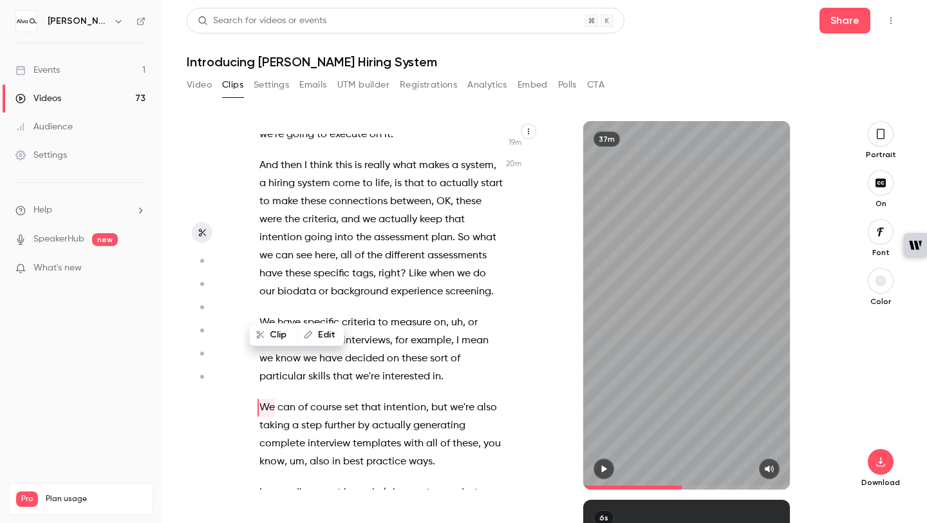
scroll to position [7692, 0]
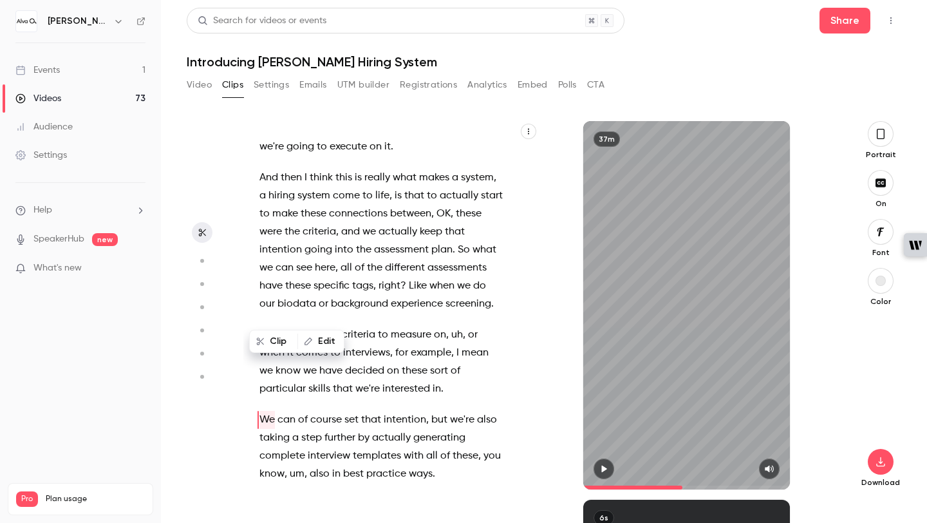
click at [259, 326] on span "We" at bounding box center [266, 335] width 15 height 18
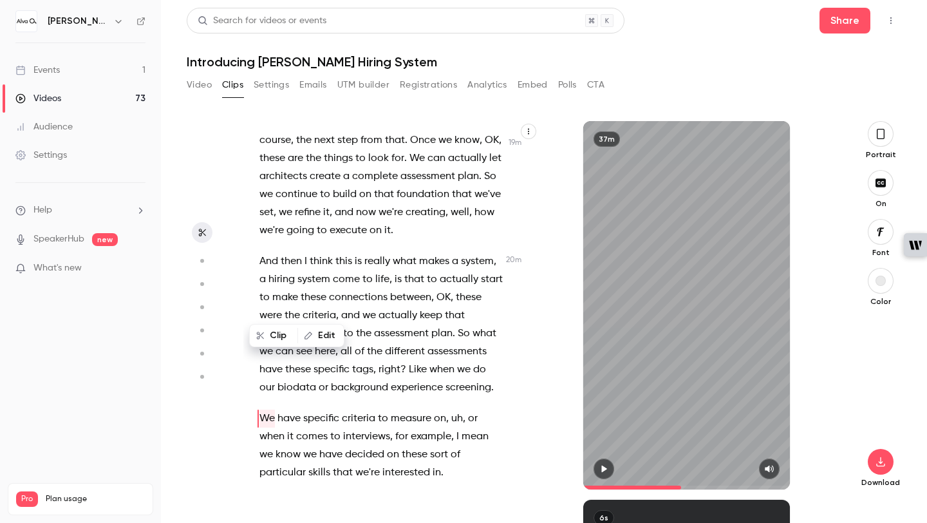
scroll to position [7607, 0]
click at [605, 462] on button "button" at bounding box center [604, 468] width 21 height 21
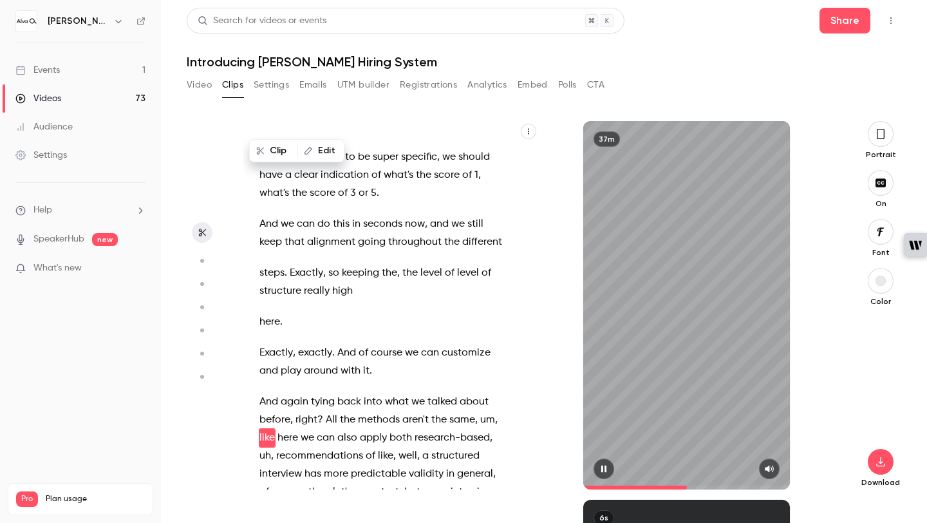
scroll to position [8143, 0]
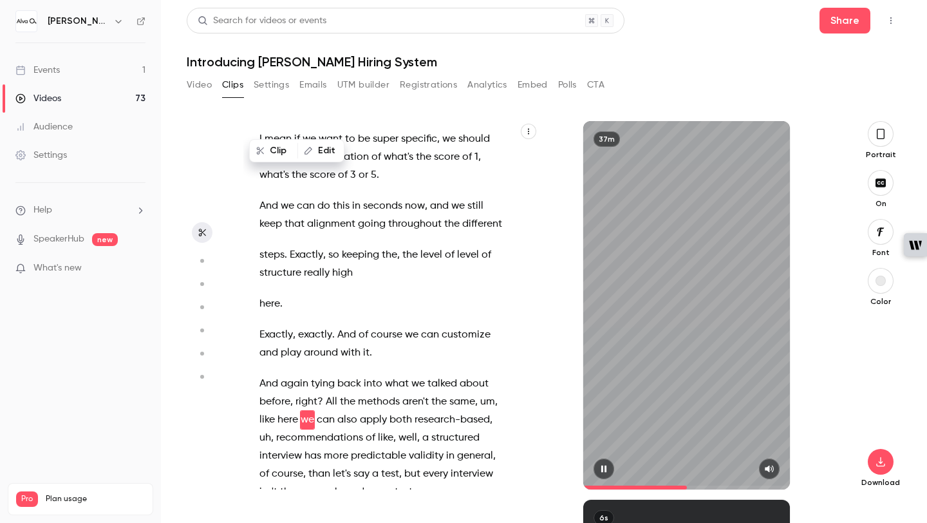
click at [603, 462] on button "button" at bounding box center [604, 468] width 21 height 21
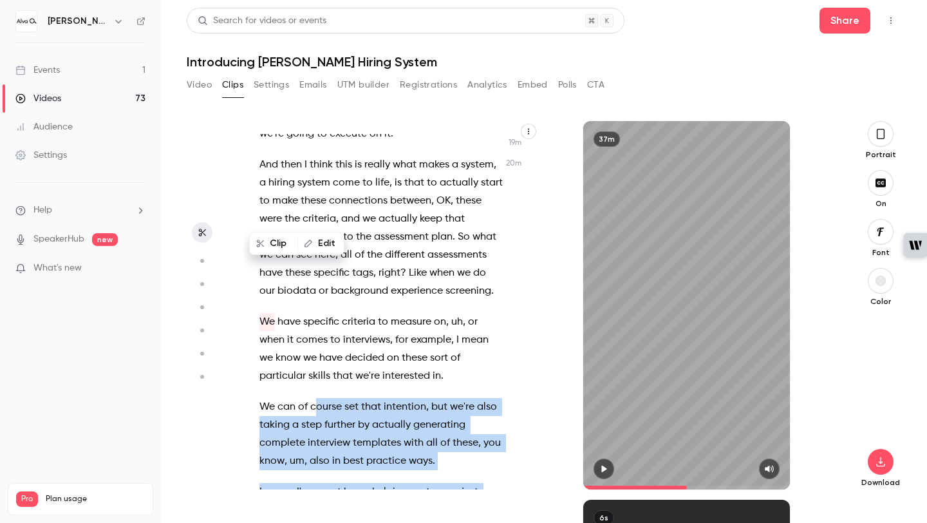
scroll to position [7702, 0]
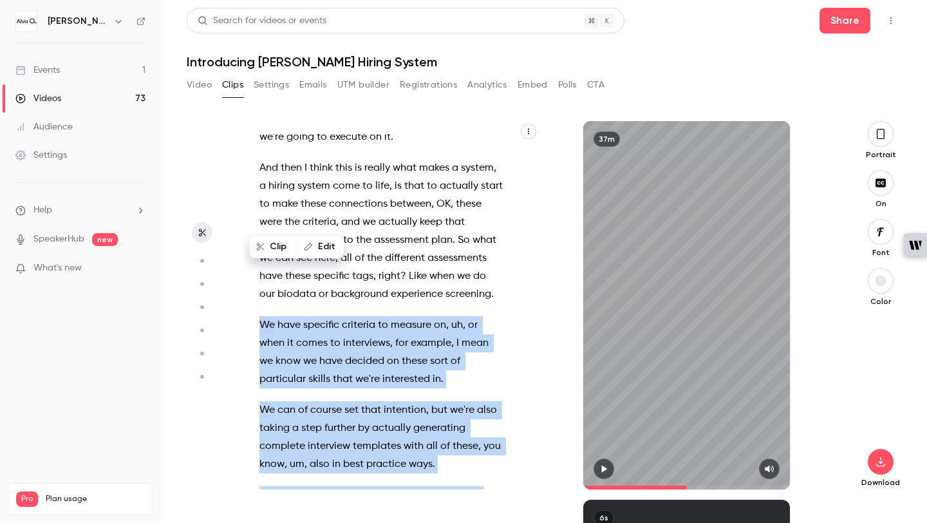
drag, startPoint x: 375, startPoint y: 344, endPoint x: 259, endPoint y: 216, distance: 172.3
click at [259, 216] on div "Hi , everyone , and welcome to this webinar introducing [PERSON_NAME] Lab's hir…" at bounding box center [387, 311] width 289 height 355
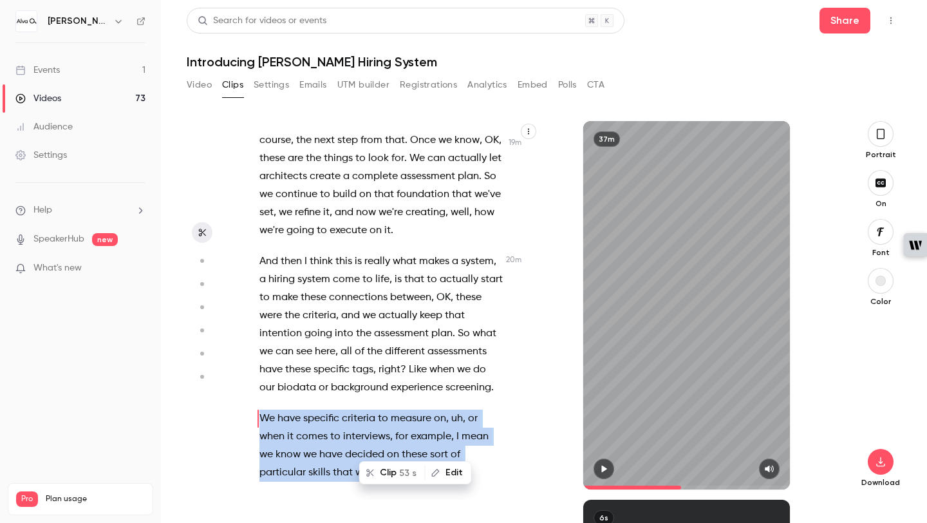
scroll to position [7607, 0]
copy div "We have specific criteria to measure on , uh , or when it comes to interviews ,…"
type input "******"
click at [203, 87] on button "Video" at bounding box center [199, 85] width 25 height 21
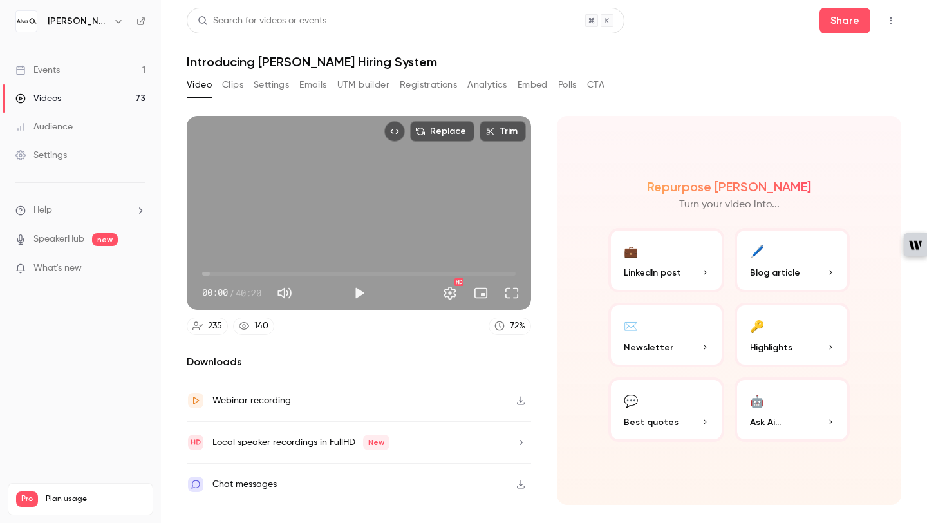
click at [264, 270] on span "00:00" at bounding box center [359, 273] width 314 height 21
click at [283, 270] on span "07:57" at bounding box center [359, 273] width 314 height 21
click at [360, 290] on button "Play" at bounding box center [359, 293] width 26 height 26
drag, startPoint x: 284, startPoint y: 274, endPoint x: 295, endPoint y: 274, distance: 10.9
click at [292, 274] on span "11:20" at bounding box center [290, 274] width 4 height 4
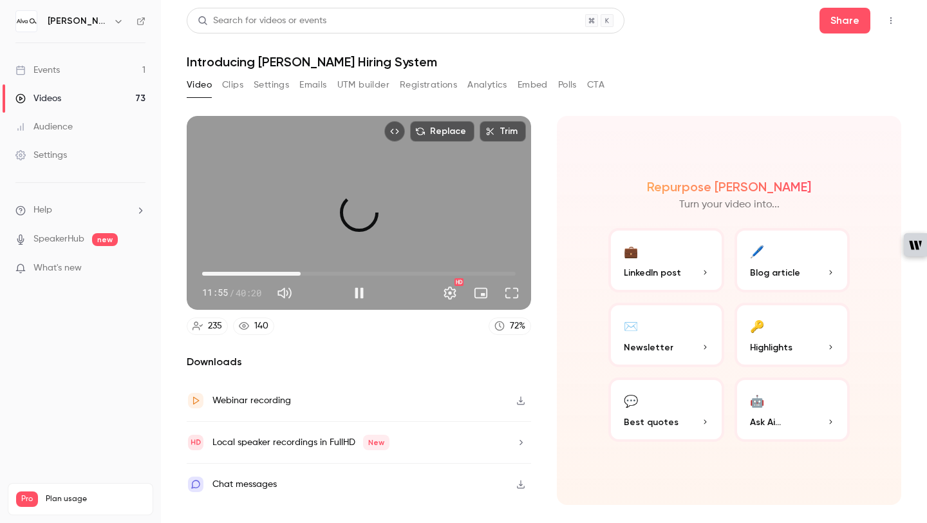
drag, startPoint x: 295, startPoint y: 274, endPoint x: 303, endPoint y: 274, distance: 7.7
click at [303, 274] on span "12:40" at bounding box center [301, 274] width 4 height 4
click at [308, 274] on span "13:25" at bounding box center [307, 274] width 4 height 4
drag, startPoint x: 308, startPoint y: 274, endPoint x: 318, endPoint y: 274, distance: 9.7
click at [317, 274] on span "14:29" at bounding box center [315, 274] width 4 height 4
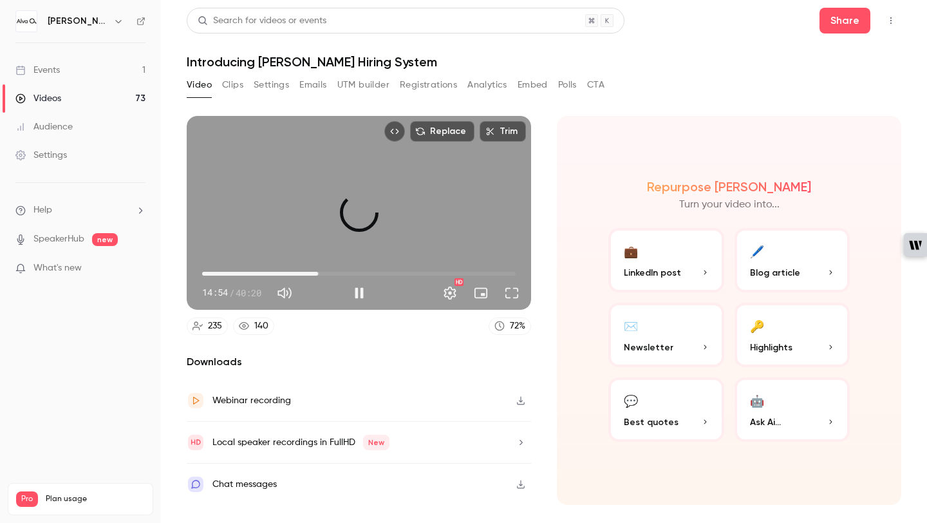
click at [320, 274] on span "14:54" at bounding box center [318, 274] width 4 height 4
drag, startPoint x: 323, startPoint y: 274, endPoint x: 333, endPoint y: 274, distance: 10.3
click at [324, 274] on span "15:29" at bounding box center [323, 274] width 4 height 4
drag, startPoint x: 333, startPoint y: 274, endPoint x: 348, endPoint y: 274, distance: 15.5
click at [343, 274] on span "17:53" at bounding box center [341, 274] width 4 height 4
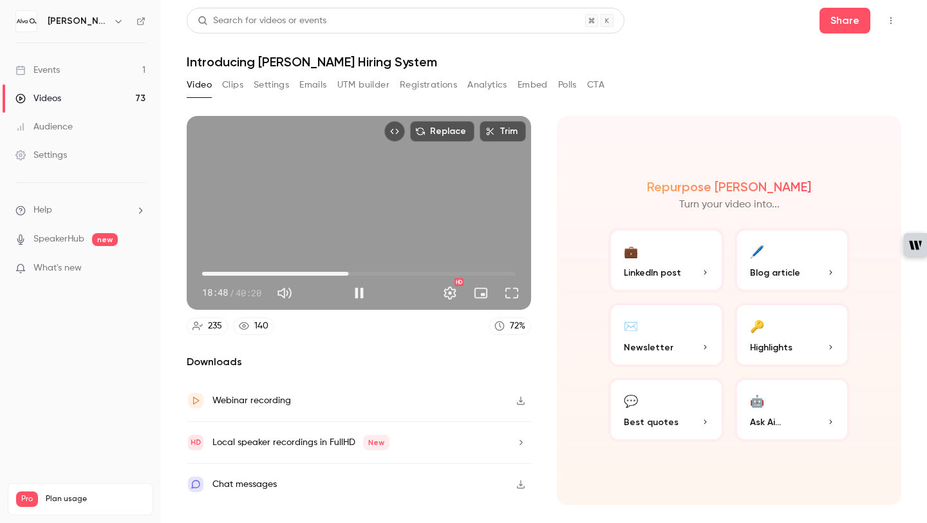
click at [346, 274] on span "18:48" at bounding box center [348, 274] width 4 height 4
click at [345, 274] on span "18:08" at bounding box center [343, 274] width 4 height 4
drag, startPoint x: 348, startPoint y: 274, endPoint x: 355, endPoint y: 274, distance: 7.1
click at [355, 274] on span "19:23" at bounding box center [353, 274] width 4 height 4
click at [357, 274] on span "19:42" at bounding box center [355, 274] width 4 height 4
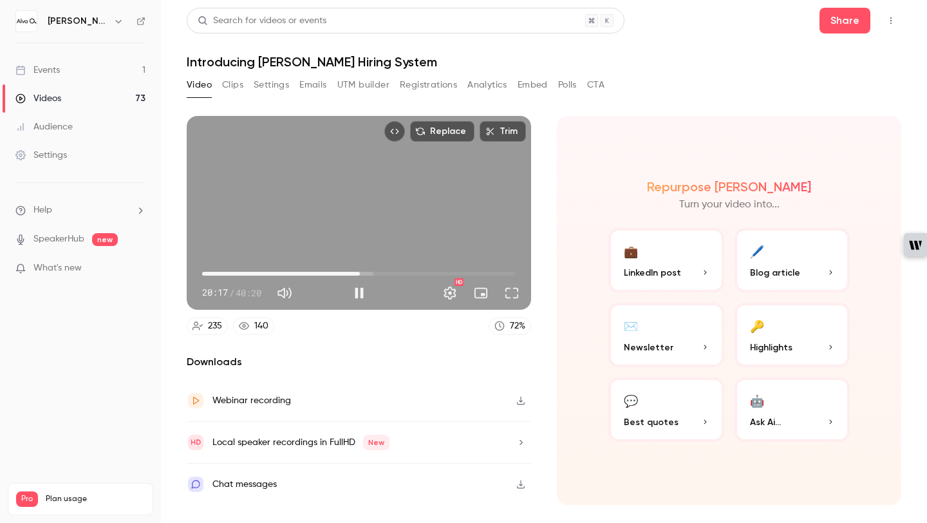
click at [360, 272] on span "20:17" at bounding box center [360, 274] width 4 height 4
click at [364, 275] on span "20:47" at bounding box center [364, 274] width 4 height 4
click at [361, 272] on span "20:27" at bounding box center [361, 274] width 4 height 4
click at [353, 294] on button "Pause" at bounding box center [359, 293] width 26 height 26
click at [361, 272] on span "20:27" at bounding box center [361, 274] width 4 height 4
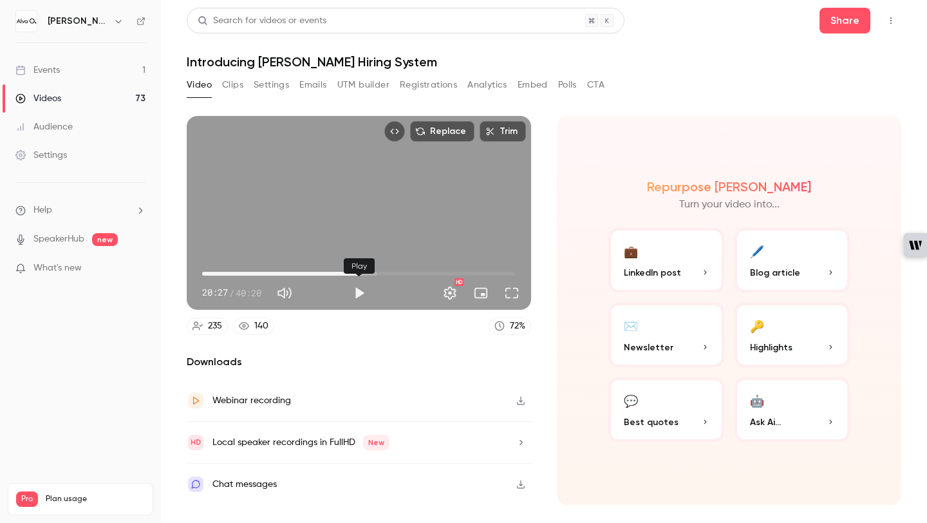
click at [357, 292] on button "Play" at bounding box center [359, 293] width 26 height 26
click at [357, 294] on button "Pause" at bounding box center [359, 293] width 26 height 26
click at [359, 290] on button "Play" at bounding box center [359, 293] width 26 height 26
click at [359, 296] on button "Pause" at bounding box center [359, 293] width 26 height 26
click at [359, 274] on span "20:07" at bounding box center [359, 274] width 4 height 4
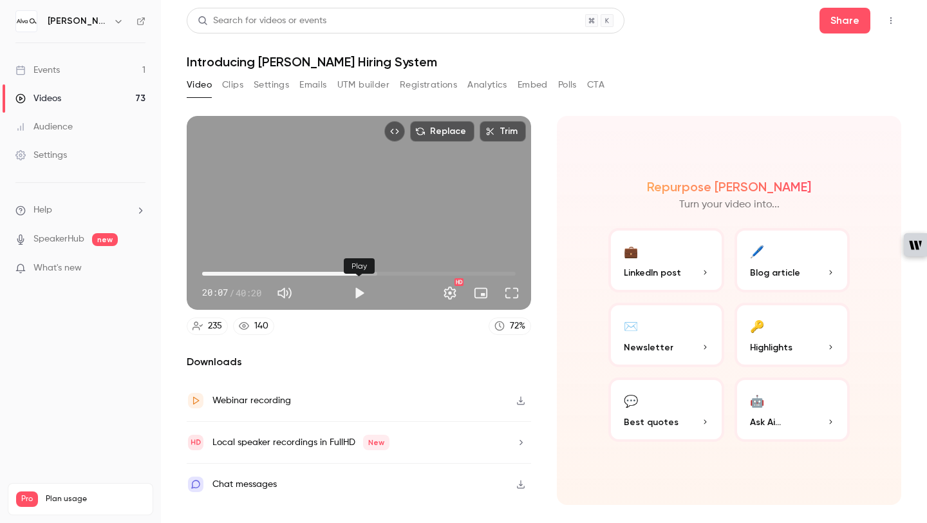
click at [353, 301] on button "Play" at bounding box center [359, 293] width 26 height 26
click at [356, 293] on button "Pause" at bounding box center [359, 293] width 26 height 26
click at [370, 291] on button "Play" at bounding box center [359, 293] width 26 height 26
click at [359, 296] on button "Pause" at bounding box center [359, 293] width 26 height 26
type input "******"
